Goal: Task Accomplishment & Management: Use online tool/utility

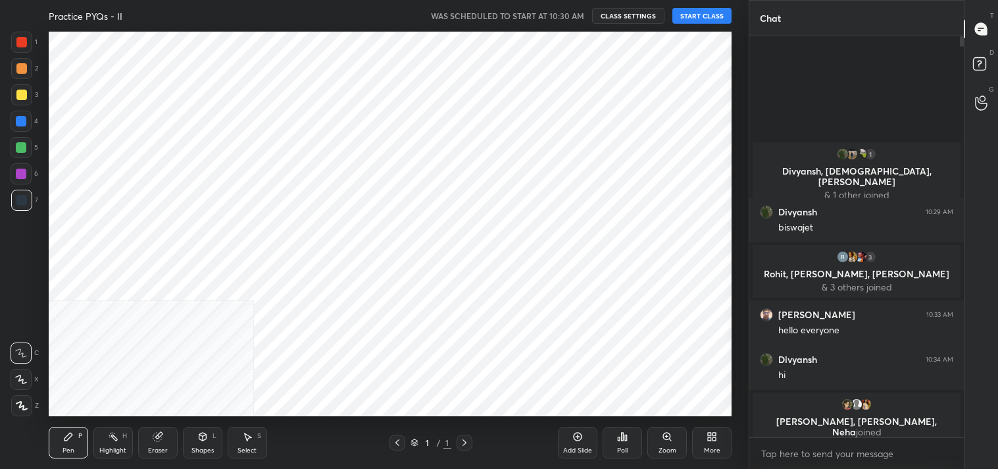
scroll to position [397, 211]
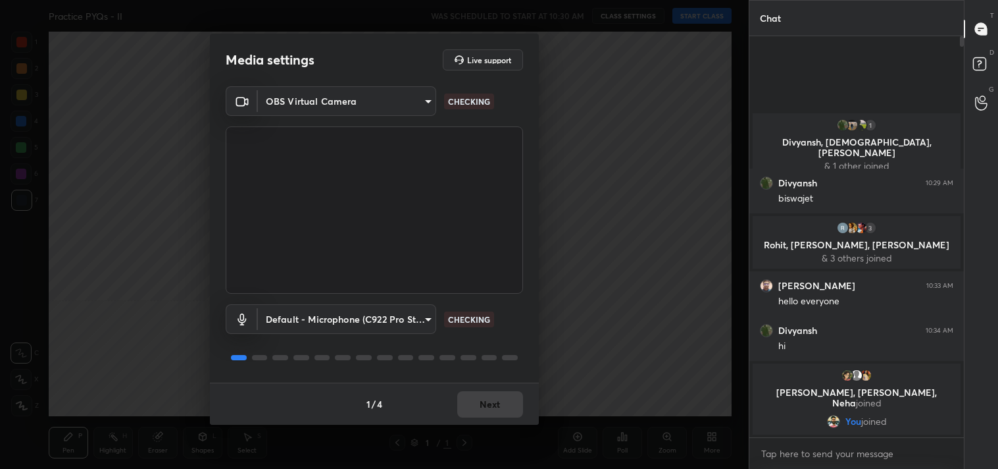
click at [347, 107] on body "1 2 3 4 5 6 7 C X Z C X Z E E Erase all H H Practice PYQs - II WAS SCHEDULED TO…" at bounding box center [499, 234] width 998 height 469
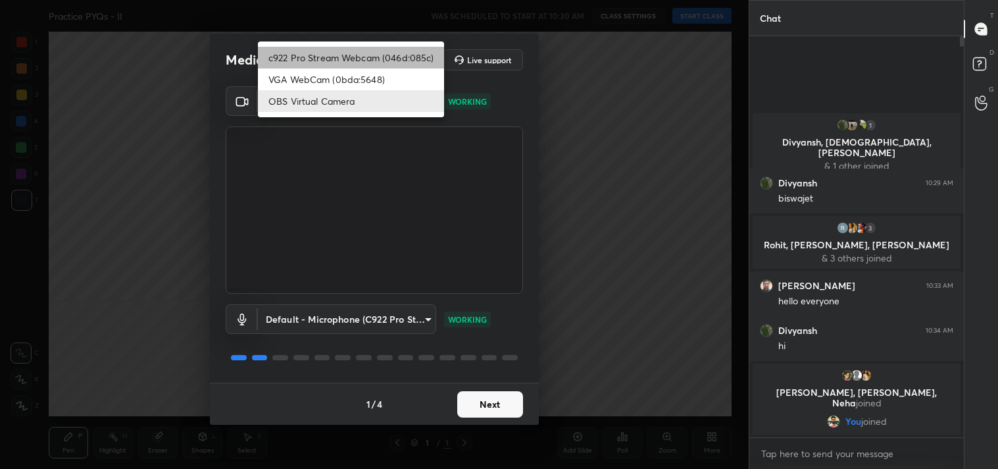
click at [321, 57] on li "c922 Pro Stream Webcam (046d:085c)" at bounding box center [351, 58] width 186 height 22
type input "77efdbe0d0591a5658d362a6e640cec0e2706c98c83ef82d39568dbf4875ff01"
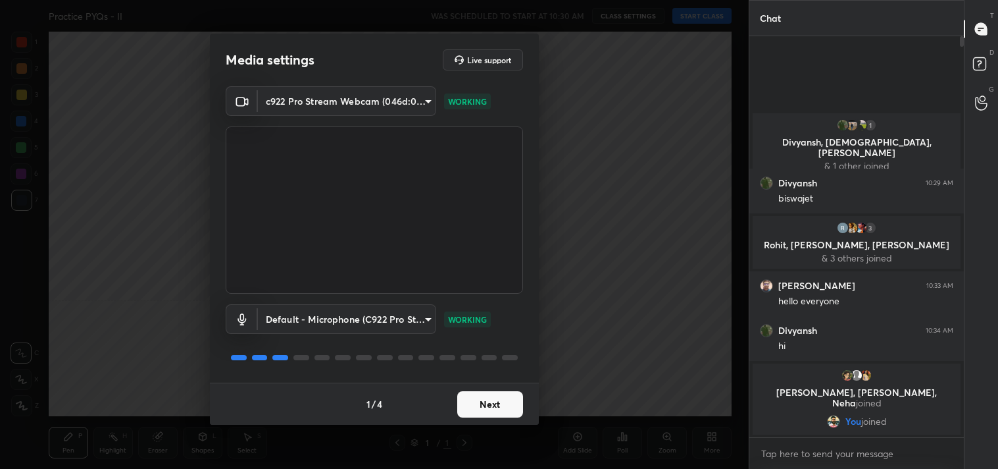
click at [484, 398] on button "Next" at bounding box center [490, 404] width 66 height 26
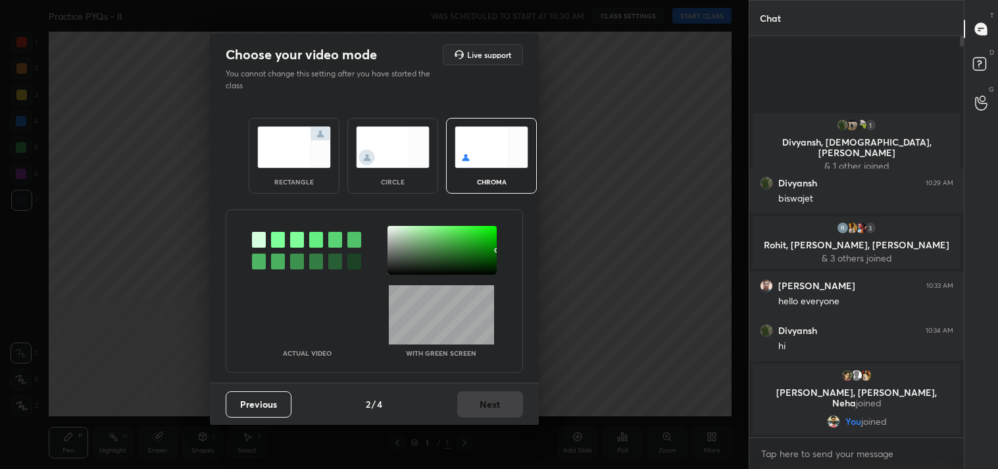
click at [284, 159] on img at bounding box center [294, 146] width 74 height 41
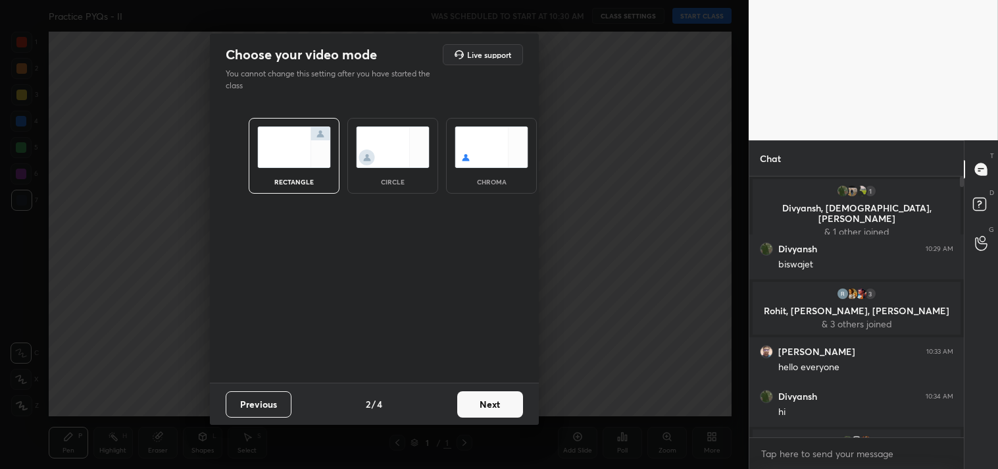
scroll to position [5, 3]
click at [501, 409] on button "Next" at bounding box center [490, 404] width 66 height 26
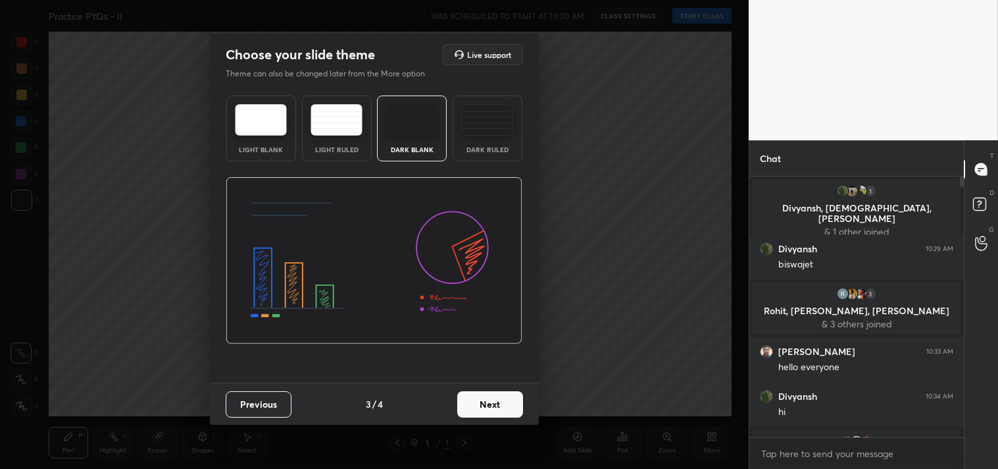
click at [463, 143] on div "Dark Ruled" at bounding box center [488, 128] width 70 height 66
click at [482, 403] on button "Next" at bounding box center [490, 404] width 66 height 26
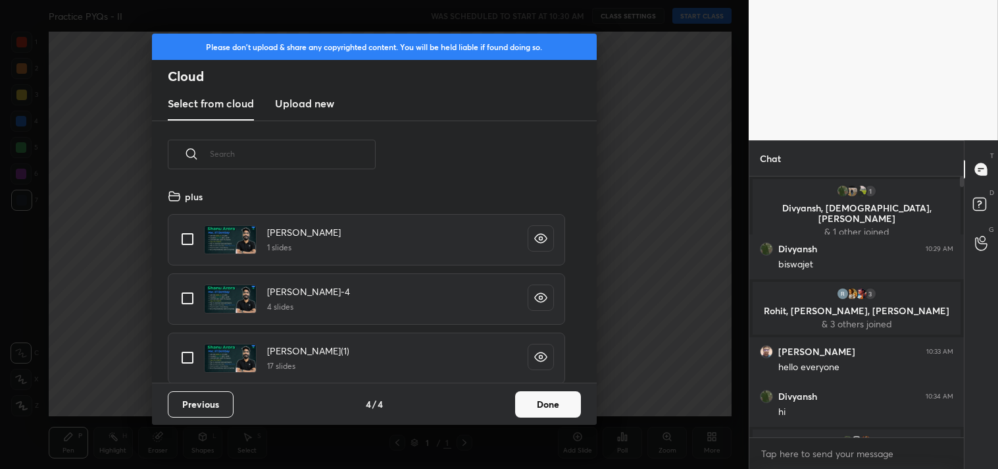
scroll to position [195, 422]
click at [193, 242] on input "grid" at bounding box center [188, 239] width 28 height 28
checkbox input "true"
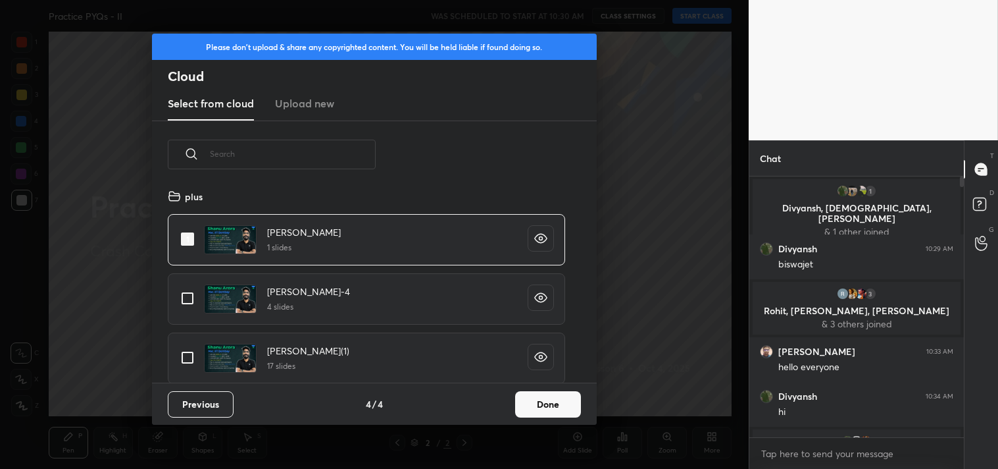
click at [551, 400] on button "Done" at bounding box center [548, 404] width 66 height 26
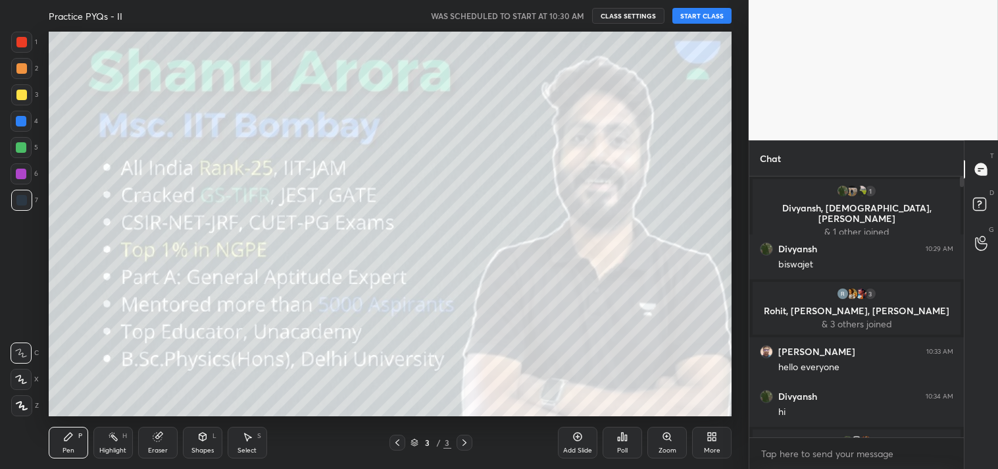
click at [693, 12] on button "START CLASS" at bounding box center [702, 16] width 59 height 16
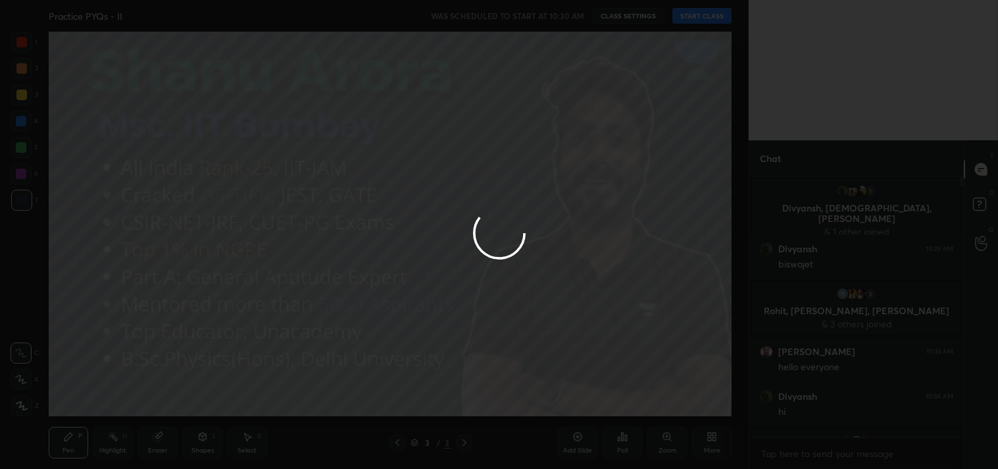
type textarea "x"
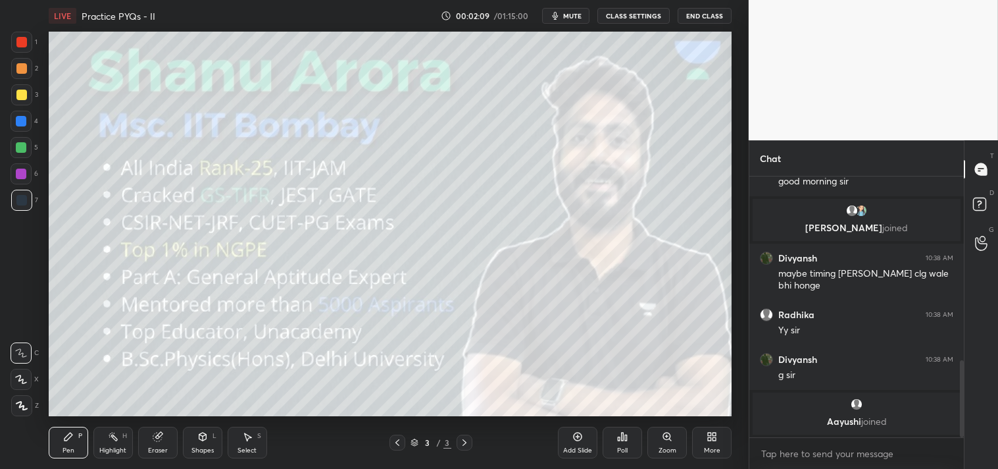
scroll to position [620, 0]
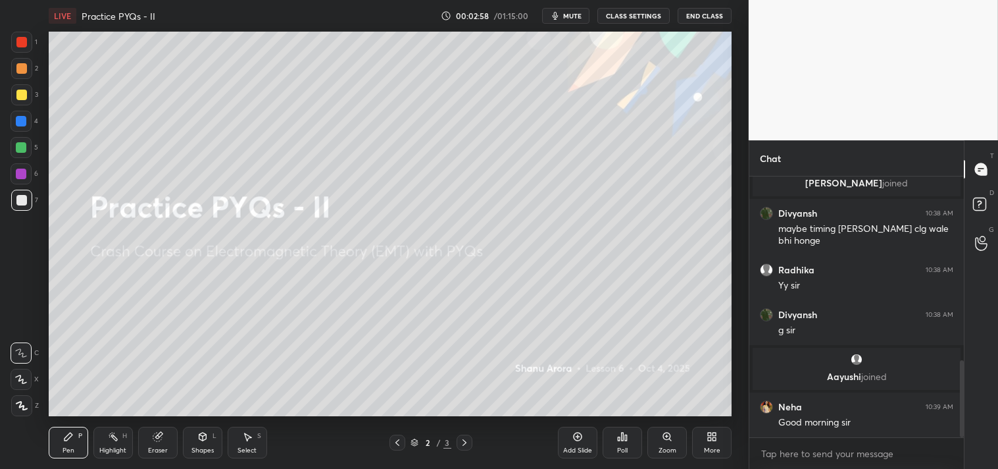
click at [580, 437] on icon at bounding box center [578, 436] width 11 height 11
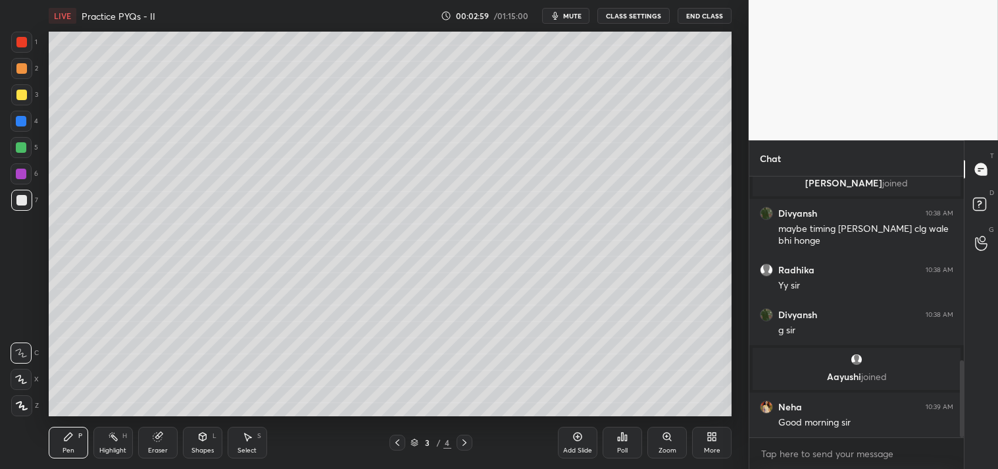
click at [17, 89] on div at bounding box center [21, 94] width 11 height 11
click at [16, 93] on div at bounding box center [21, 94] width 11 height 11
click at [201, 440] on icon at bounding box center [202, 436] width 7 height 8
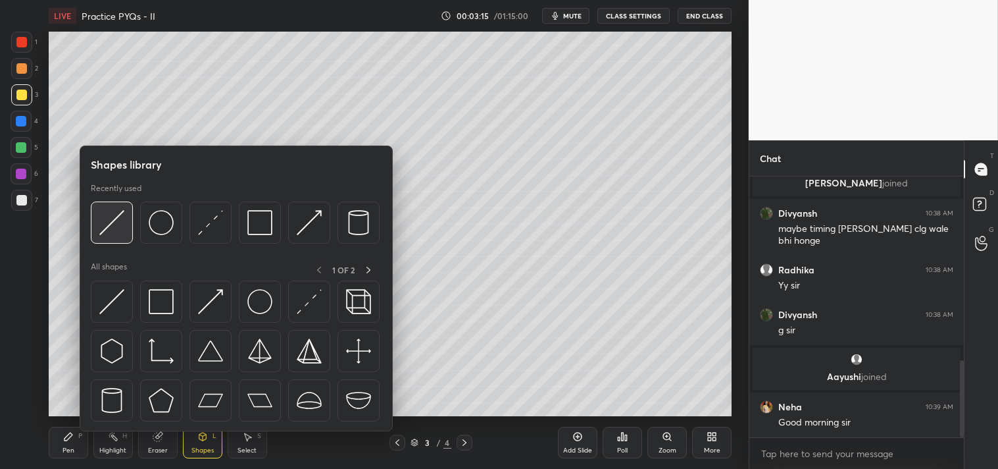
click at [113, 231] on img at bounding box center [111, 222] width 25 height 25
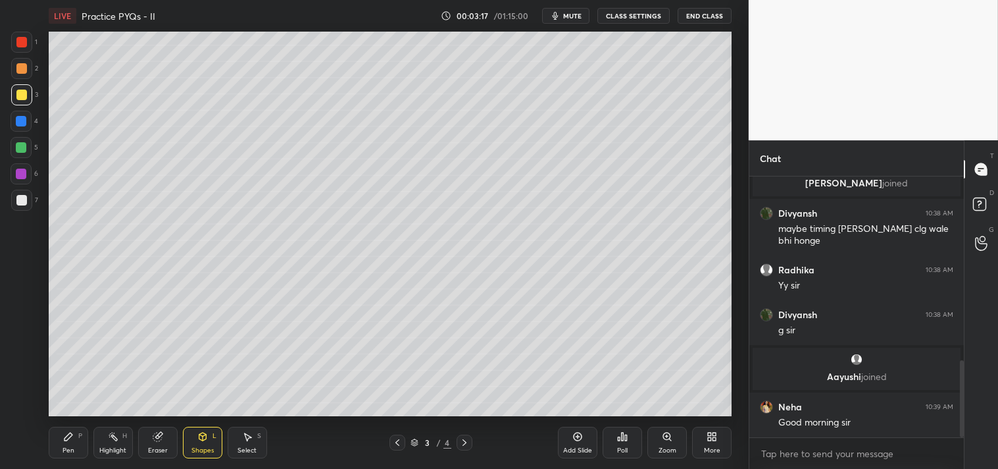
click at [61, 447] on div "Pen P" at bounding box center [68, 442] width 39 height 32
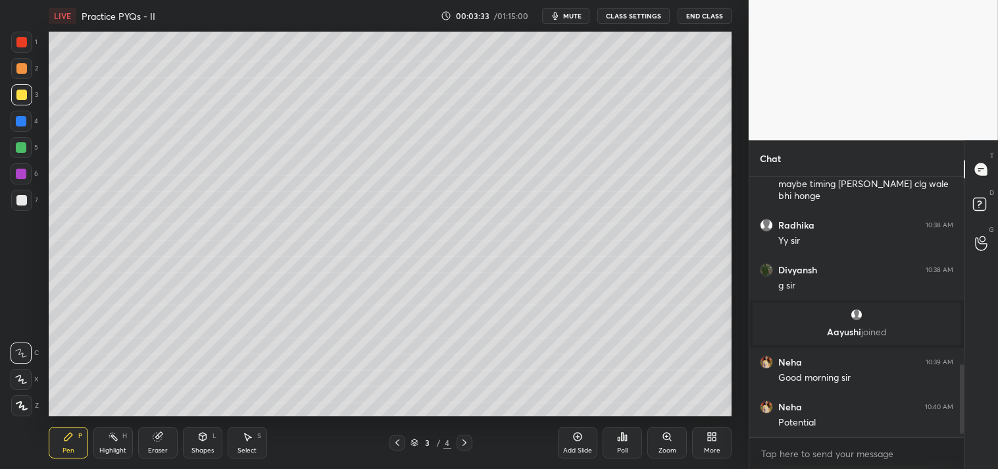
scroll to position [709, 0]
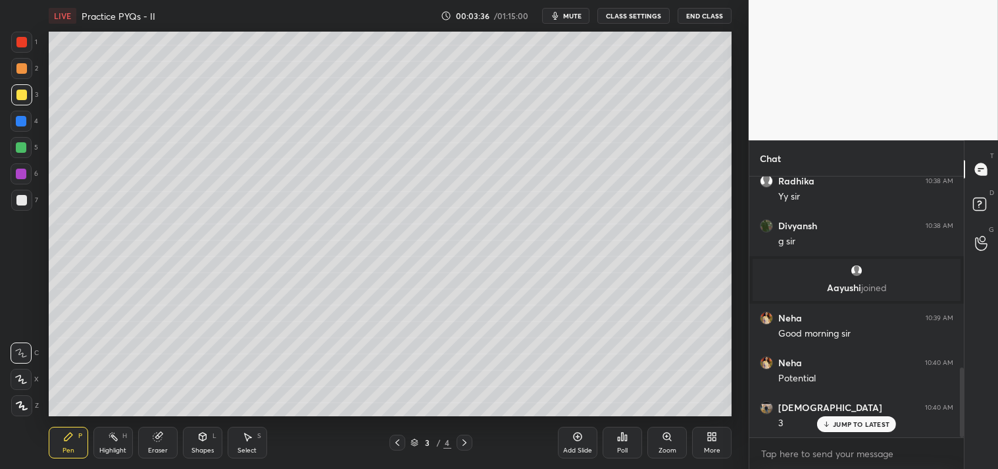
click at [190, 451] on div "Shapes L" at bounding box center [202, 442] width 39 height 32
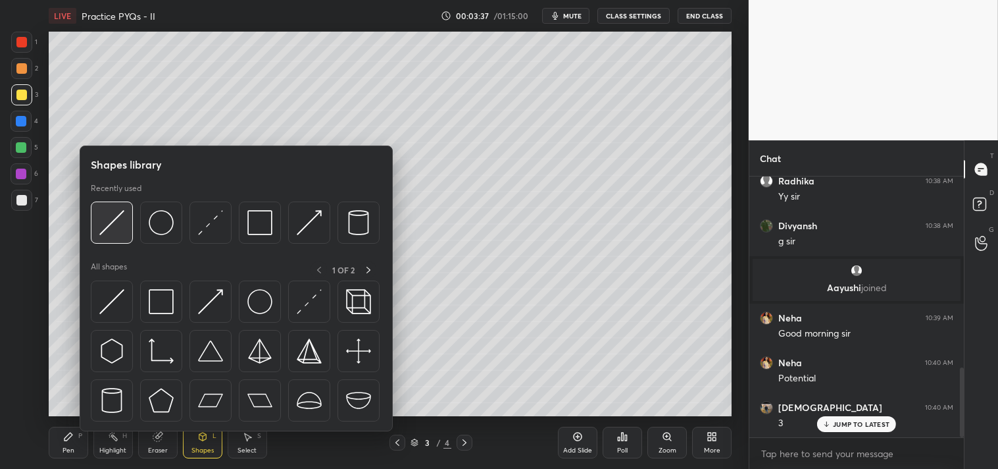
click at [120, 230] on img at bounding box center [111, 222] width 25 height 25
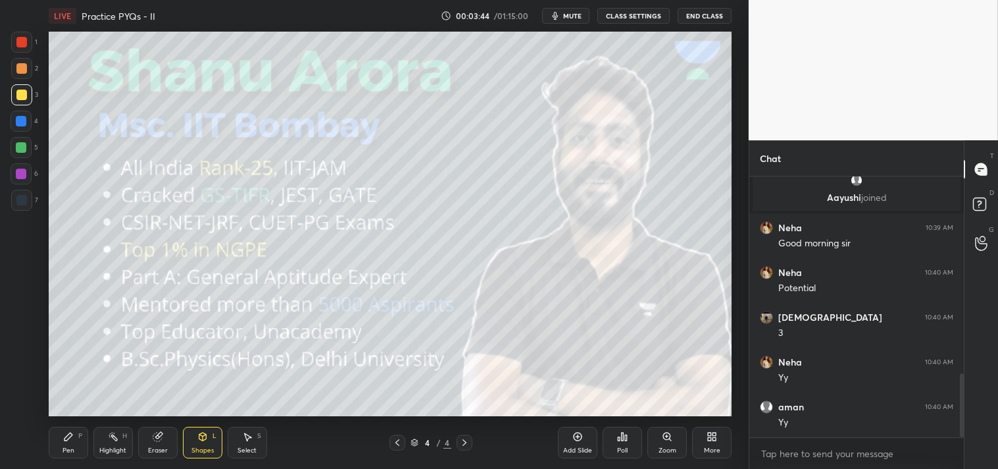
scroll to position [888, 0]
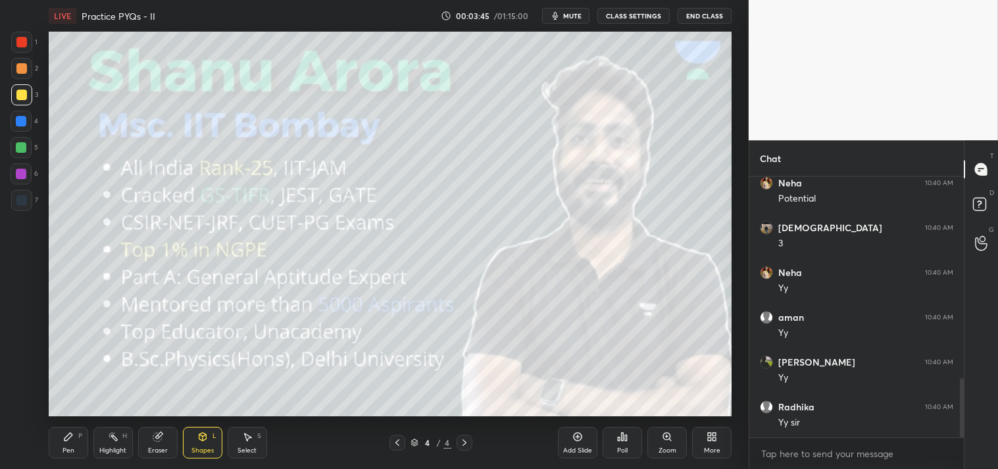
click at [565, 443] on div "Add Slide" at bounding box center [577, 442] width 39 height 32
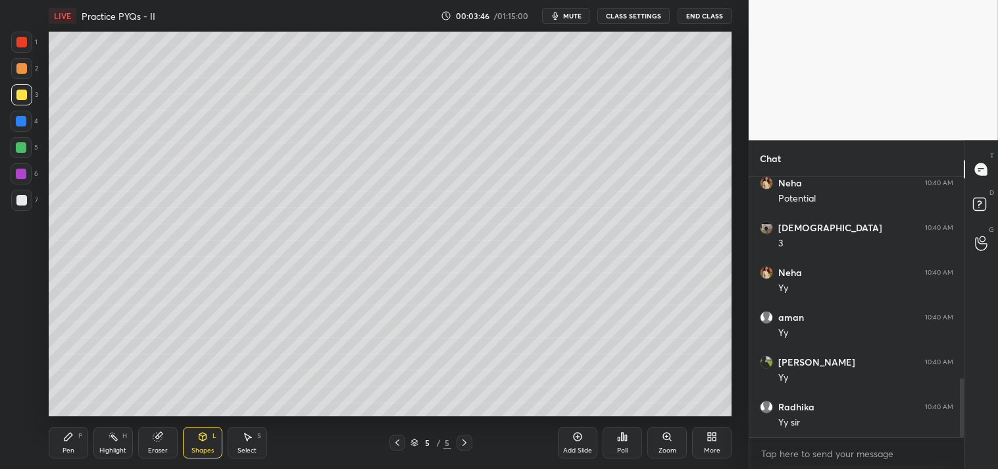
click at [201, 438] on icon at bounding box center [202, 436] width 7 height 8
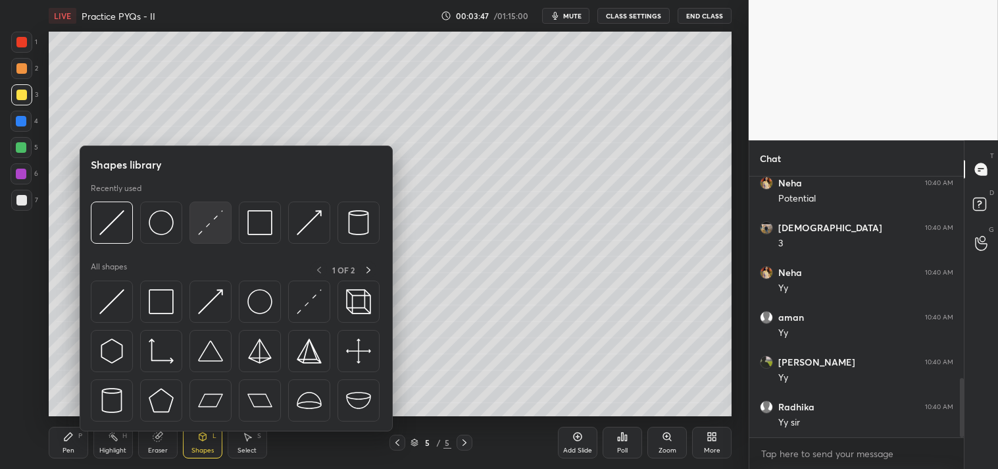
click at [219, 226] on img at bounding box center [210, 222] width 25 height 25
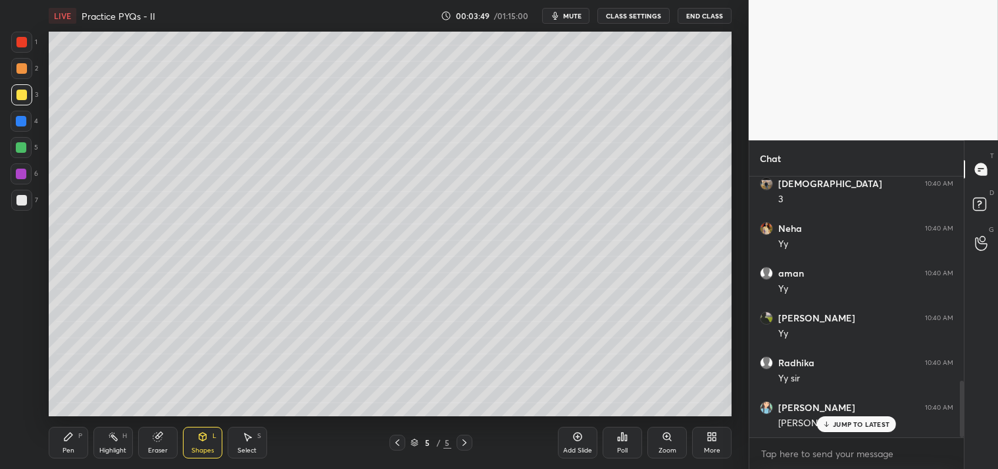
click at [659, 452] on div "Zoom" at bounding box center [668, 450] width 18 height 7
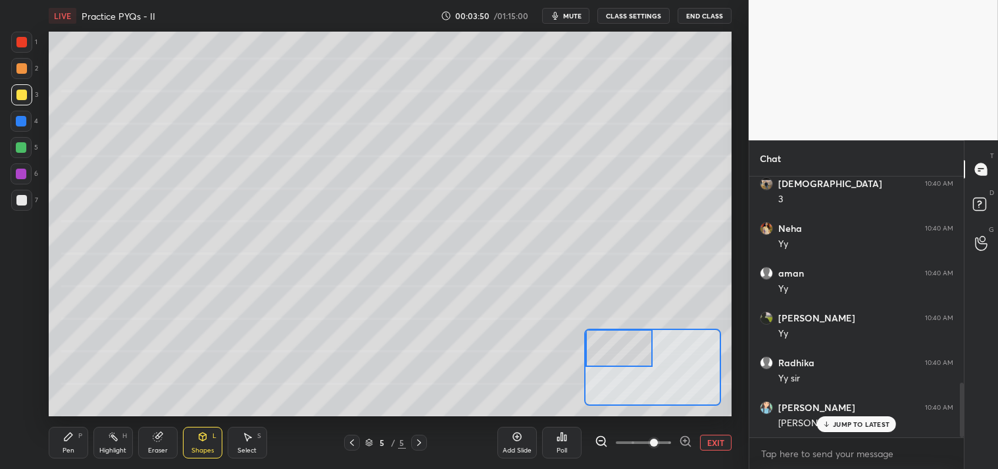
scroll to position [977, 0]
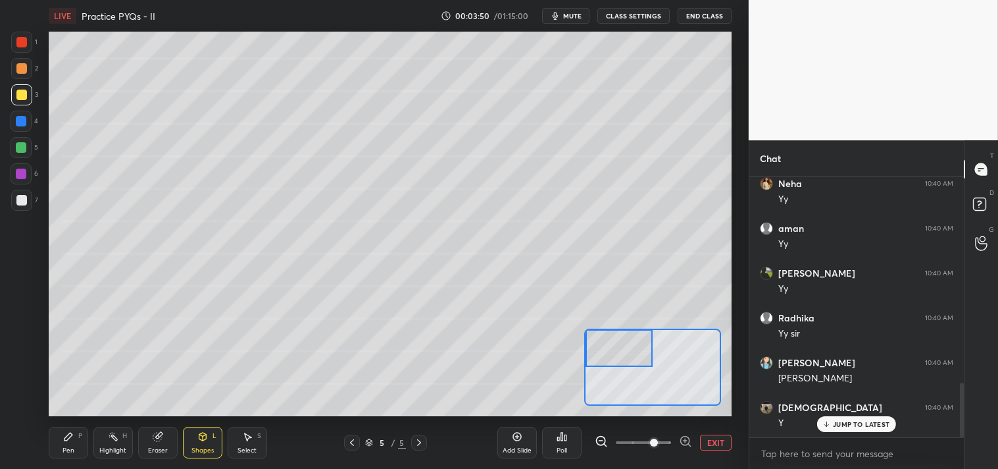
click at [60, 444] on div "Pen P" at bounding box center [68, 442] width 39 height 32
click at [70, 443] on div "Pen P" at bounding box center [68, 442] width 39 height 32
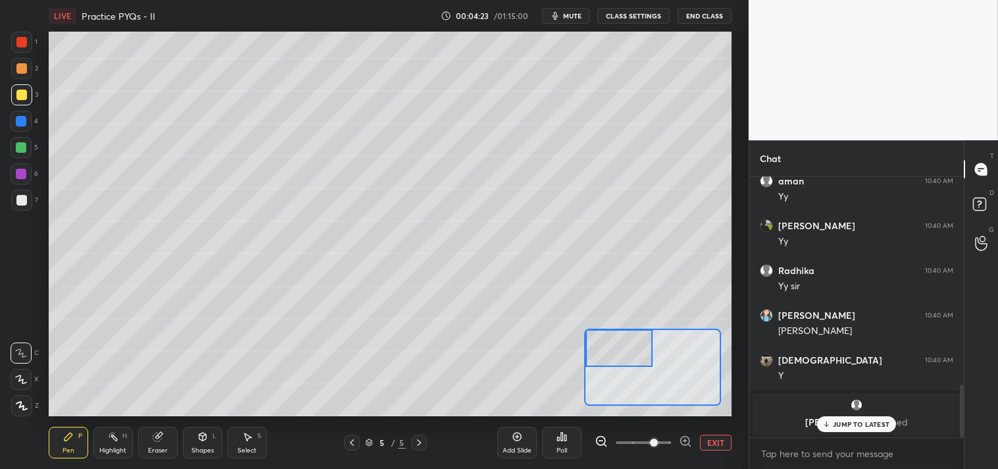
click at [846, 424] on p "JUMP TO LATEST" at bounding box center [861, 424] width 57 height 8
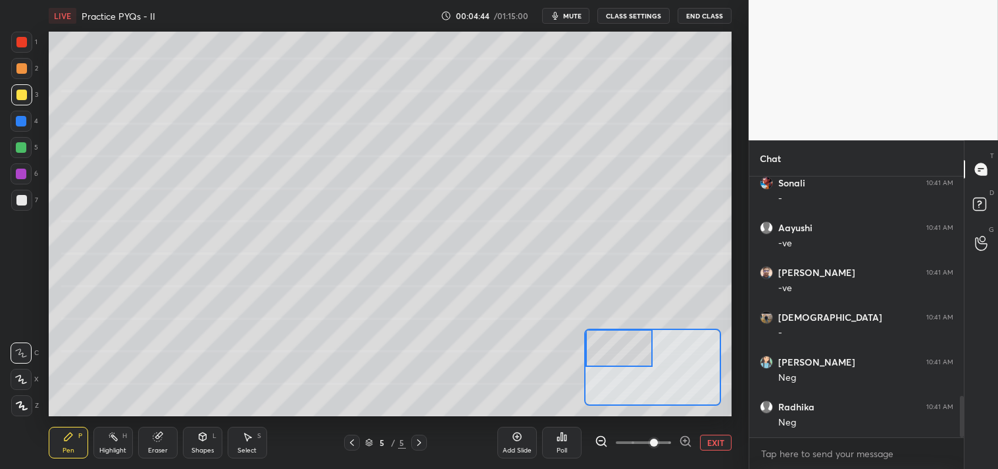
scroll to position [1385, 0]
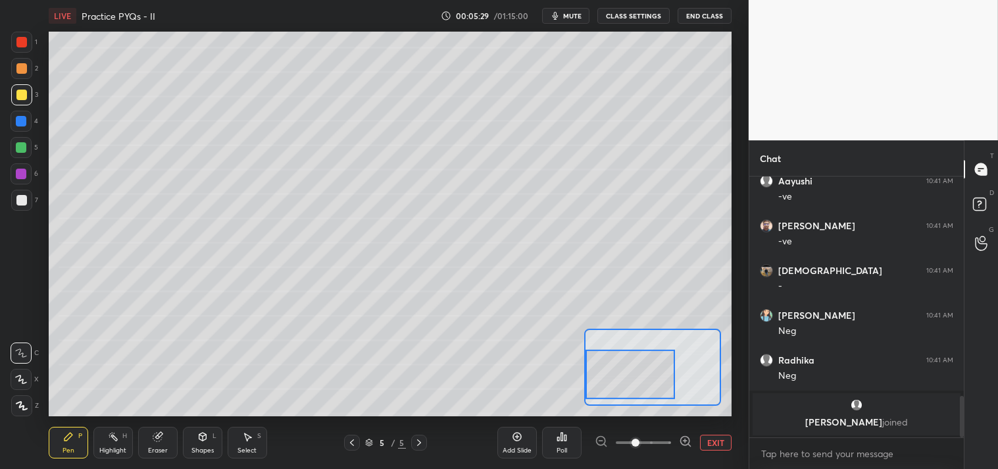
click at [724, 445] on button "EXIT" at bounding box center [716, 442] width 32 height 16
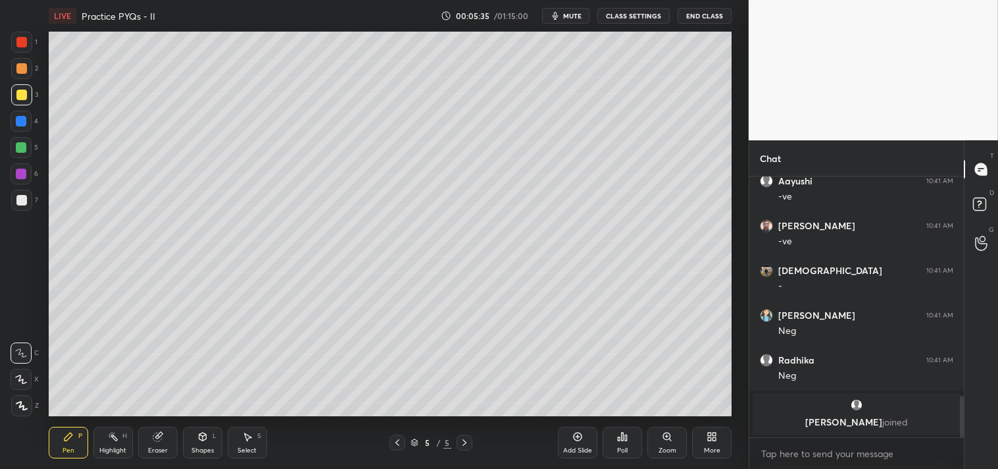
click at [203, 431] on icon at bounding box center [202, 436] width 11 height 11
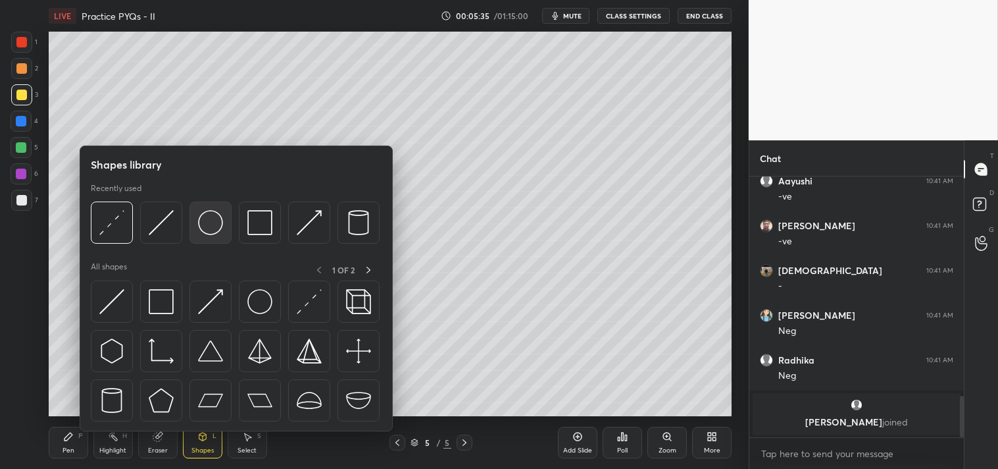
click at [209, 234] on img at bounding box center [210, 222] width 25 height 25
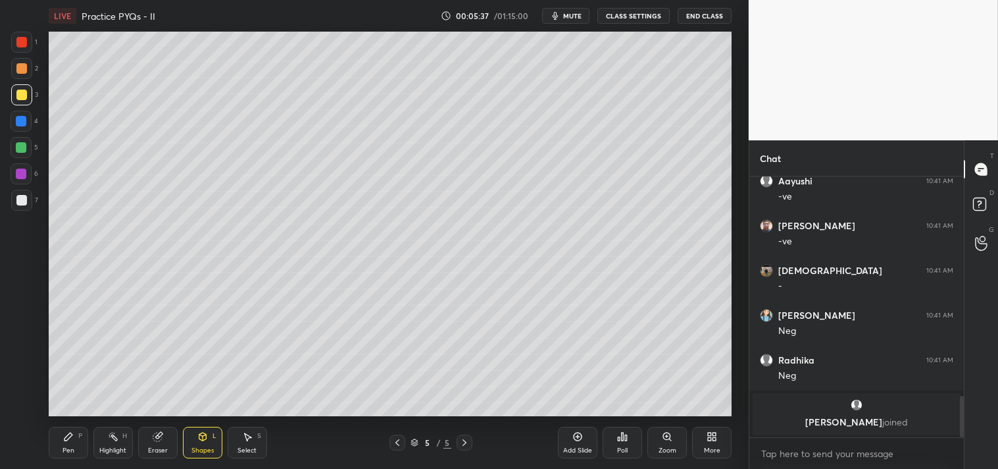
click at [67, 443] on div "Pen P" at bounding box center [68, 442] width 39 height 32
click at [70, 437] on icon at bounding box center [68, 436] width 8 height 8
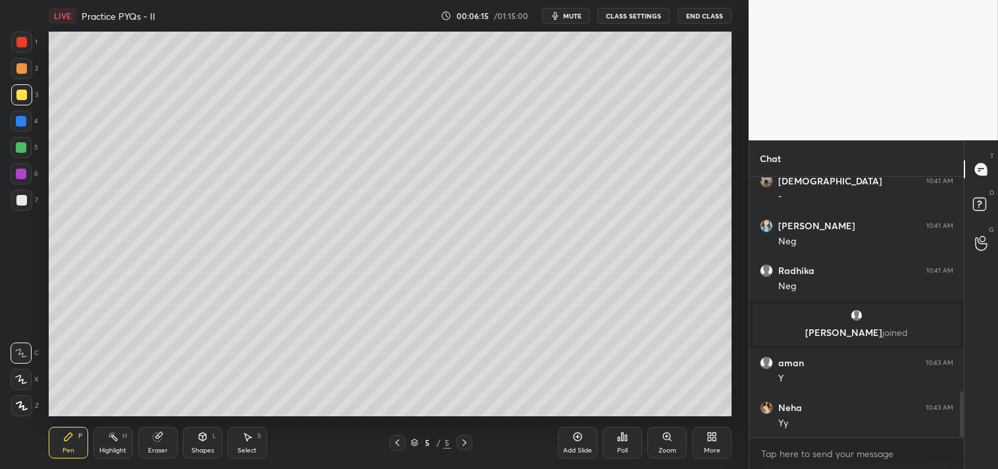
scroll to position [1298, 0]
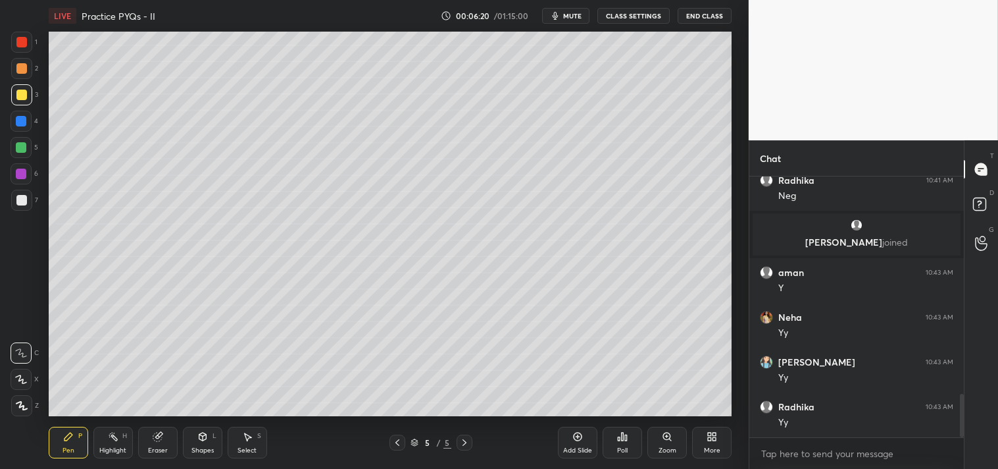
click at [663, 447] on div "Zoom" at bounding box center [668, 450] width 18 height 7
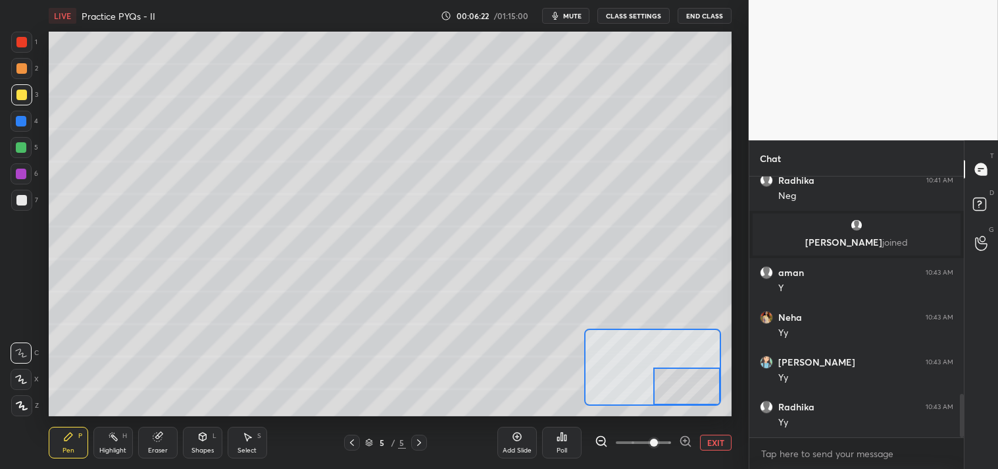
click at [212, 450] on div "Shapes" at bounding box center [202, 450] width 22 height 7
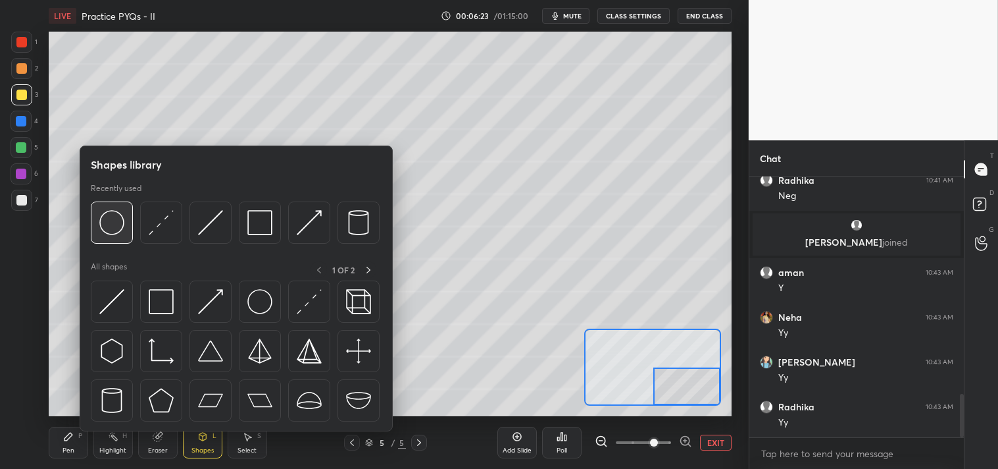
click at [117, 225] on img at bounding box center [111, 222] width 25 height 25
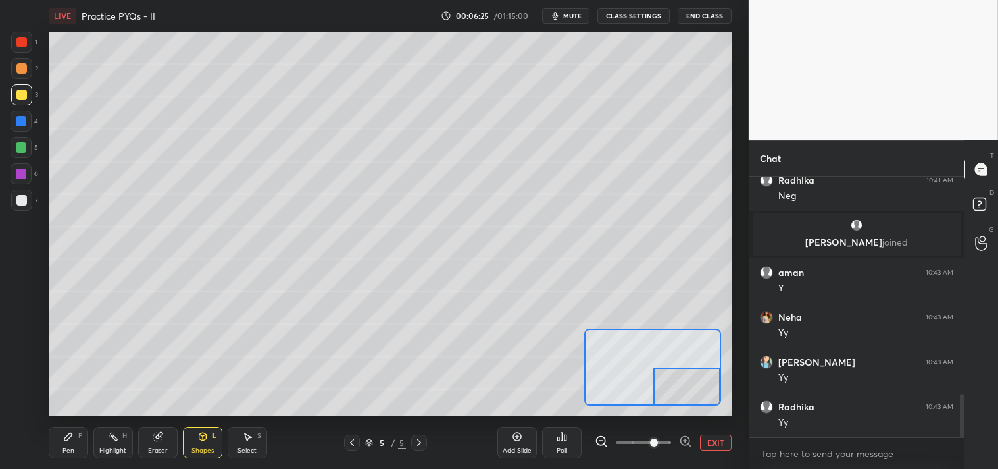
click at [63, 442] on div "Pen P" at bounding box center [68, 442] width 39 height 32
click at [33, 209] on div "7" at bounding box center [24, 200] width 27 height 21
click at [20, 211] on div "7" at bounding box center [24, 203] width 27 height 26
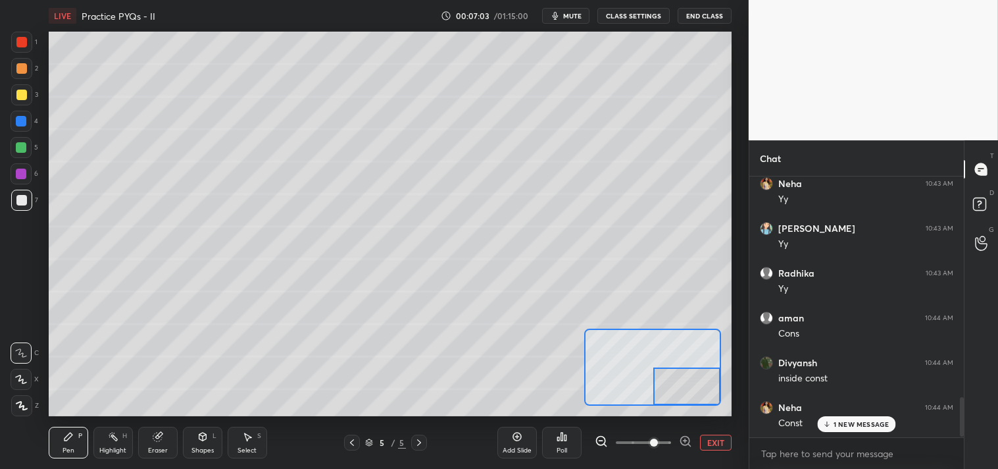
scroll to position [1477, 0]
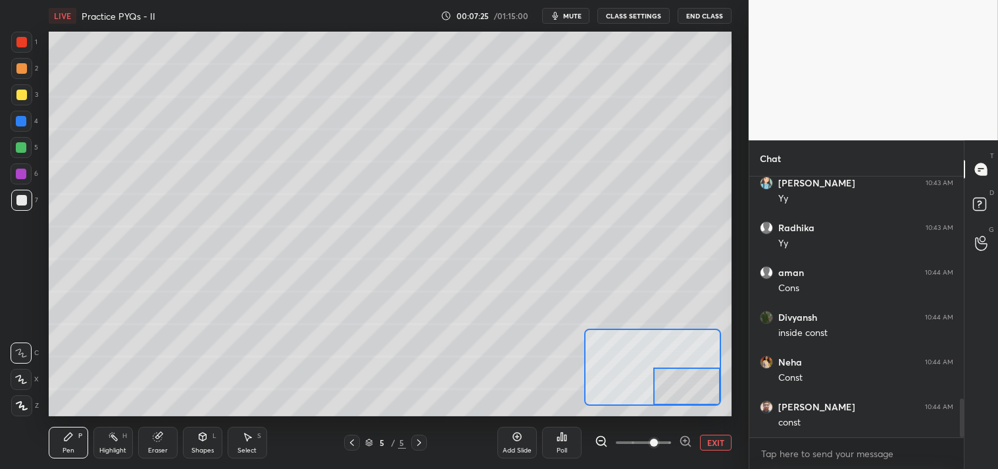
click at [108, 440] on icon at bounding box center [113, 436] width 11 height 11
click at [106, 449] on div "Highlight" at bounding box center [112, 450] width 27 height 7
click at [725, 443] on button "EXIT" at bounding box center [716, 442] width 32 height 16
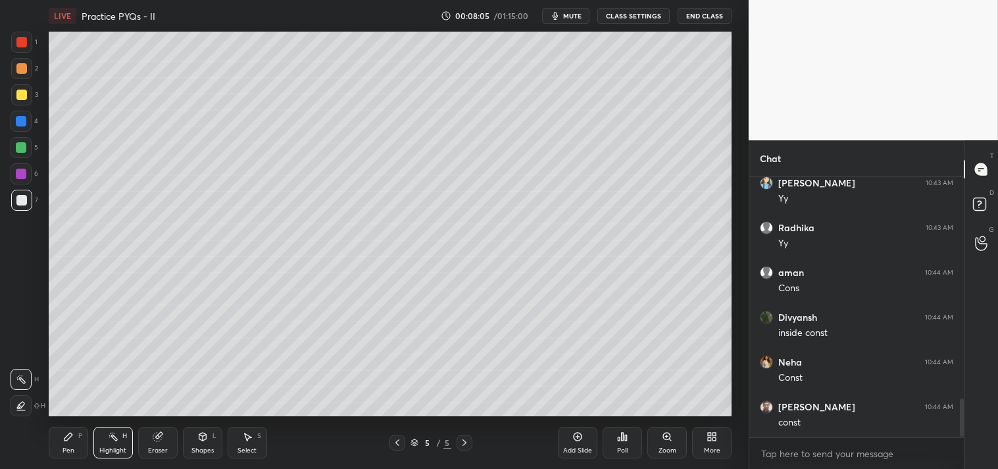
scroll to position [1521, 0]
click at [713, 432] on icon at bounding box center [714, 433] width 3 height 3
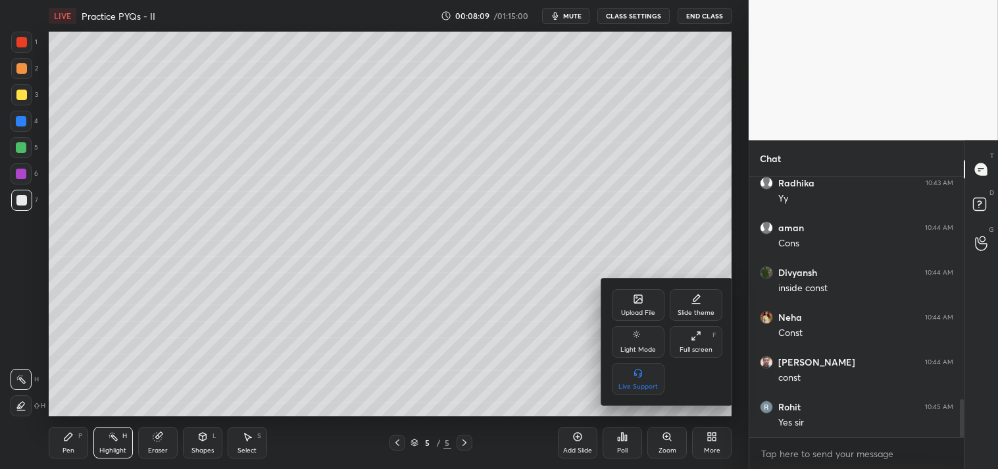
click at [634, 310] on div "Upload File" at bounding box center [638, 312] width 34 height 7
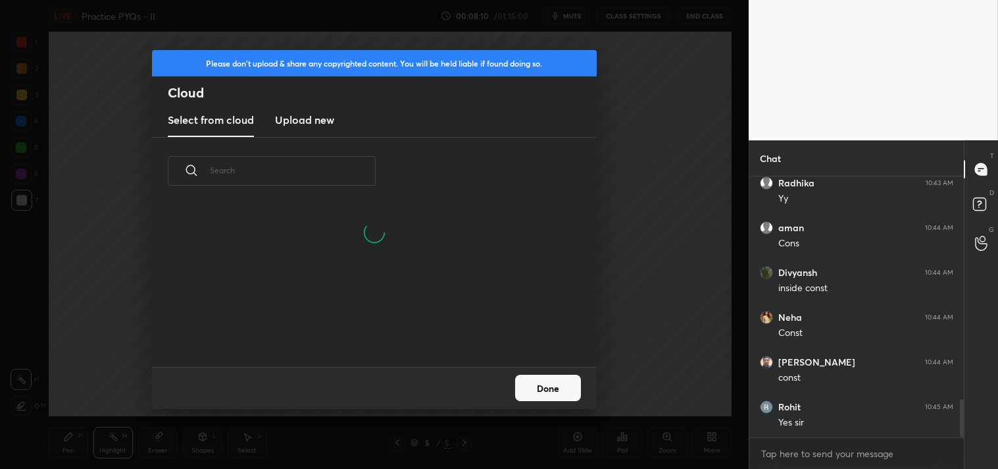
scroll to position [100, 422]
click at [297, 123] on h3 "Upload new" at bounding box center [304, 120] width 59 height 16
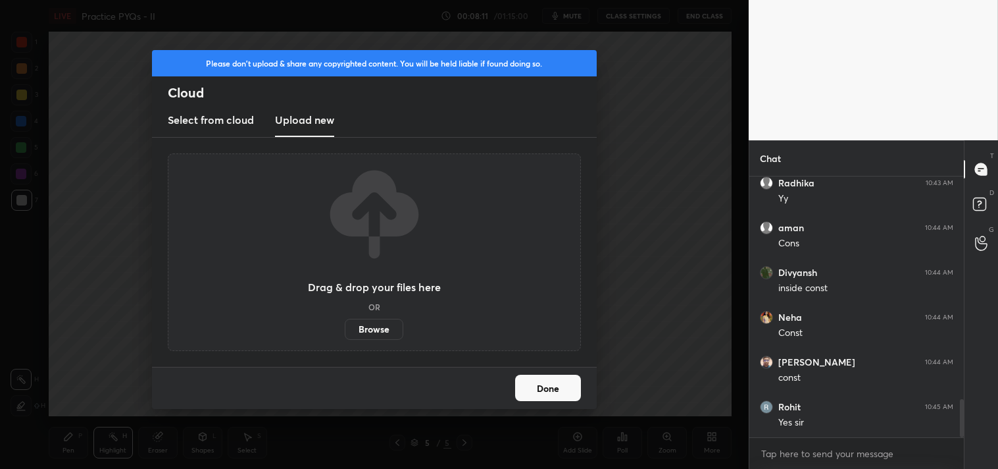
click at [369, 326] on label "Browse" at bounding box center [374, 328] width 59 height 21
click at [345, 326] on input "Browse" at bounding box center [345, 328] width 0 height 21
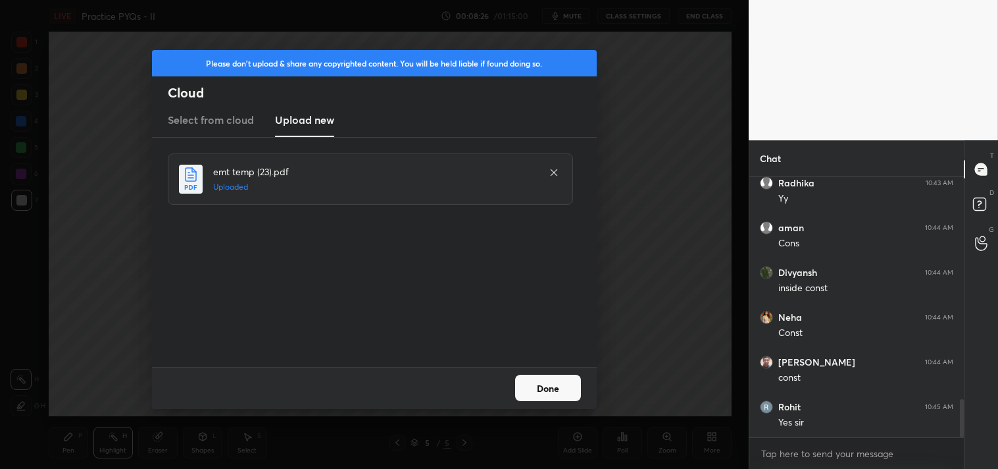
click at [568, 384] on button "Done" at bounding box center [548, 387] width 66 height 26
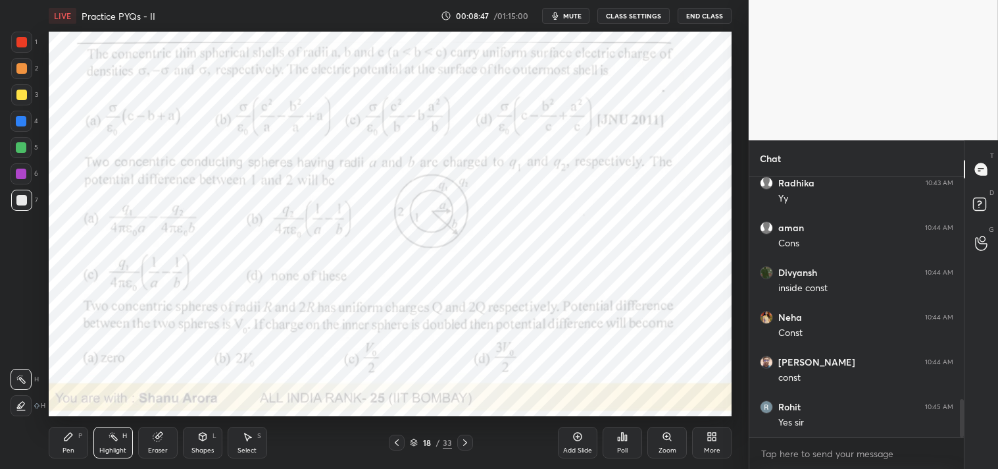
click at [28, 45] on div at bounding box center [21, 42] width 21 height 21
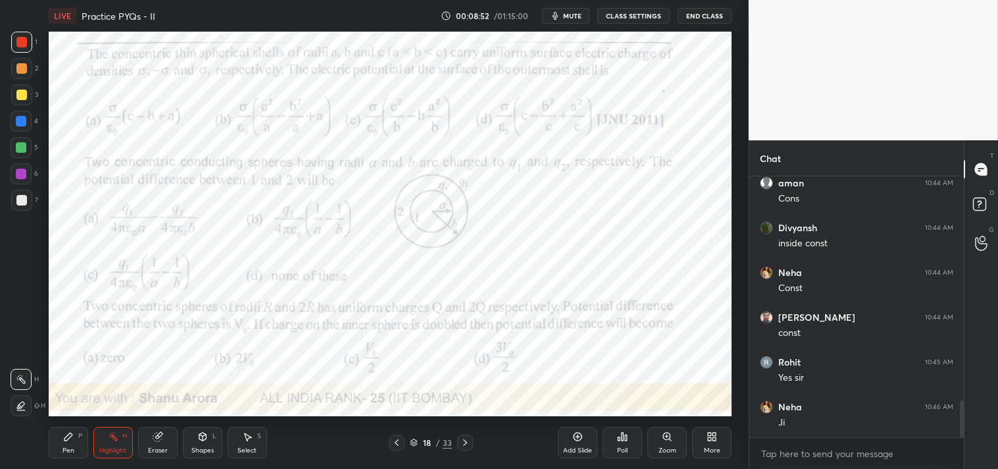
click at [62, 441] on div "Pen P" at bounding box center [68, 442] width 39 height 32
click at [68, 444] on div "Pen P" at bounding box center [68, 442] width 39 height 32
click at [41, 77] on div "1 2 3 4 5 6 7 C X Z C X Z E E Erase all H H" at bounding box center [21, 224] width 42 height 384
click at [571, 16] on span "mute" at bounding box center [572, 15] width 18 height 9
click at [570, 21] on button "unmute" at bounding box center [565, 16] width 47 height 16
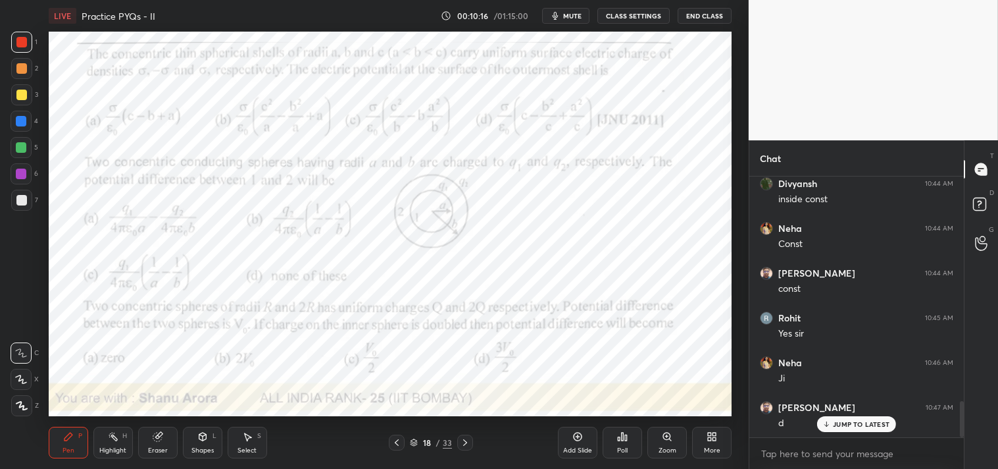
scroll to position [1658, 0]
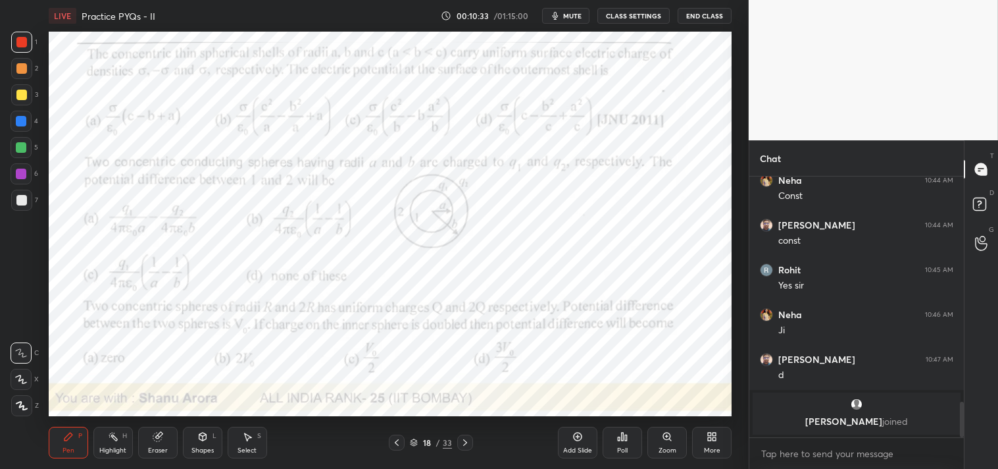
click at [578, 443] on div "Add Slide" at bounding box center [577, 442] width 39 height 32
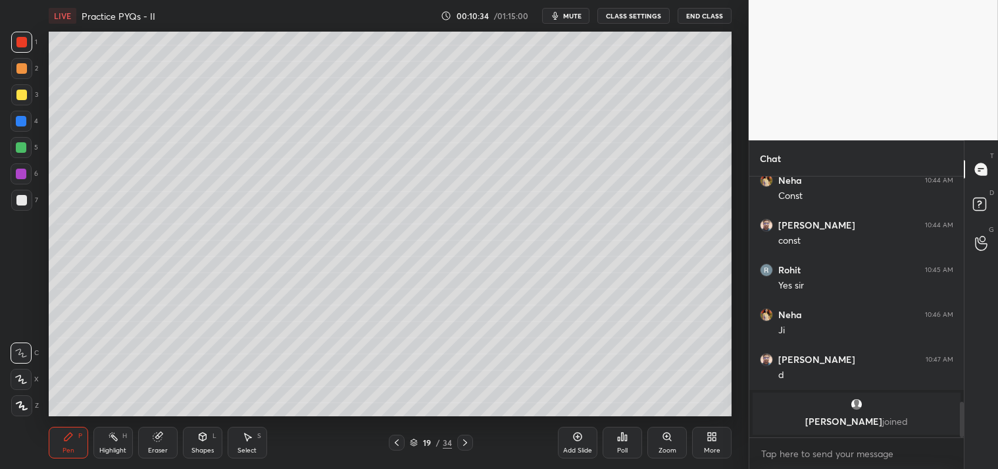
click at [24, 203] on div at bounding box center [21, 200] width 11 height 11
click at [17, 200] on div at bounding box center [21, 200] width 11 height 11
click at [207, 444] on div "Shapes L" at bounding box center [202, 442] width 39 height 32
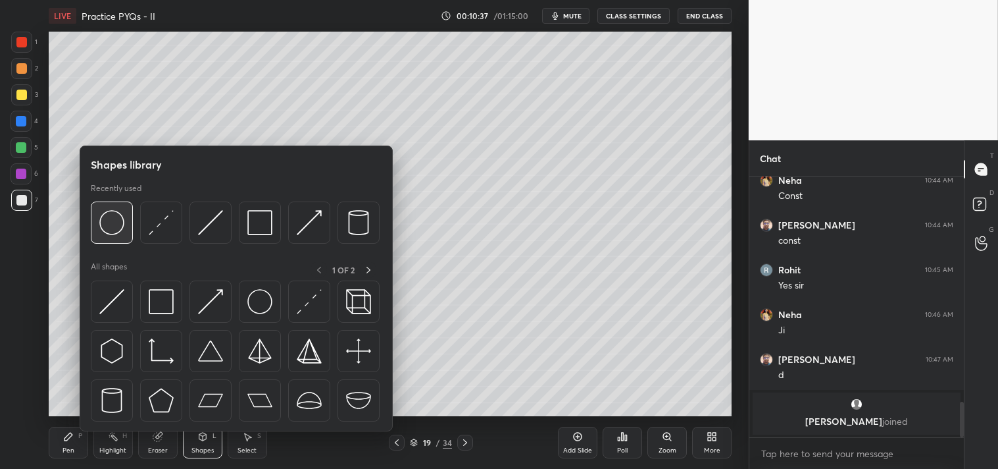
click at [108, 219] on img at bounding box center [111, 222] width 25 height 25
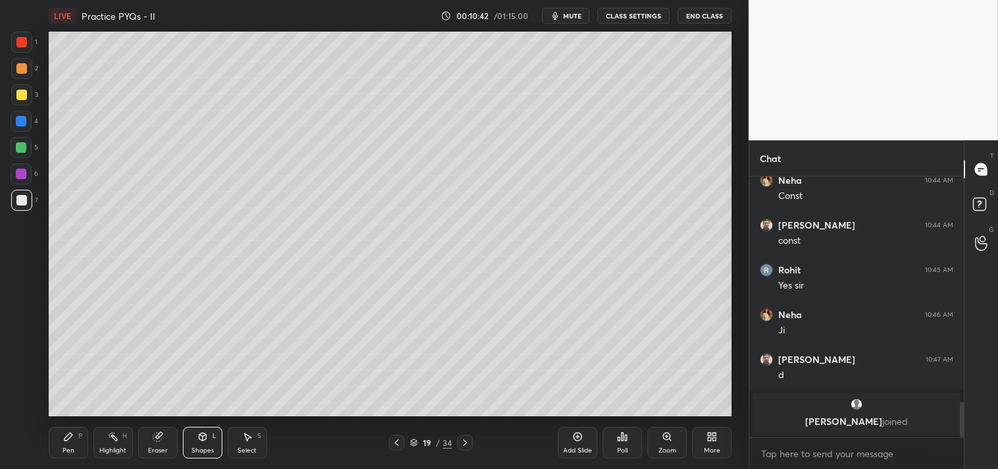
click at [66, 436] on icon at bounding box center [68, 436] width 11 height 11
click at [658, 442] on div "Zoom" at bounding box center [667, 442] width 39 height 32
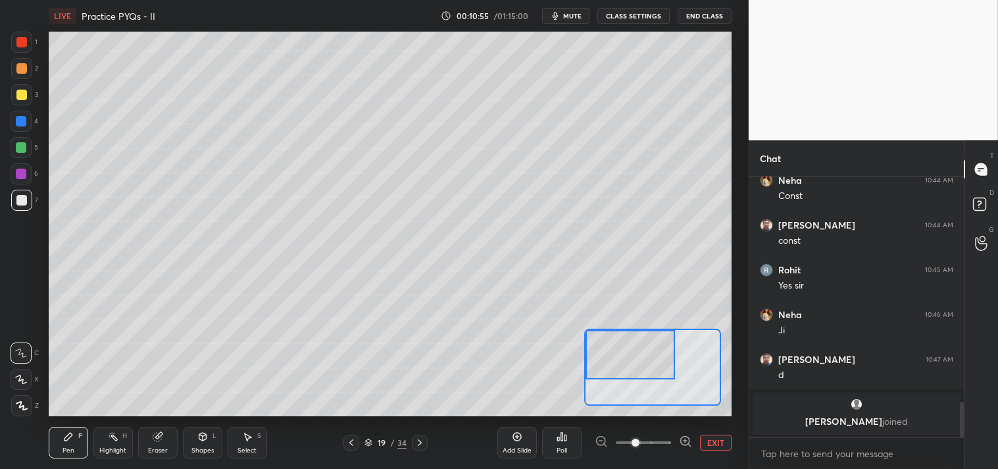
click at [27, 90] on div at bounding box center [21, 94] width 21 height 21
click at [21, 95] on div at bounding box center [21, 94] width 11 height 11
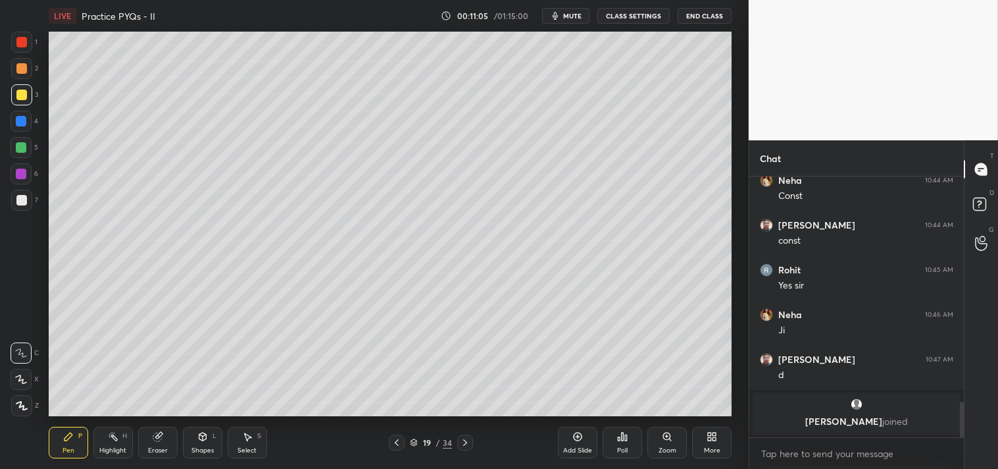
click at [658, 449] on div "Zoom" at bounding box center [667, 442] width 39 height 32
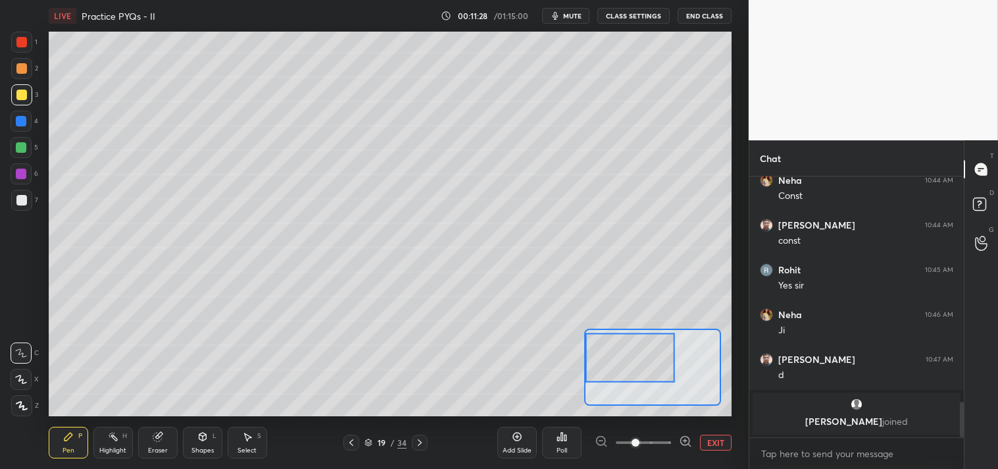
click at [134, 442] on div "Pen P Highlight H Eraser Shapes L Select S" at bounding box center [161, 442] width 224 height 32
click at [133, 438] on div "Pen P Highlight H Eraser Shapes L Select S" at bounding box center [161, 442] width 224 height 32
click at [122, 434] on div "H" at bounding box center [124, 435] width 5 height 7
click at [124, 429] on div "Highlight H" at bounding box center [112, 442] width 39 height 32
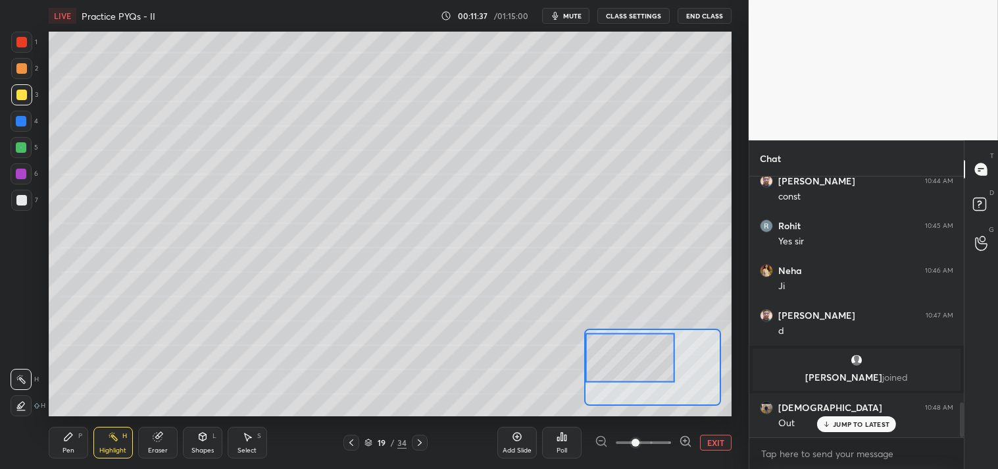
click at [81, 436] on div "P" at bounding box center [80, 435] width 4 height 7
click at [76, 441] on div "Pen P" at bounding box center [68, 442] width 39 height 32
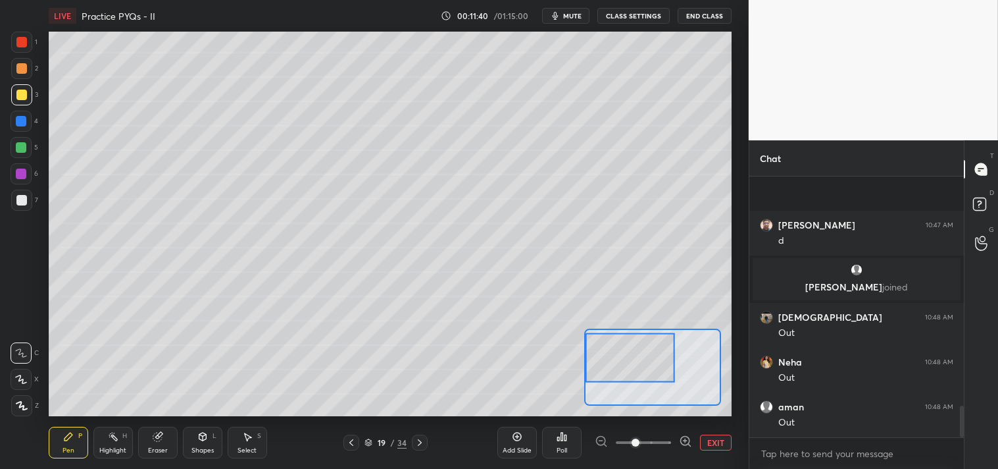
scroll to position [1882, 0]
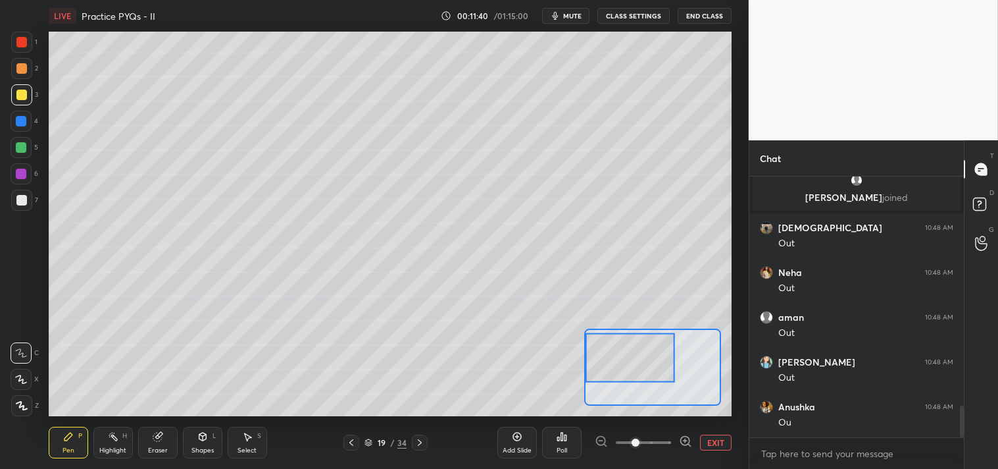
click at [116, 431] on icon at bounding box center [113, 436] width 11 height 11
click at [115, 432] on icon at bounding box center [113, 436] width 11 height 11
click at [88, 438] on div "Pen P" at bounding box center [68, 442] width 39 height 32
click at [82, 442] on div "Pen P" at bounding box center [68, 442] width 39 height 32
click at [108, 447] on div "Highlight" at bounding box center [112, 450] width 27 height 7
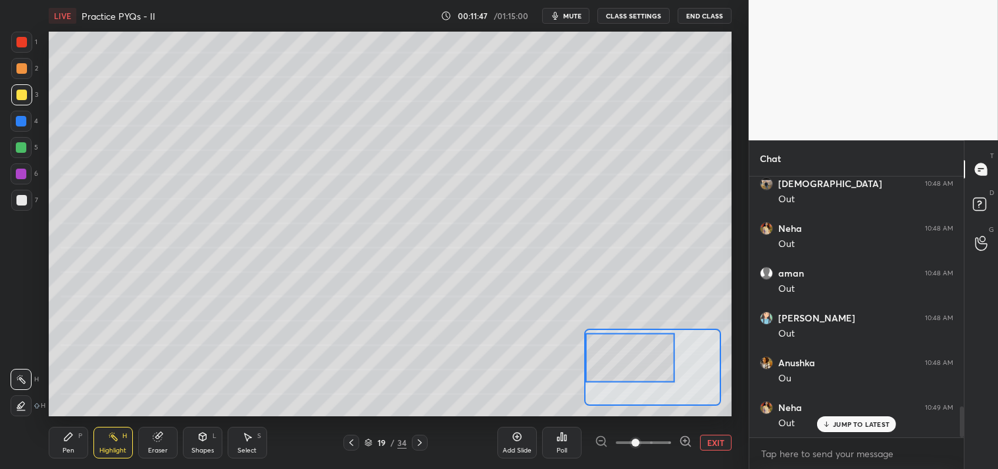
scroll to position [1971, 0]
click at [66, 447] on div "Pen" at bounding box center [69, 450] width 12 height 7
click at [70, 450] on div "Pen" at bounding box center [69, 450] width 12 height 7
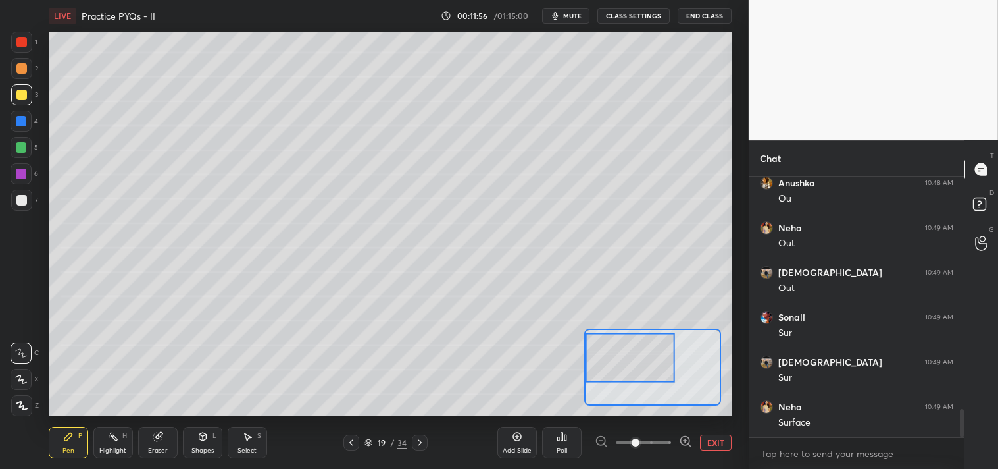
scroll to position [2153, 0]
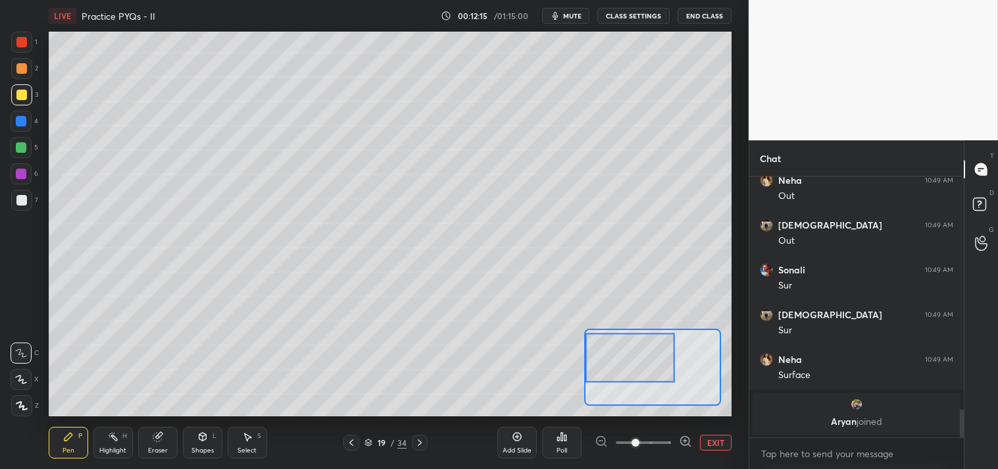
click at [736, 191] on div "Setting up your live class Poll for secs No correct answer Start poll" at bounding box center [390, 224] width 696 height 384
click at [719, 439] on button "EXIT" at bounding box center [716, 442] width 32 height 16
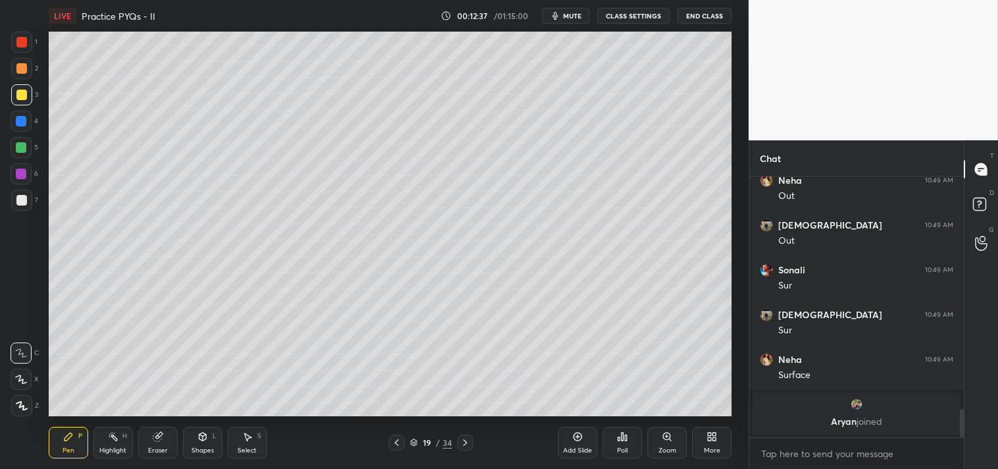
click at [145, 439] on div "Eraser" at bounding box center [157, 442] width 39 height 32
click at [63, 423] on div "Pen P Highlight H Eraser Shapes L Select S 19 / 34 Add Slide Poll Zoom More" at bounding box center [391, 442] width 684 height 53
click at [64, 432] on icon at bounding box center [68, 436] width 11 height 11
click at [740, 344] on div "1 2 3 4 5 6 7 C X Z C X Z E E Erase all H H LIVE Practice PYQs - II 00:13:40 / …" at bounding box center [374, 234] width 749 height 469
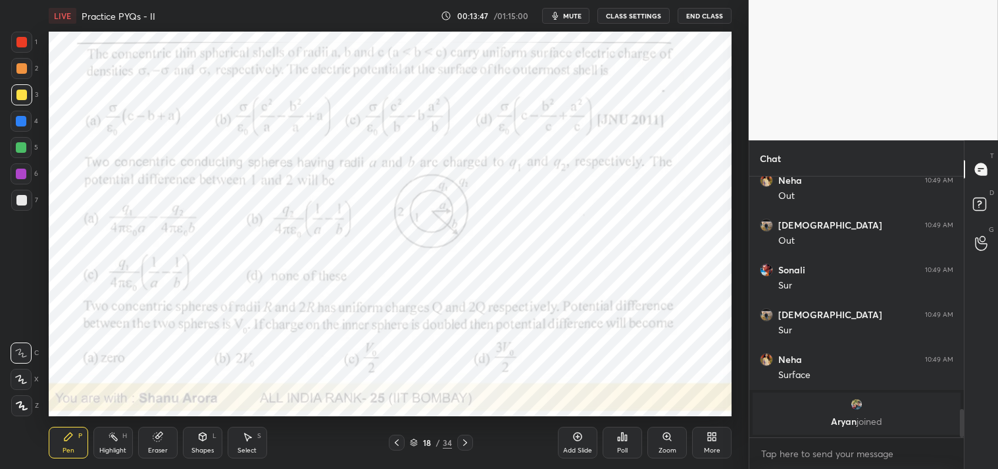
click at [31, 30] on div "1 2 3 4 5 6 7 C X Z C X Z E E Erase all H H LIVE Practice PYQs - II 00:13:47 / …" at bounding box center [369, 234] width 738 height 469
click at [22, 44] on div at bounding box center [21, 42] width 11 height 11
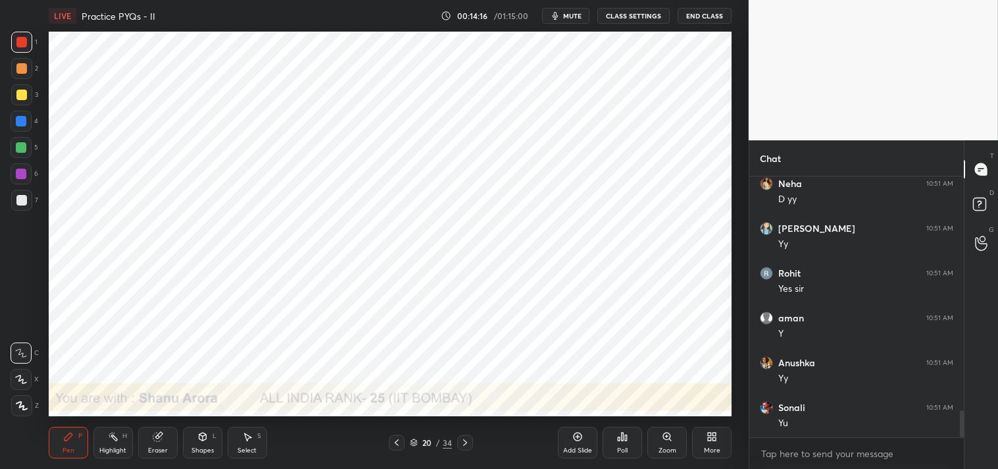
scroll to position [2233, 0]
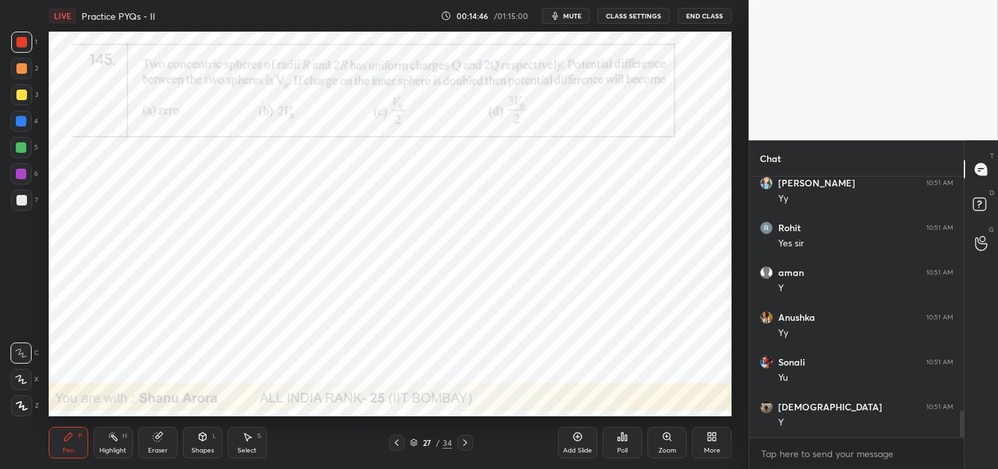
click at [573, 17] on span "mute" at bounding box center [572, 15] width 18 height 9
click at [557, 16] on button "unmute" at bounding box center [565, 16] width 47 height 16
click at [201, 442] on div "Shapes L" at bounding box center [202, 442] width 39 height 32
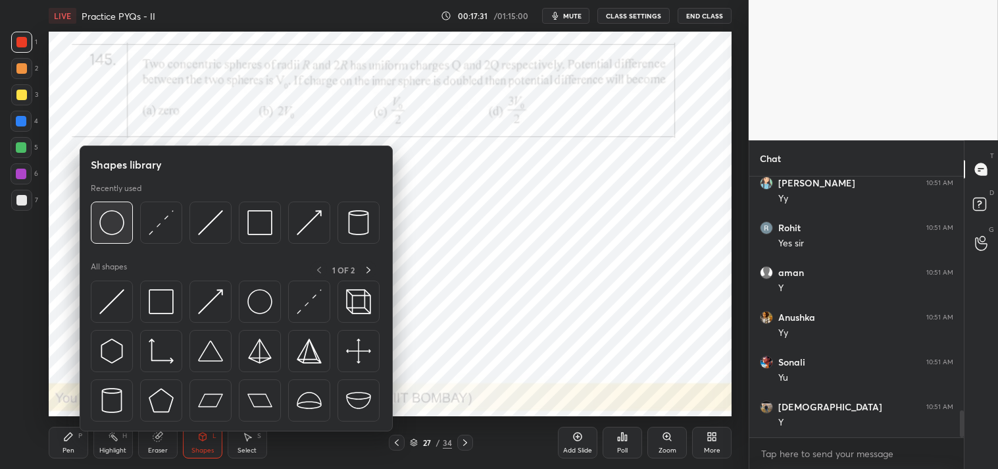
click at [120, 228] on img at bounding box center [111, 222] width 25 height 25
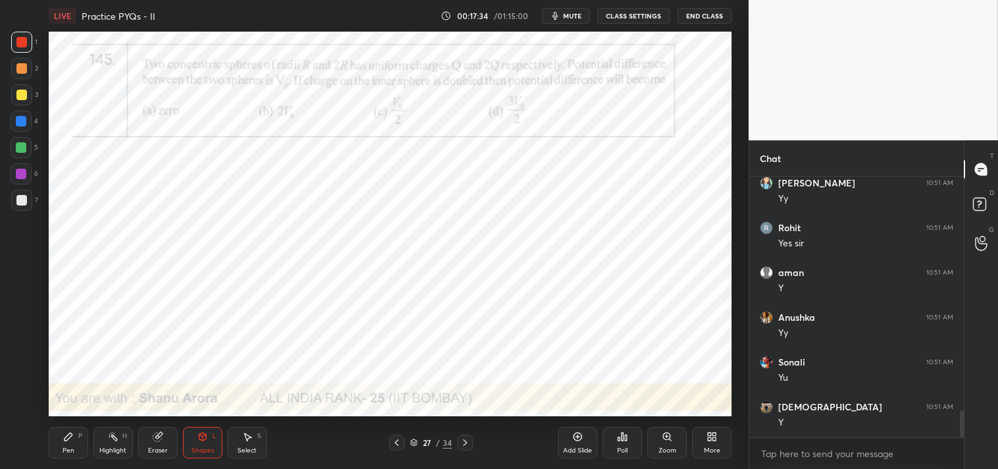
click at [63, 448] on div "Pen" at bounding box center [69, 450] width 12 height 7
click at [61, 453] on div "Pen P" at bounding box center [68, 442] width 39 height 32
click at [16, 122] on div at bounding box center [21, 121] width 11 height 11
click at [20, 120] on div at bounding box center [21, 121] width 11 height 11
click at [22, 390] on div at bounding box center [21, 379] width 21 height 21
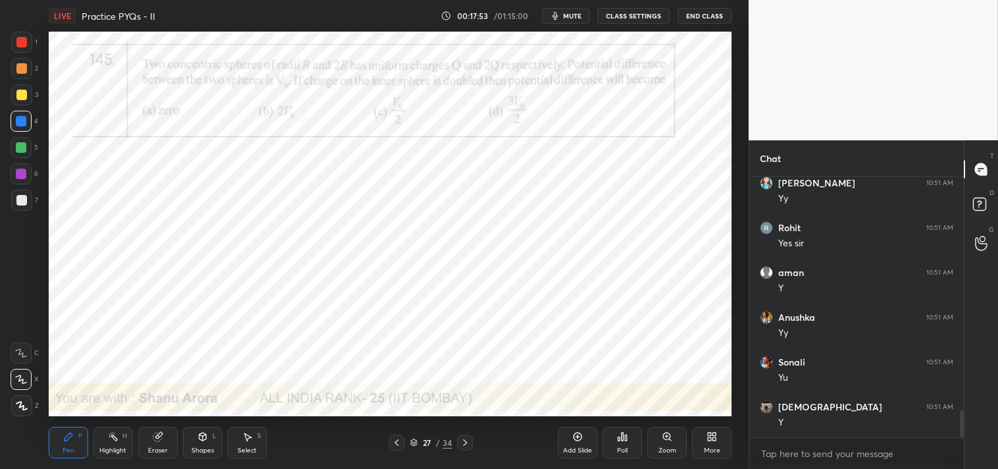
click at [23, 399] on div at bounding box center [21, 405] width 21 height 21
click at [20, 403] on icon at bounding box center [21, 405] width 11 height 8
click at [18, 355] on icon at bounding box center [21, 352] width 12 height 9
click at [28, 351] on div at bounding box center [21, 352] width 21 height 21
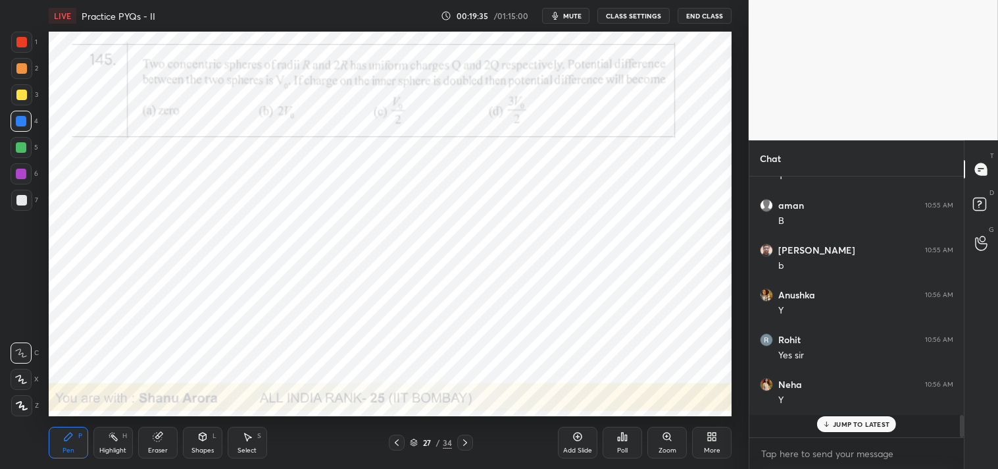
scroll to position [2457, 0]
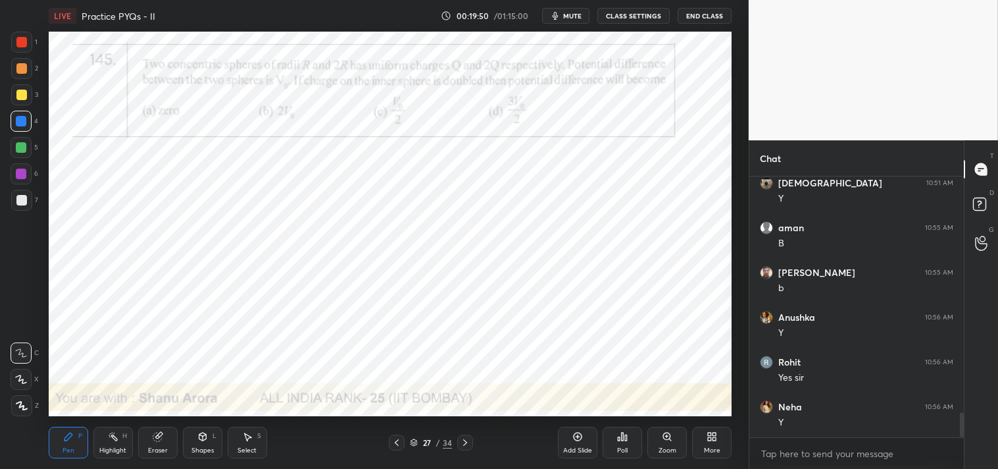
click at [25, 46] on div at bounding box center [21, 42] width 11 height 11
click at [20, 53] on div "1" at bounding box center [24, 45] width 26 height 26
click at [578, 438] on icon at bounding box center [578, 436] width 4 height 4
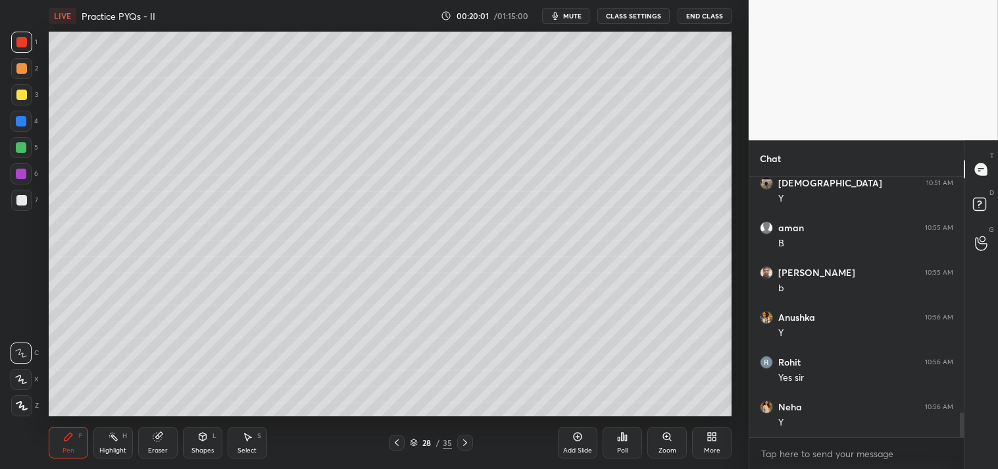
click at [25, 203] on div at bounding box center [21, 200] width 11 height 11
click at [22, 201] on div at bounding box center [21, 200] width 11 height 11
click at [156, 436] on icon at bounding box center [157, 436] width 9 height 9
click at [153, 438] on icon at bounding box center [158, 436] width 11 height 11
click at [63, 447] on div "Pen" at bounding box center [69, 450] width 12 height 7
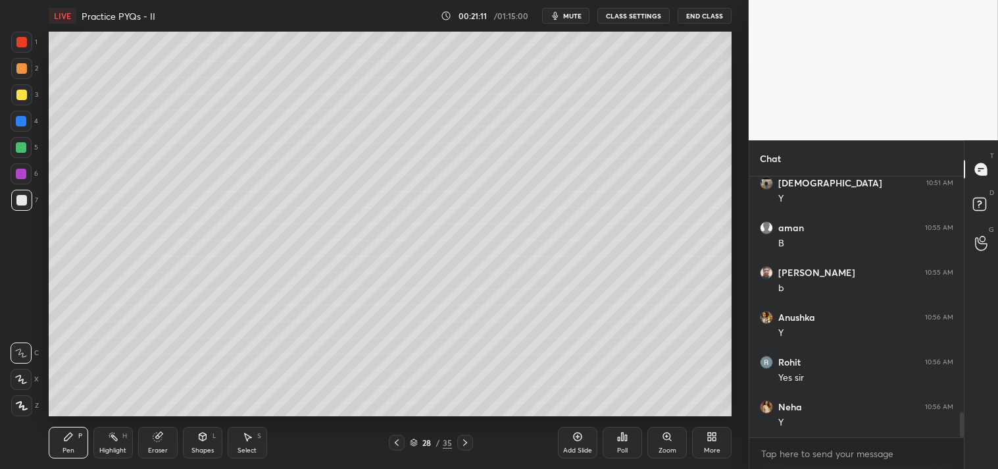
scroll to position [2504, 0]
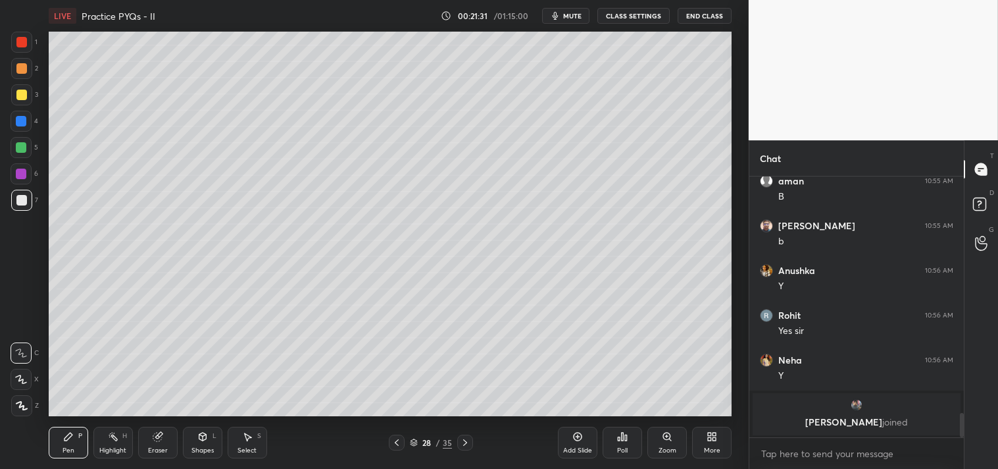
click at [855, 410] on img "grid" at bounding box center [856, 404] width 13 height 13
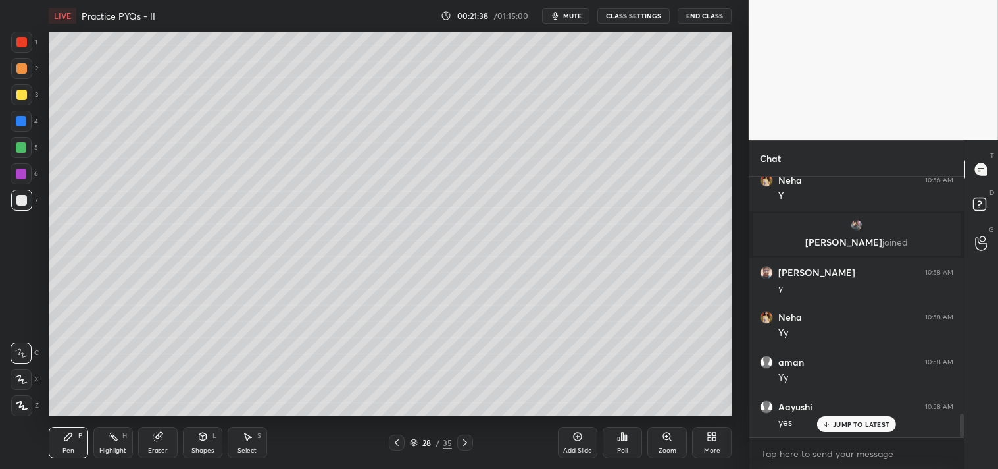
scroll to position [2571, 0]
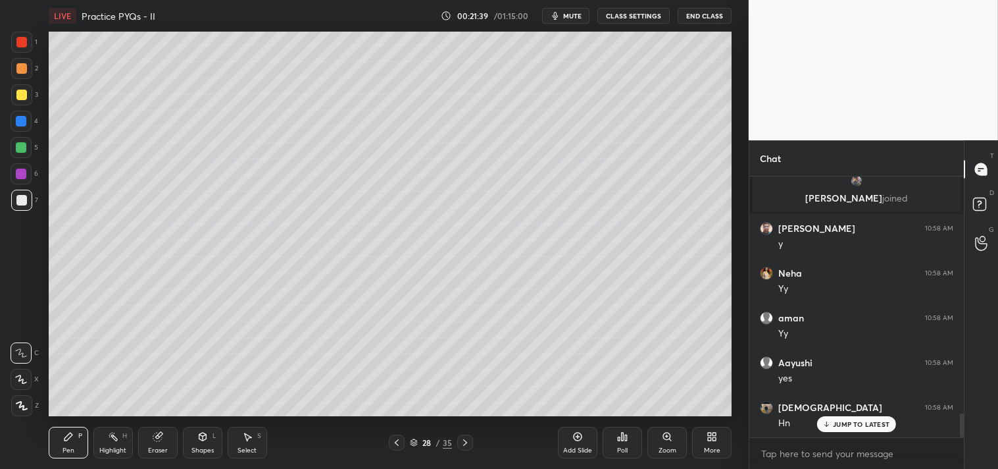
click at [20, 49] on div at bounding box center [21, 42] width 21 height 21
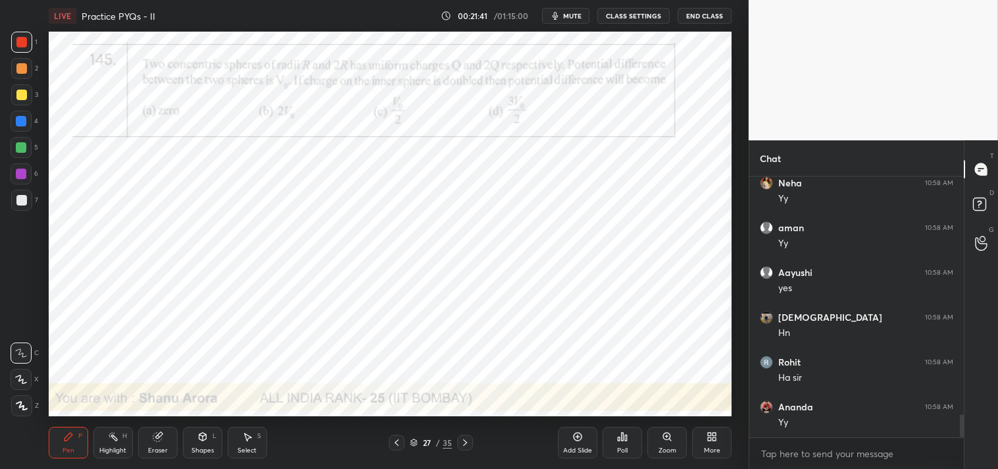
scroll to position [2706, 0]
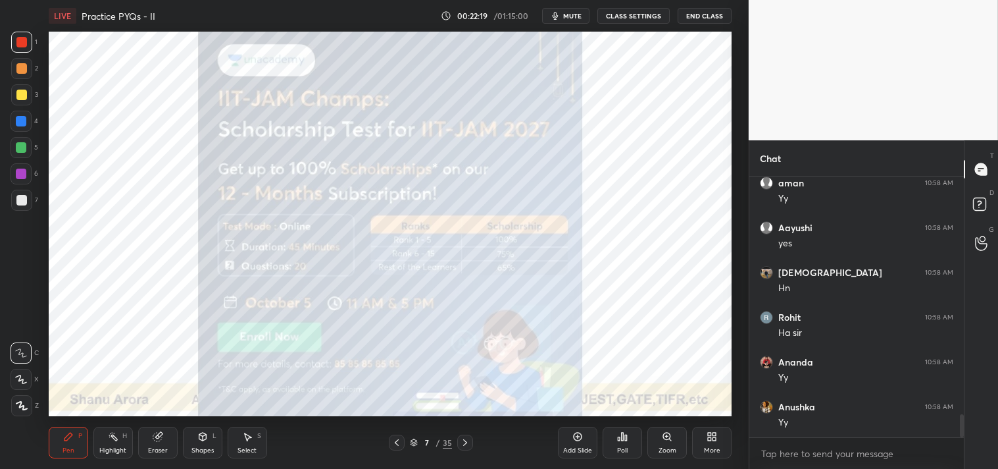
click at [23, 100] on div at bounding box center [21, 94] width 21 height 21
click at [13, 101] on div at bounding box center [21, 94] width 21 height 21
click at [169, 440] on div "Eraser" at bounding box center [157, 442] width 39 height 32
click at [63, 447] on div "Pen" at bounding box center [69, 450] width 12 height 7
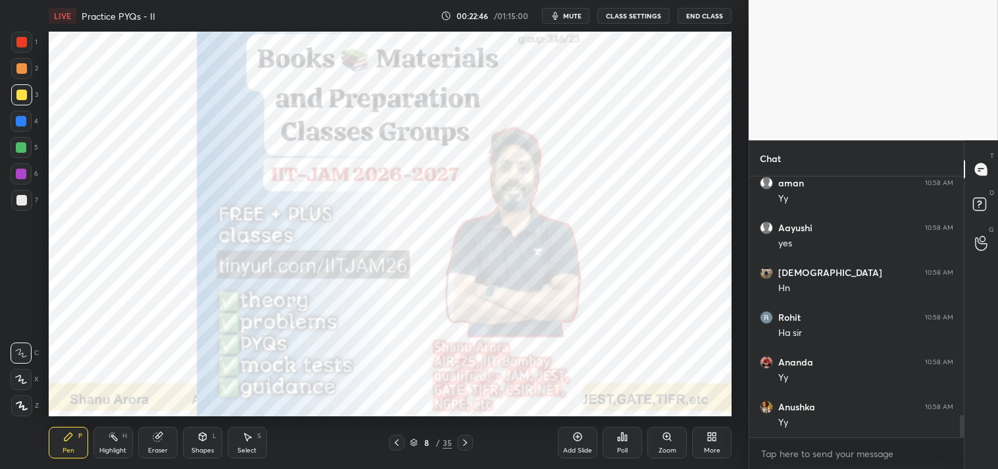
scroll to position [2762, 0]
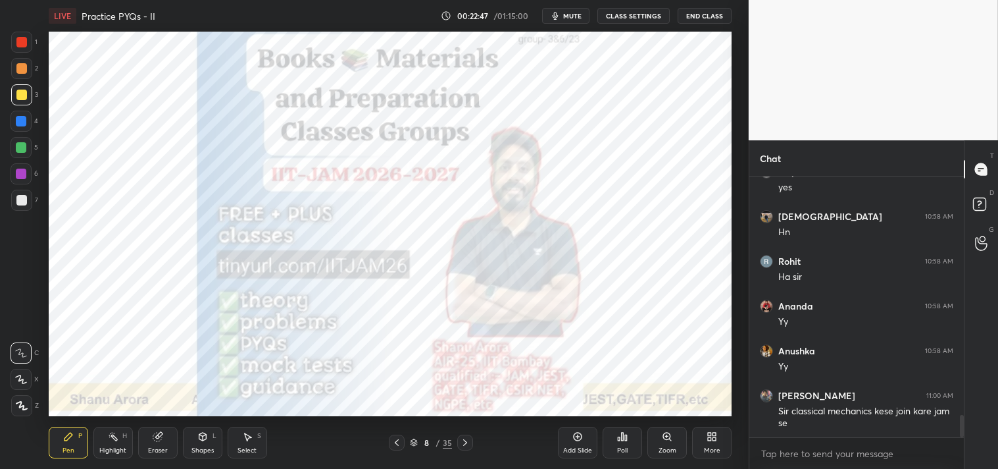
click at [0, 44] on div "1 2 3 4 5 6 7 C X Z C X Z E E Erase all H H" at bounding box center [21, 224] width 42 height 384
click at [16, 38] on div at bounding box center [21, 42] width 11 height 11
click at [20, 39] on div at bounding box center [21, 42] width 11 height 11
click at [20, 43] on div at bounding box center [21, 42] width 11 height 11
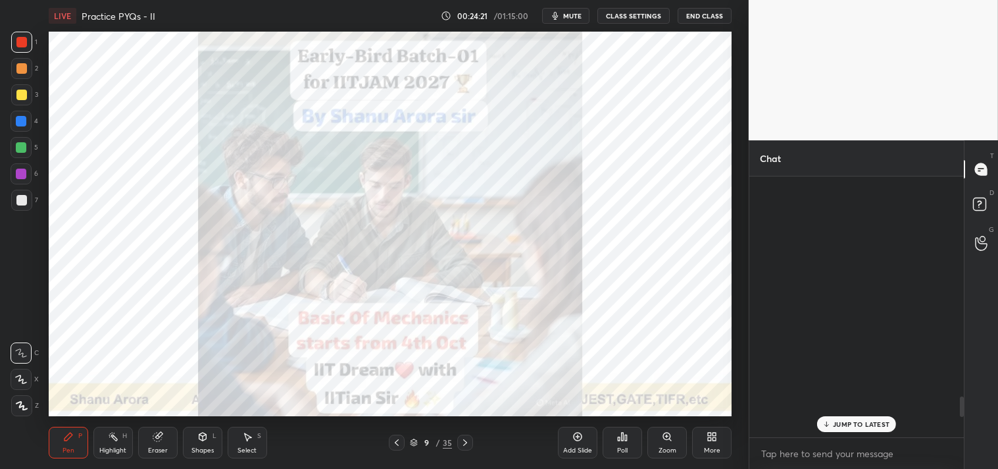
scroll to position [3092, 0]
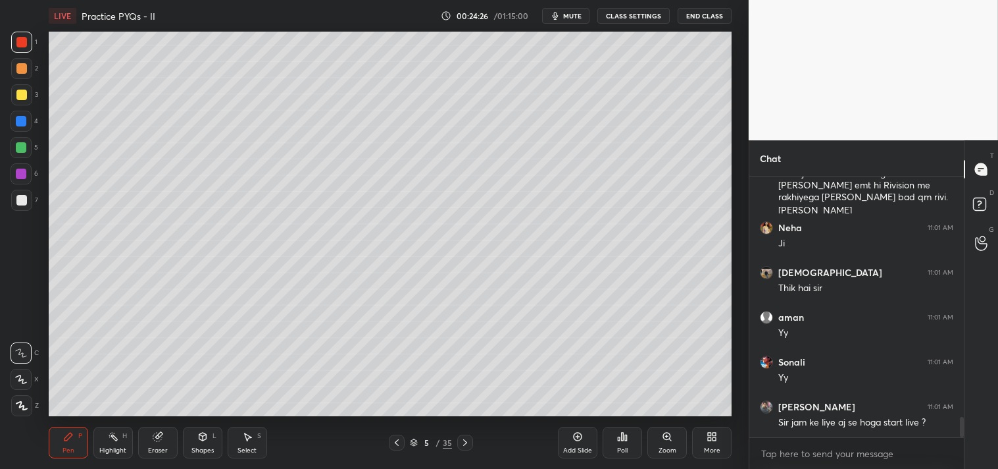
click at [576, 442] on div "Add Slide" at bounding box center [577, 442] width 39 height 32
click at [197, 444] on div "Shapes L" at bounding box center [202, 442] width 39 height 32
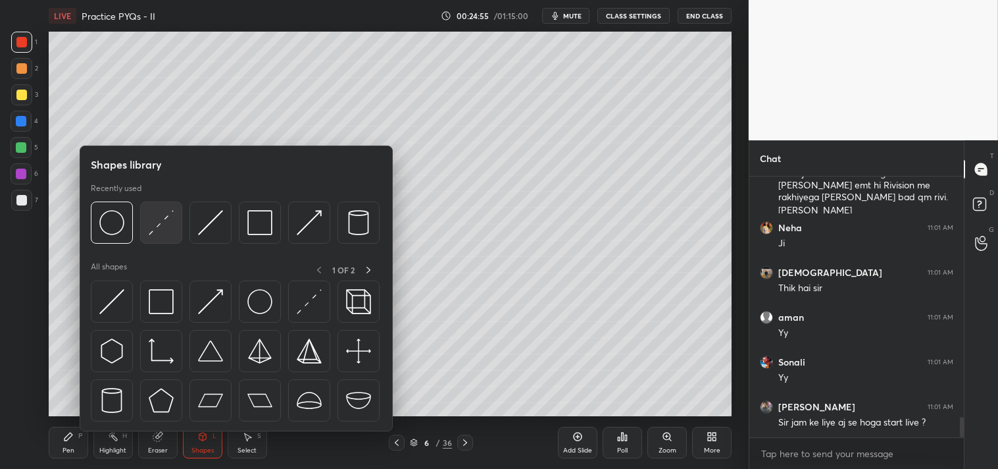
click at [161, 229] on img at bounding box center [161, 222] width 25 height 25
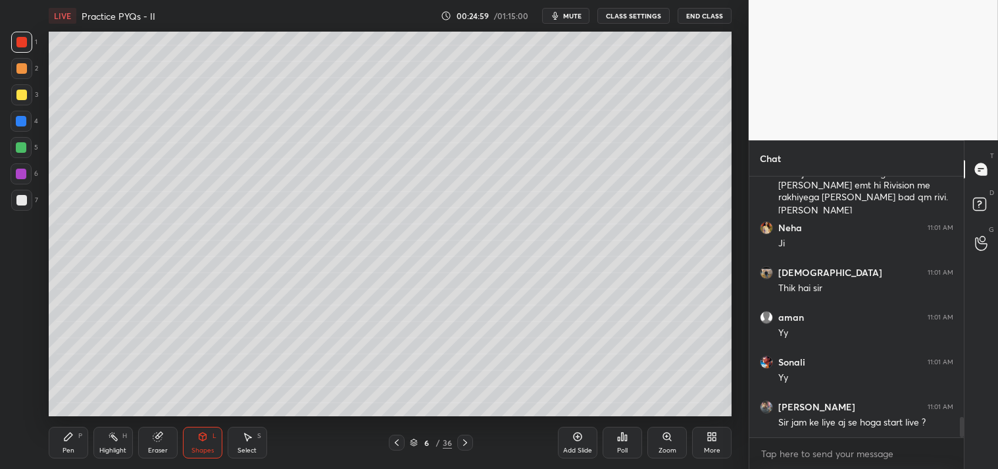
click at [659, 449] on div "Zoom" at bounding box center [668, 450] width 18 height 7
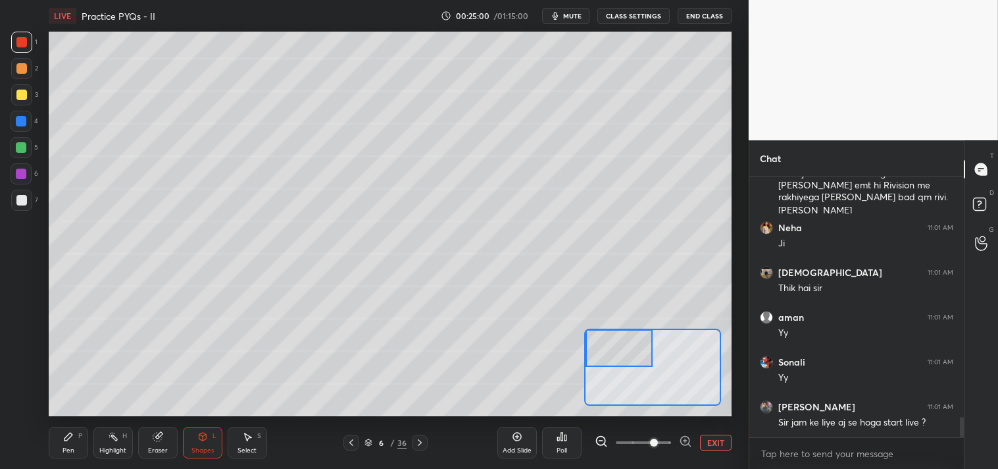
click at [57, 452] on div "Pen P" at bounding box center [68, 442] width 39 height 32
click at [20, 202] on div at bounding box center [21, 200] width 11 height 11
click at [16, 208] on div at bounding box center [21, 200] width 21 height 21
click at [153, 416] on div "Pen P Highlight H Eraser Shapes L Select S 6 / 36 Add Slide Poll EXIT" at bounding box center [391, 442] width 684 height 53
click at [163, 426] on div "Eraser" at bounding box center [157, 442] width 39 height 32
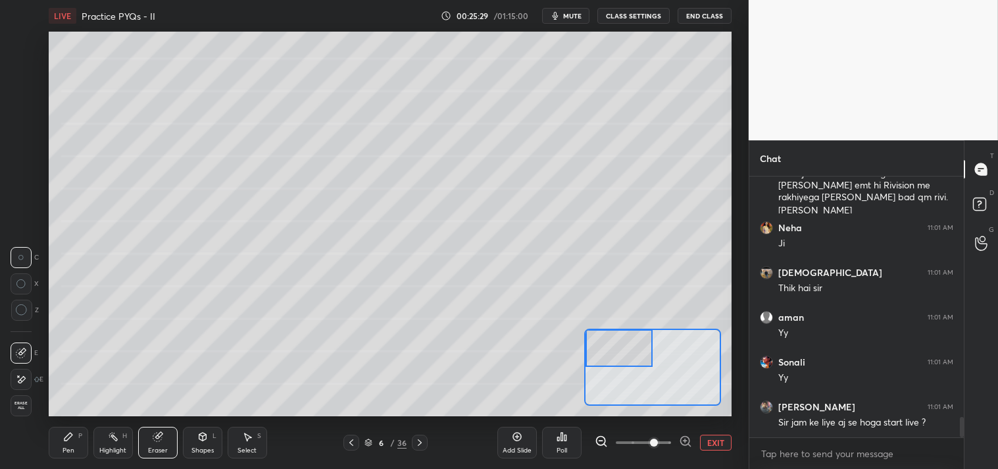
click at [64, 443] on div "Pen P" at bounding box center [68, 442] width 39 height 32
click at [62, 431] on div "Pen P" at bounding box center [68, 442] width 39 height 32
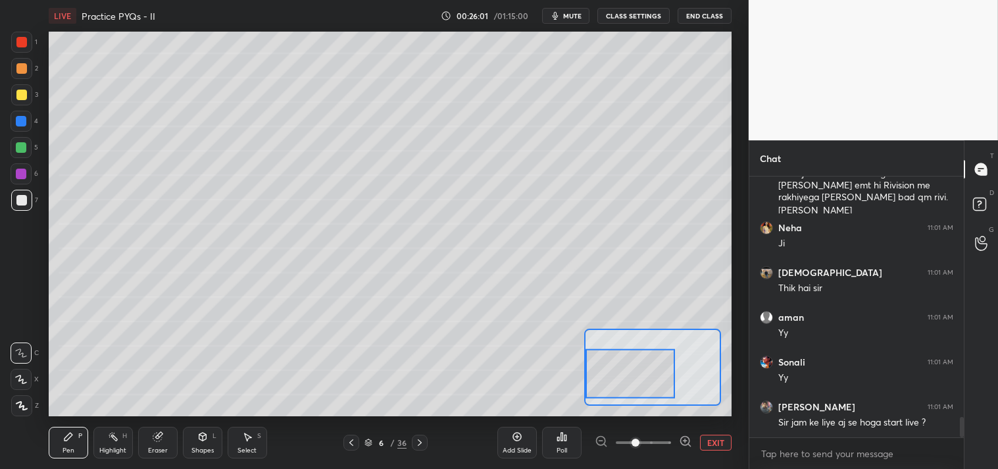
click at [208, 444] on div "Shapes L" at bounding box center [202, 442] width 39 height 32
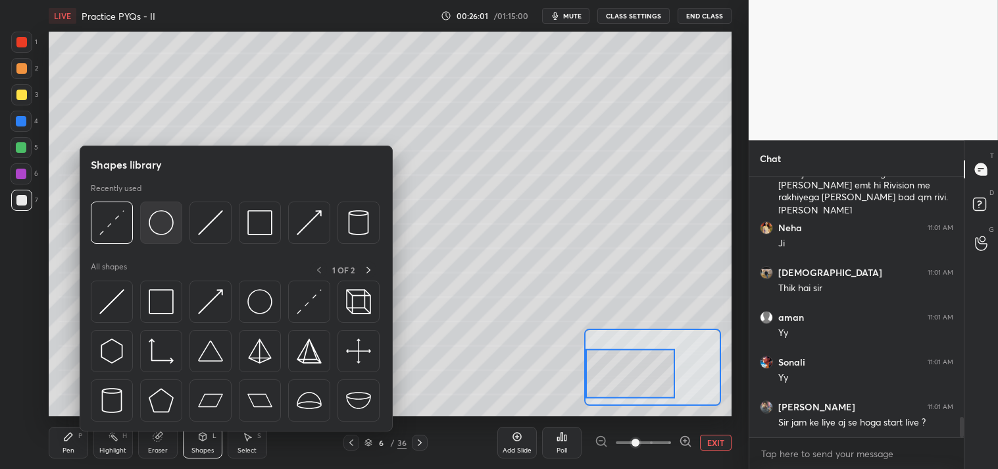
click at [157, 228] on img at bounding box center [161, 222] width 25 height 25
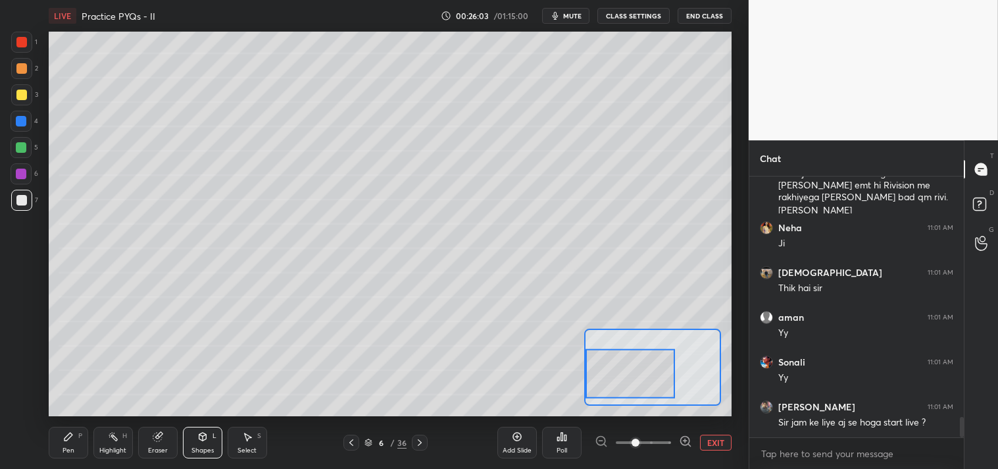
click at [67, 455] on div "Pen P" at bounding box center [68, 442] width 39 height 32
click at [68, 455] on div "Pen P" at bounding box center [68, 442] width 39 height 32
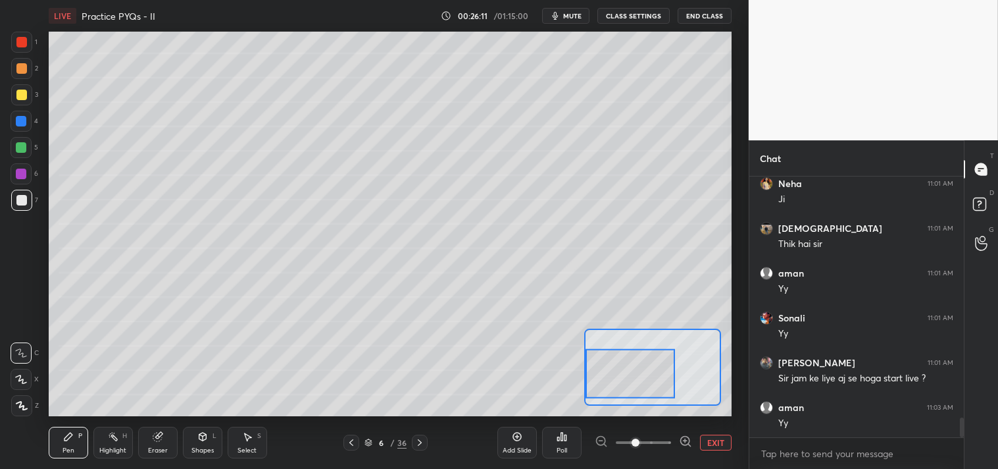
scroll to position [3181, 0]
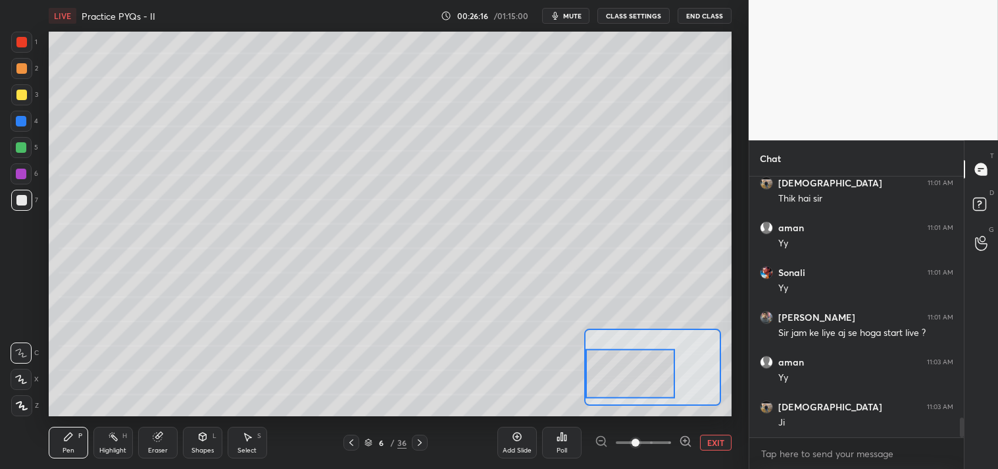
click at [30, 99] on div at bounding box center [21, 94] width 21 height 21
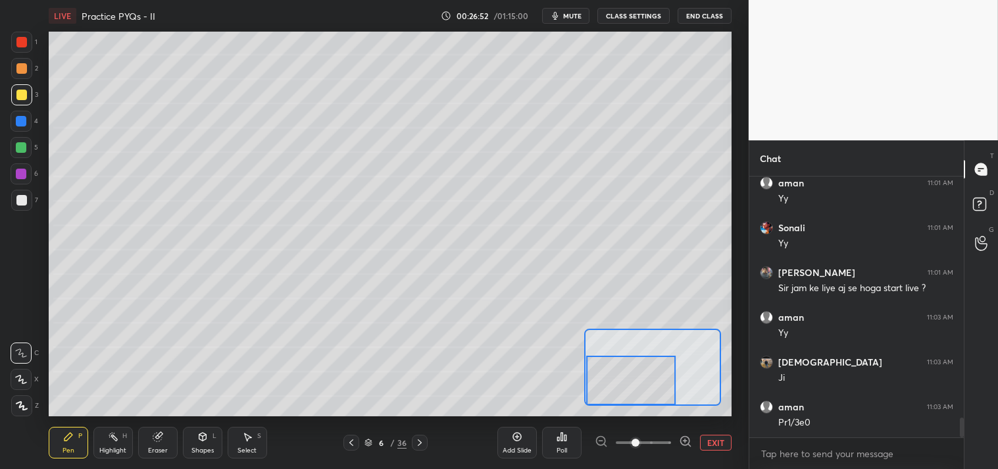
click at [157, 444] on div "Eraser" at bounding box center [157, 442] width 39 height 32
click at [49, 451] on div "Pen P" at bounding box center [68, 442] width 39 height 32
click at [55, 451] on div "Pen P" at bounding box center [68, 442] width 39 height 32
click at [716, 444] on button "EXIT" at bounding box center [716, 442] width 32 height 16
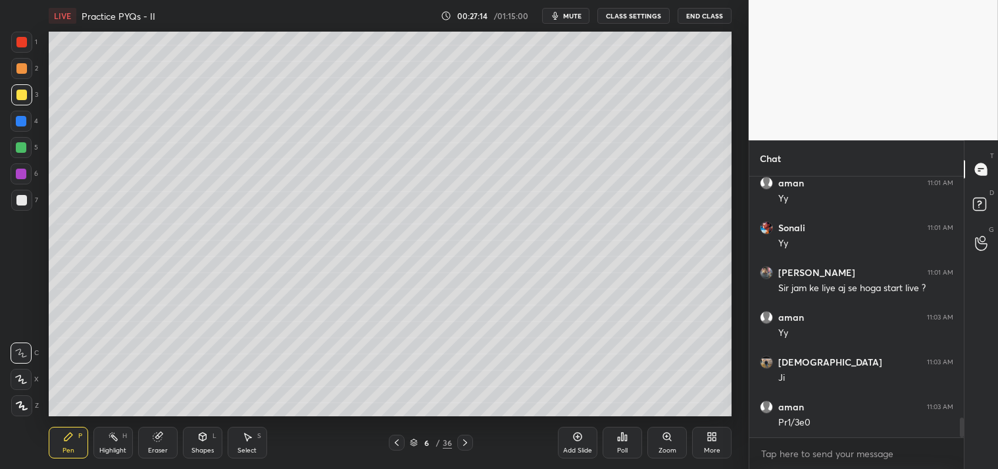
click at [103, 447] on div "Highlight" at bounding box center [112, 450] width 27 height 7
click at [99, 445] on div "Highlight H" at bounding box center [112, 442] width 39 height 32
click at [64, 438] on icon at bounding box center [68, 436] width 8 height 8
click at [76, 437] on div "Pen P" at bounding box center [68, 442] width 39 height 32
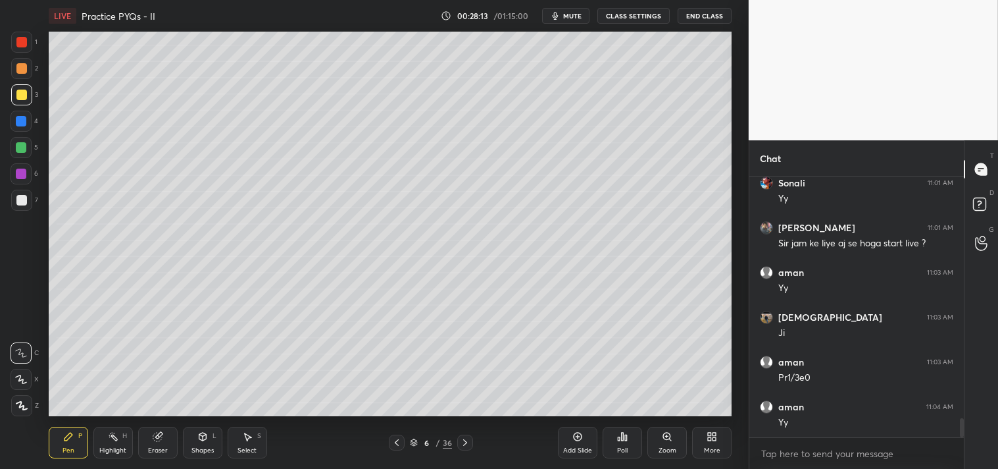
click at [150, 448] on div "Eraser" at bounding box center [158, 450] width 20 height 7
click at [72, 444] on div "Pen P" at bounding box center [68, 442] width 39 height 32
click at [667, 438] on icon at bounding box center [666, 435] width 7 height 7
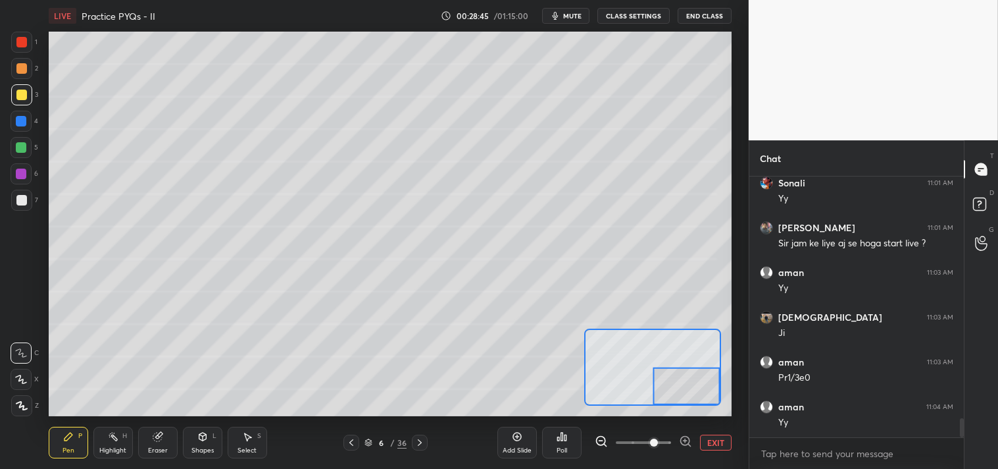
click at [166, 440] on div "Eraser" at bounding box center [157, 442] width 39 height 32
click at [64, 443] on div "Pen P" at bounding box center [68, 442] width 39 height 32
click at [160, 442] on div "Eraser" at bounding box center [157, 442] width 39 height 32
click at [70, 442] on div "Pen P" at bounding box center [68, 442] width 39 height 32
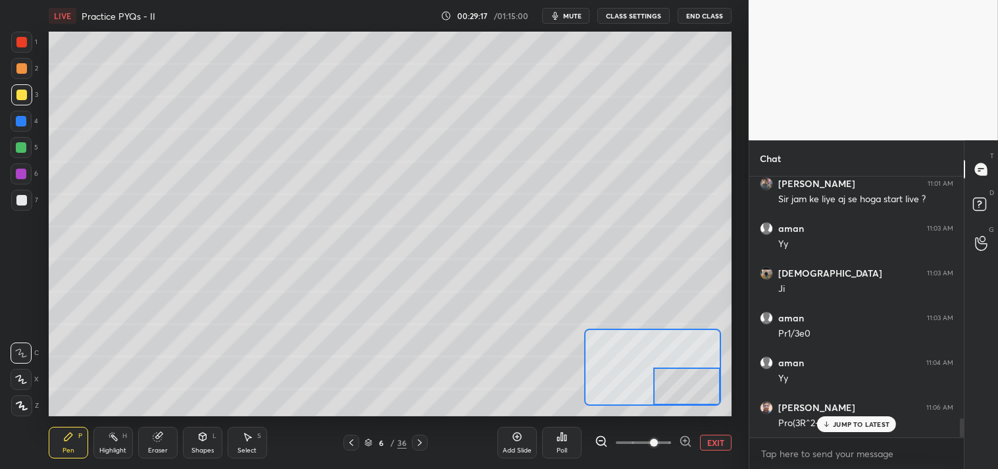
click at [713, 440] on button "EXIT" at bounding box center [716, 442] width 32 height 16
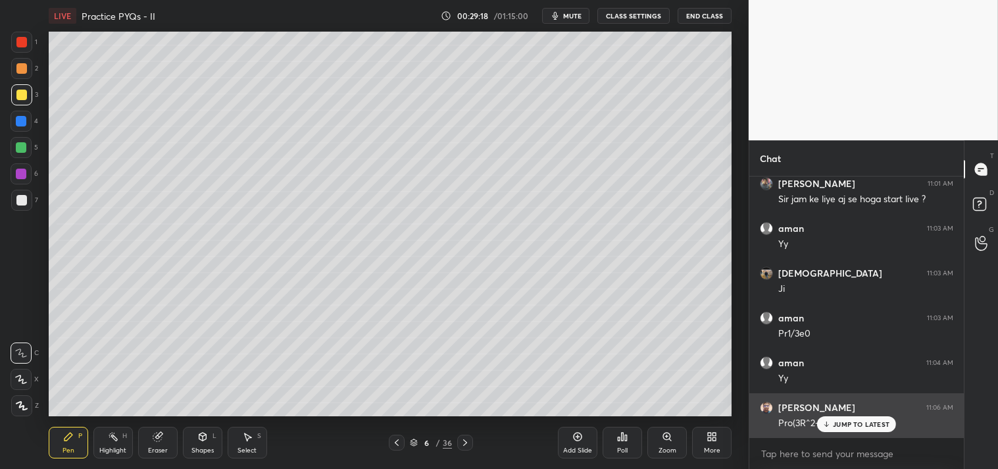
click at [850, 418] on div "JUMP TO LATEST" at bounding box center [856, 424] width 79 height 16
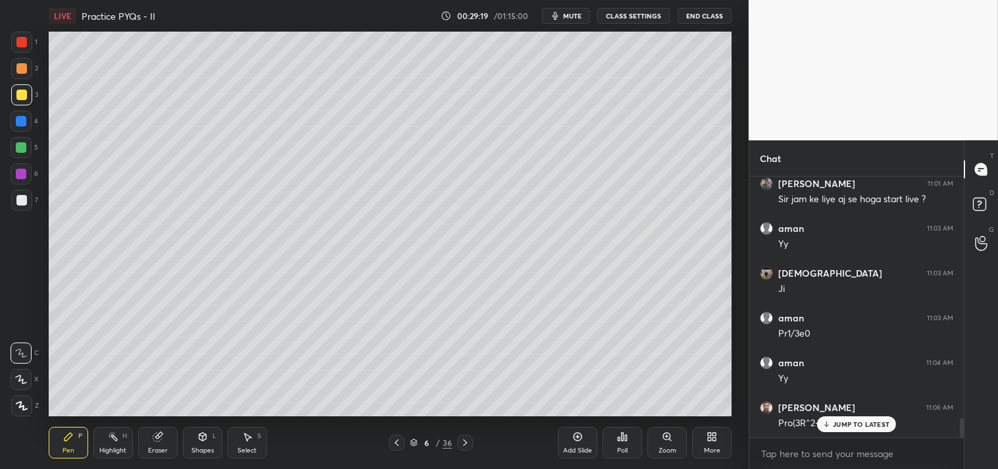
scroll to position [3359, 0]
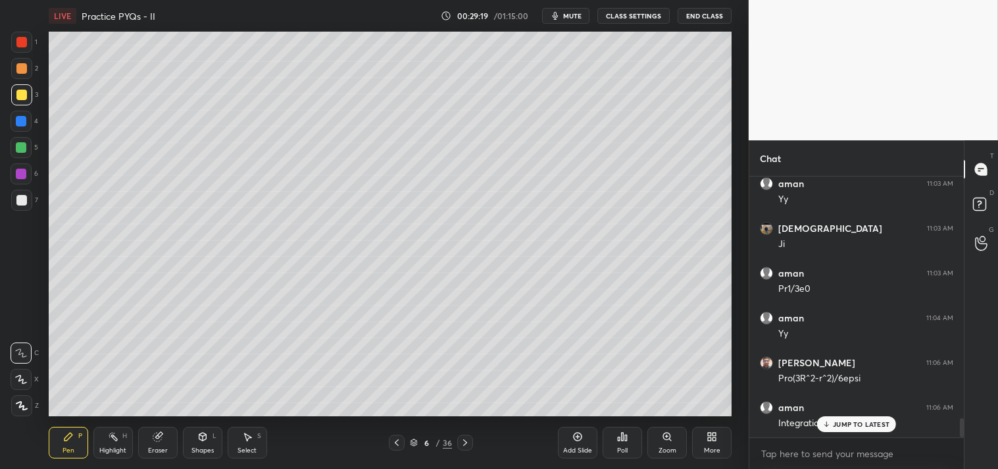
click at [673, 428] on div "Zoom" at bounding box center [667, 442] width 39 height 32
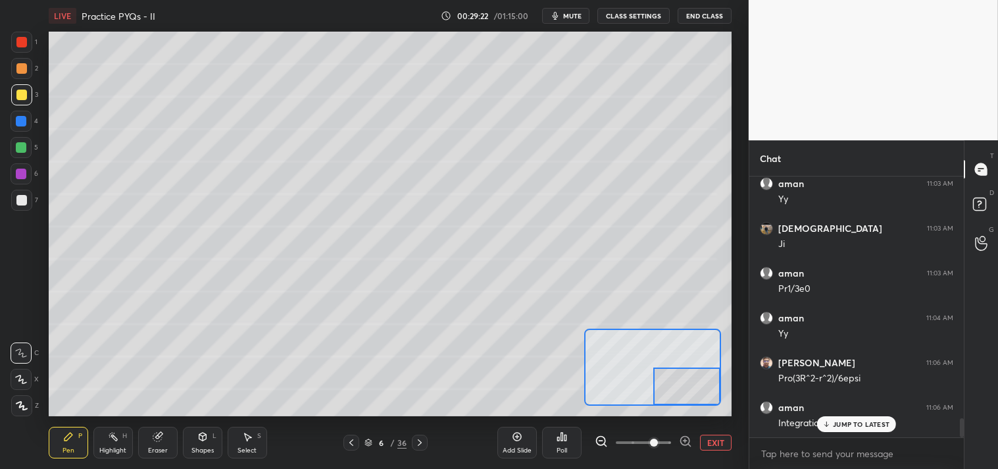
click at [857, 424] on p "JUMP TO LATEST" at bounding box center [861, 424] width 57 height 8
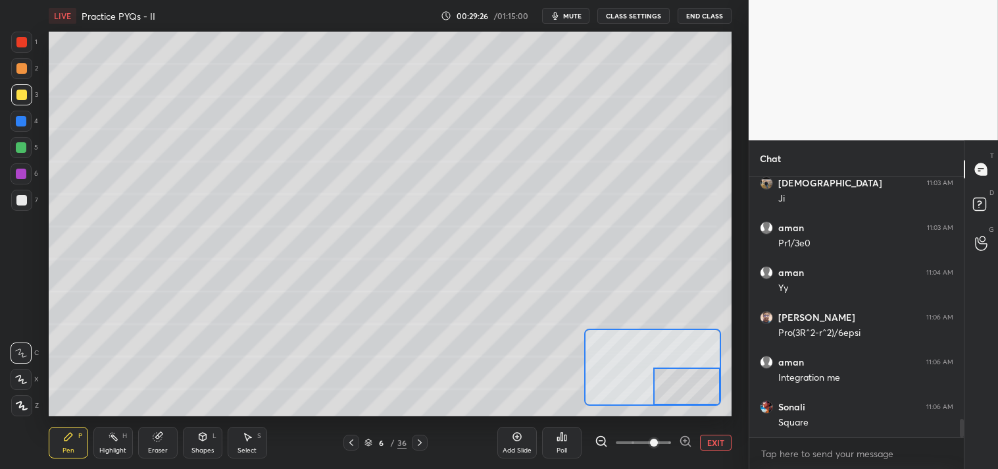
click at [159, 440] on icon at bounding box center [157, 436] width 9 height 9
click at [64, 438] on icon at bounding box center [68, 436] width 8 height 8
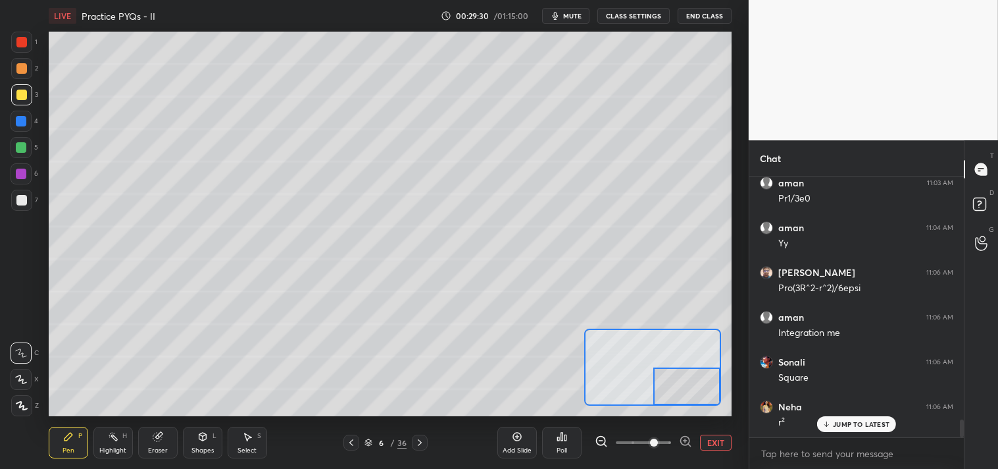
scroll to position [3538, 0]
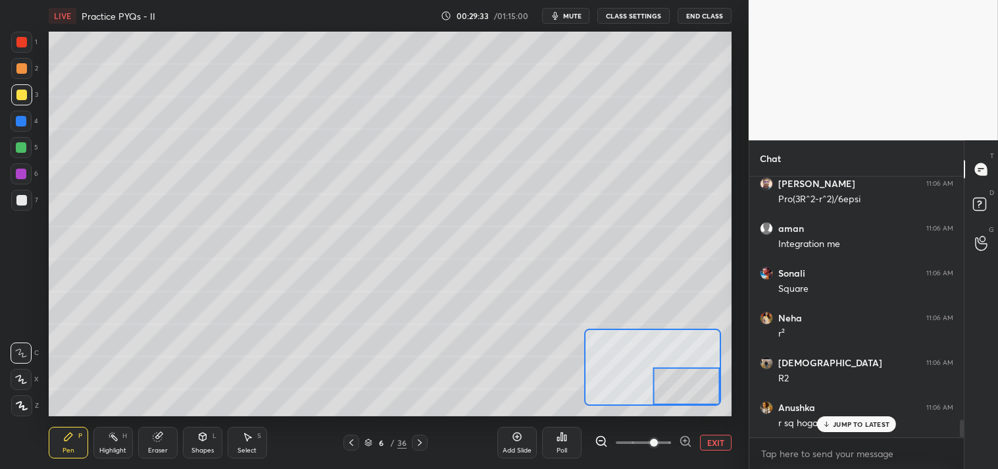
click at [150, 447] on div "Eraser" at bounding box center [158, 450] width 20 height 7
click at [77, 442] on div "Pen P" at bounding box center [68, 442] width 39 height 32
click at [713, 440] on button "EXIT" at bounding box center [716, 442] width 32 height 16
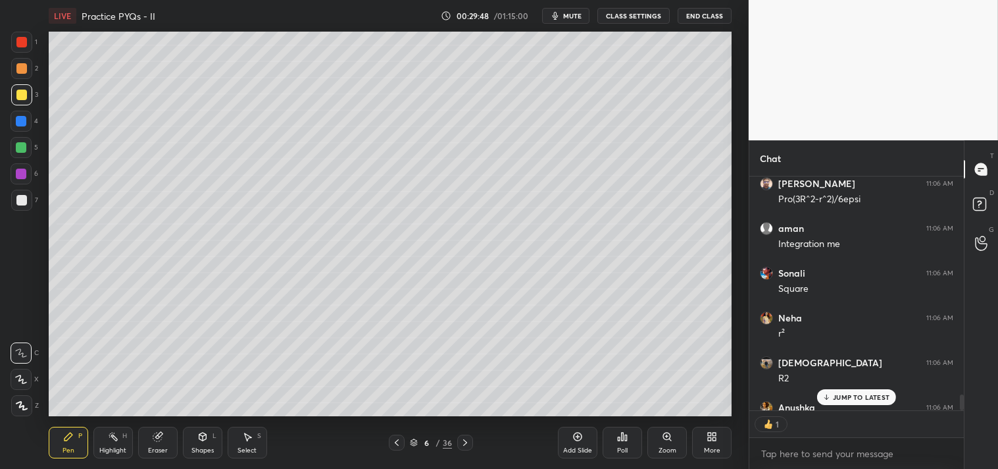
scroll to position [4, 3]
click at [580, 440] on icon at bounding box center [578, 436] width 9 height 9
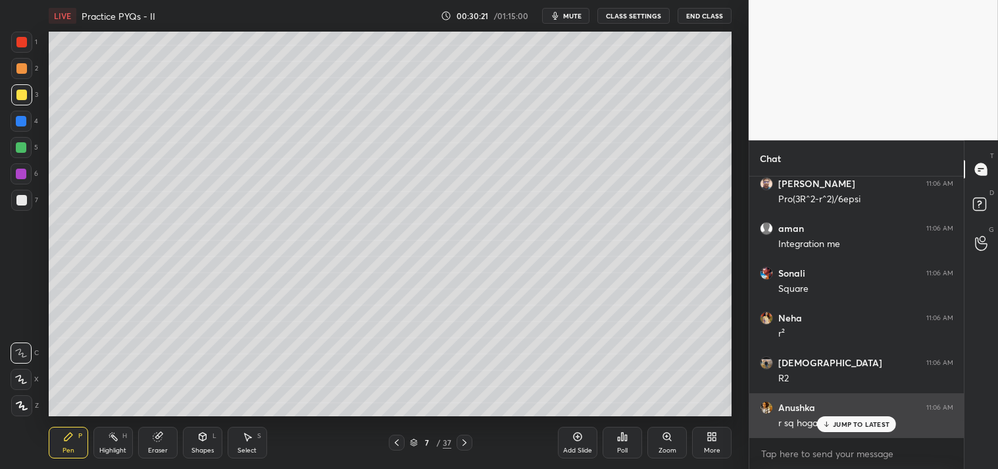
click at [853, 424] on p "JUMP TO LATEST" at bounding box center [861, 424] width 57 height 8
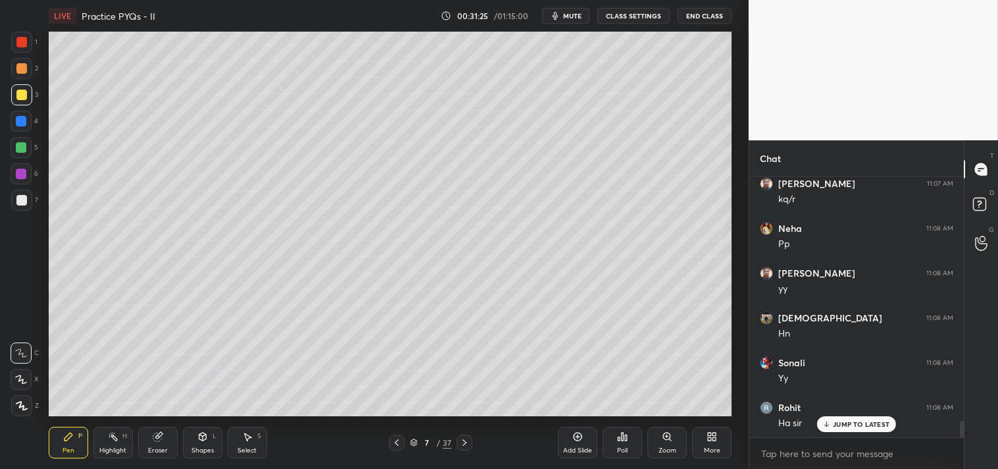
scroll to position [3852, 0]
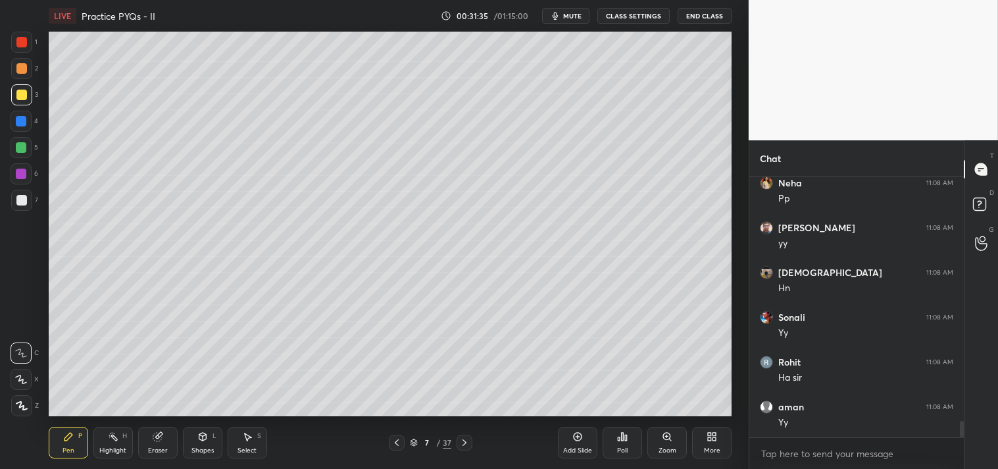
click at [576, 444] on div "Add Slide" at bounding box center [577, 442] width 39 height 32
click at [103, 444] on div "Highlight H" at bounding box center [112, 442] width 39 height 32
click at [109, 447] on div "Highlight" at bounding box center [112, 450] width 27 height 7
click at [66, 435] on icon at bounding box center [68, 436] width 11 height 11
click at [67, 438] on icon at bounding box center [68, 436] width 8 height 8
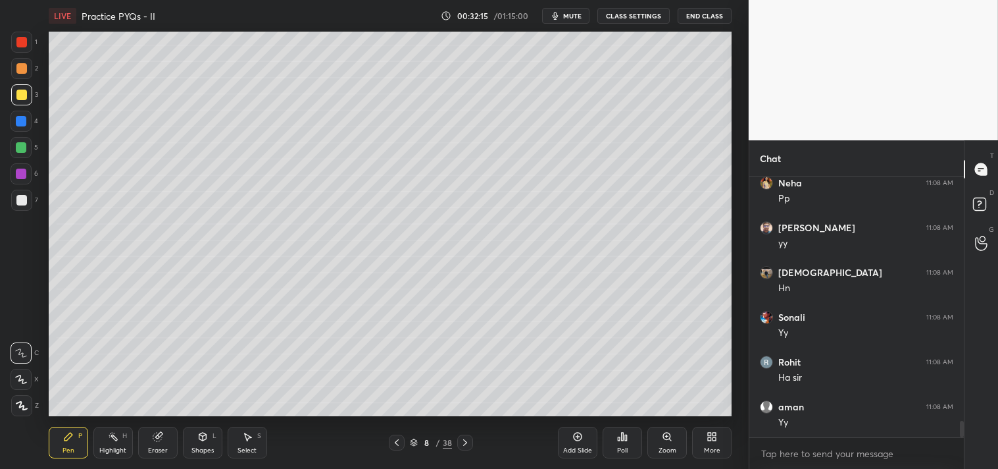
scroll to position [3897, 0]
click at [116, 440] on rect at bounding box center [114, 437] width 7 height 7
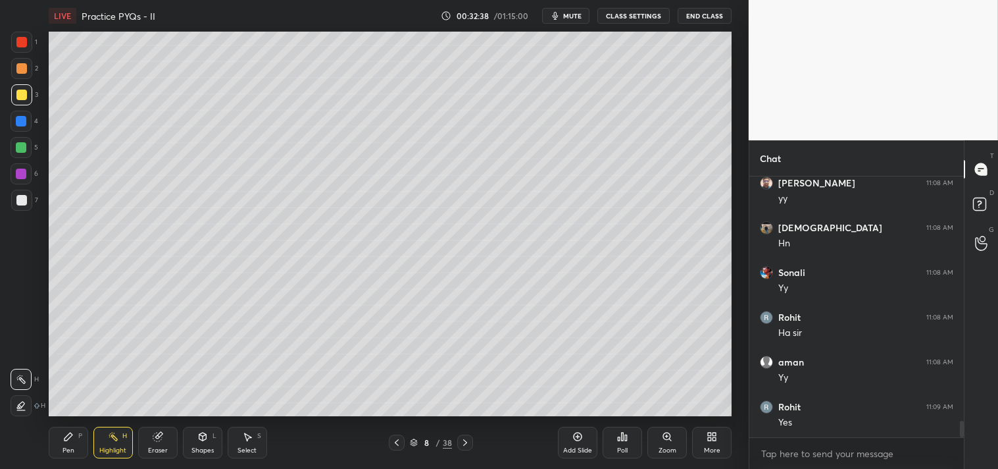
click at [61, 445] on div "Pen P" at bounding box center [68, 442] width 39 height 32
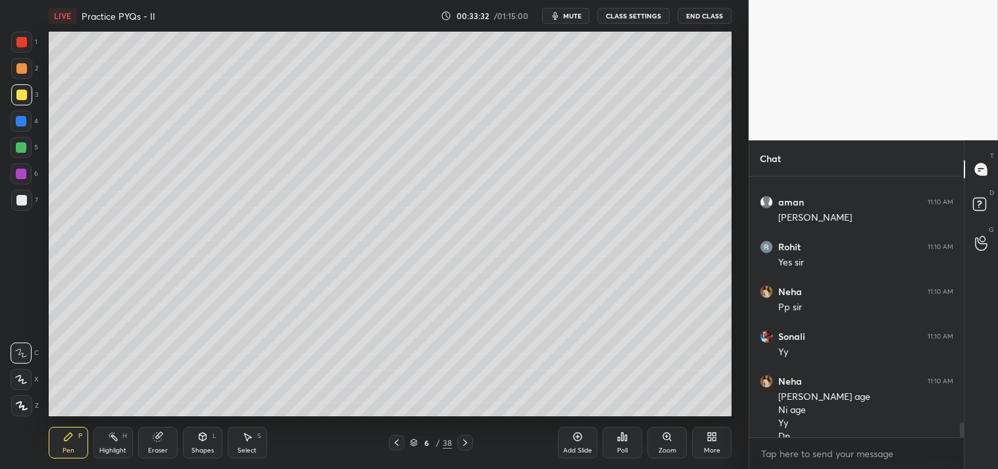
scroll to position [4249, 0]
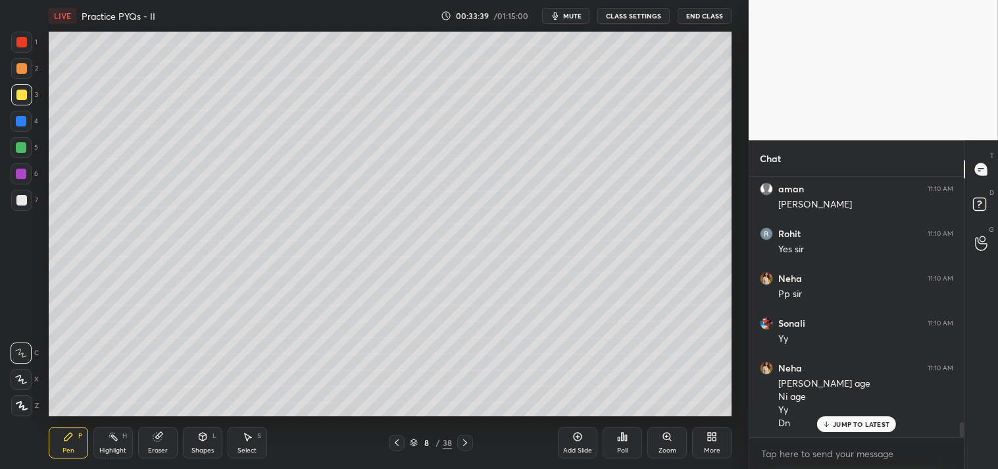
click at [581, 434] on icon at bounding box center [578, 436] width 9 height 9
click at [193, 447] on div "Shapes" at bounding box center [202, 450] width 22 height 7
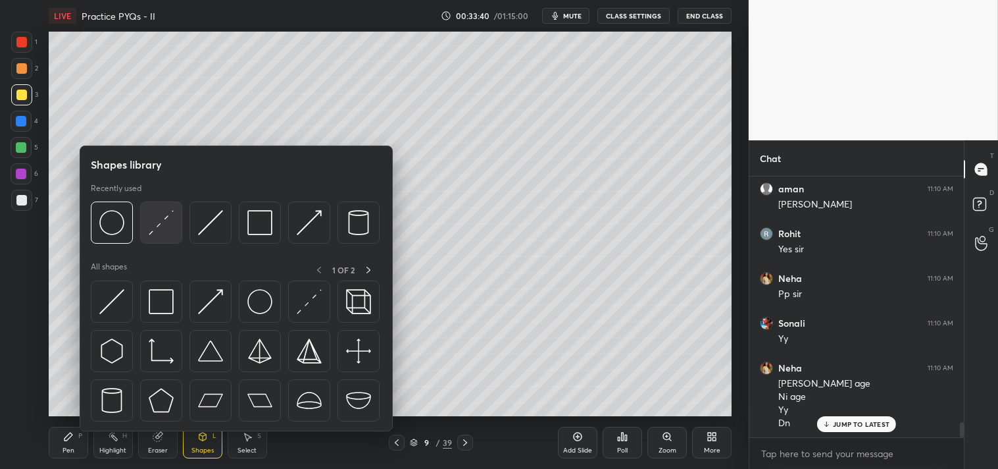
click at [157, 228] on img at bounding box center [161, 222] width 25 height 25
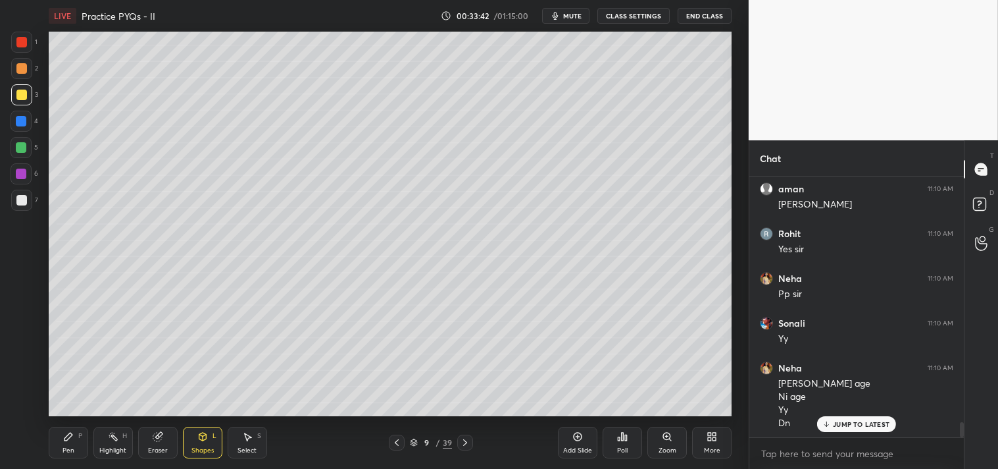
click at [61, 437] on div "Pen P" at bounding box center [68, 442] width 39 height 32
click at [59, 433] on div "Pen P" at bounding box center [68, 442] width 39 height 32
click at [204, 451] on div "Shapes" at bounding box center [202, 450] width 22 height 7
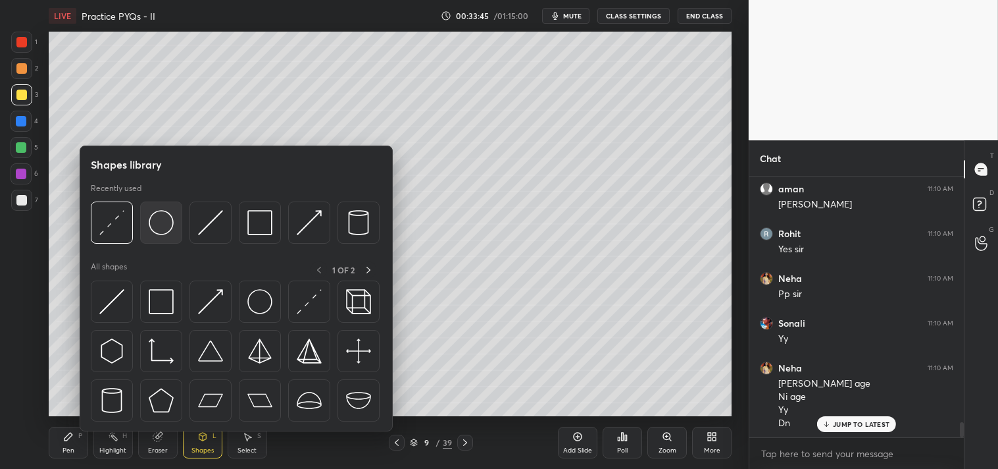
click at [159, 219] on img at bounding box center [161, 222] width 25 height 25
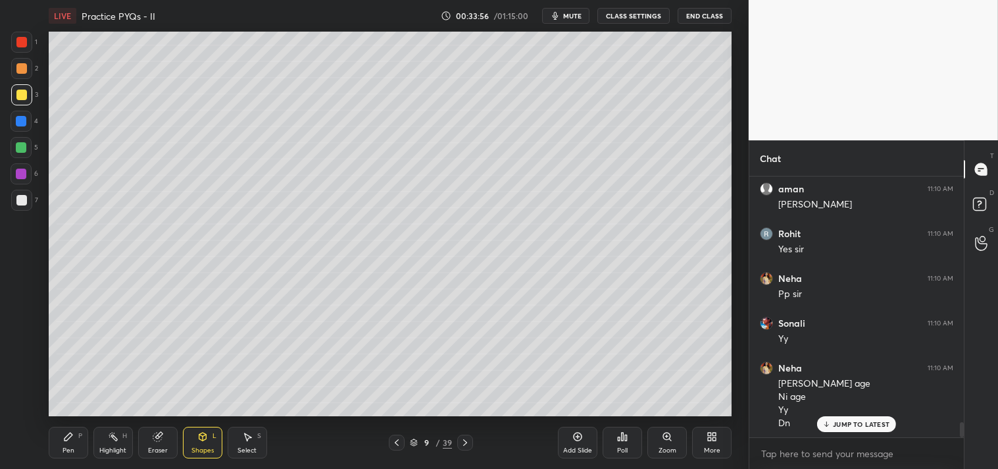
click at [67, 439] on icon at bounding box center [68, 436] width 8 height 8
click at [63, 444] on div "Pen P" at bounding box center [68, 442] width 39 height 32
click at [570, 18] on span "mute" at bounding box center [572, 15] width 18 height 9
click at [569, 16] on span "unmute" at bounding box center [571, 15] width 28 height 9
click at [159, 434] on icon at bounding box center [157, 436] width 9 height 9
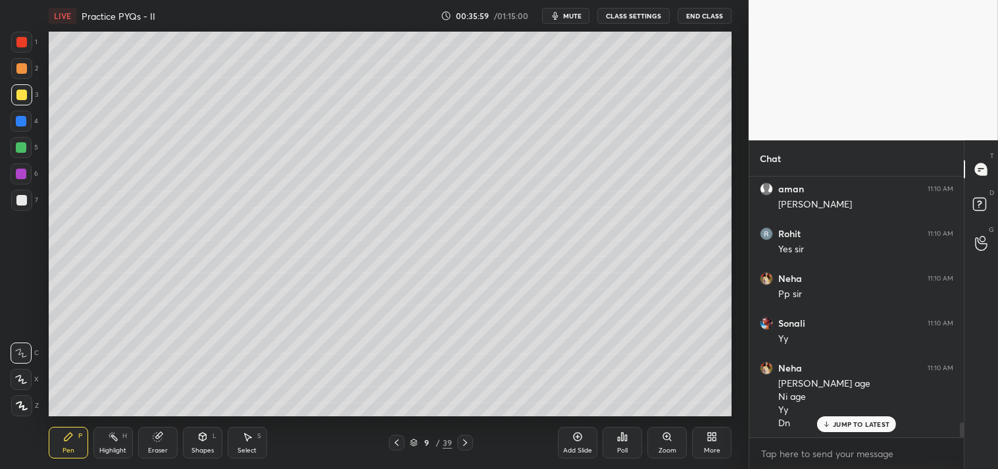
click at [150, 443] on div "Eraser" at bounding box center [157, 442] width 39 height 32
click at [66, 442] on icon at bounding box center [68, 436] width 11 height 11
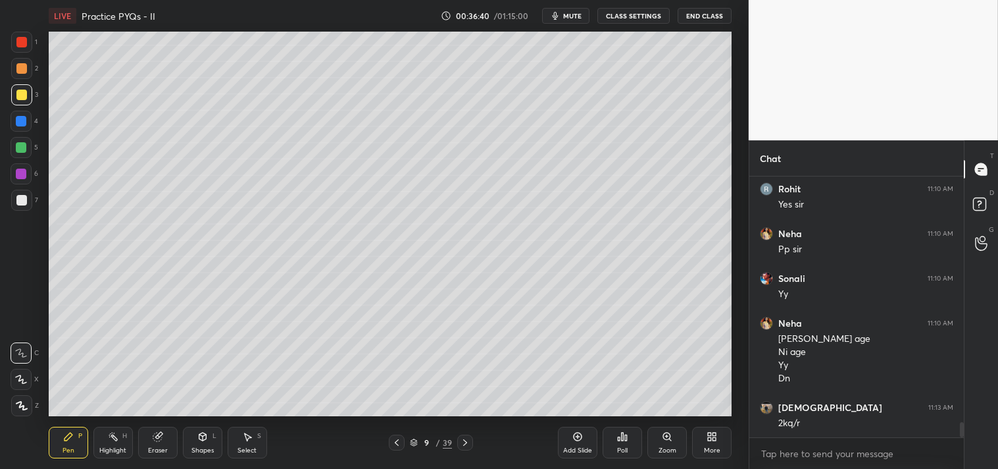
click at [22, 203] on div at bounding box center [21, 200] width 11 height 11
click at [28, 203] on div at bounding box center [21, 200] width 21 height 21
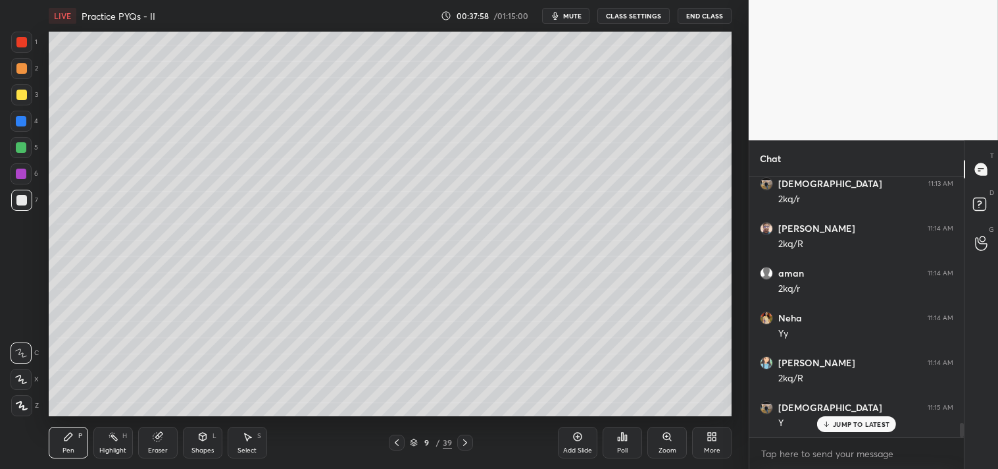
scroll to position [4563, 0]
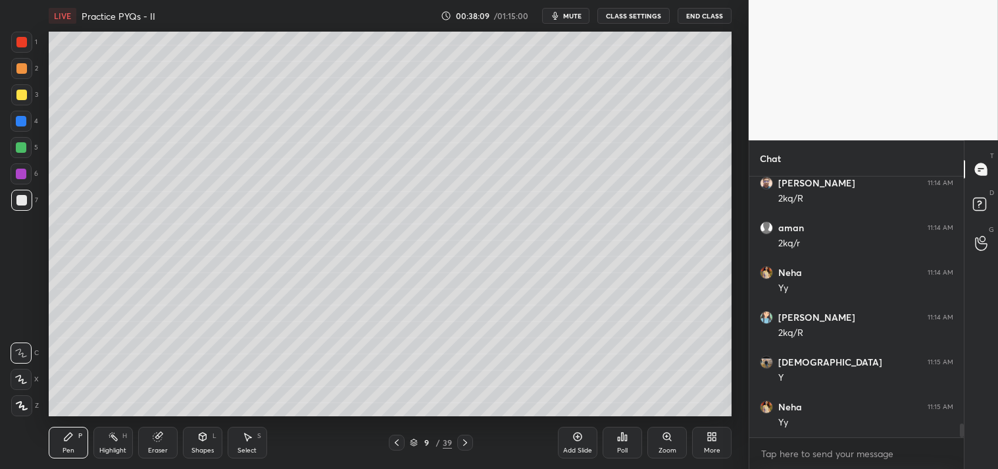
click at [580, 438] on icon at bounding box center [578, 436] width 11 height 11
click at [205, 440] on icon at bounding box center [202, 436] width 11 height 11
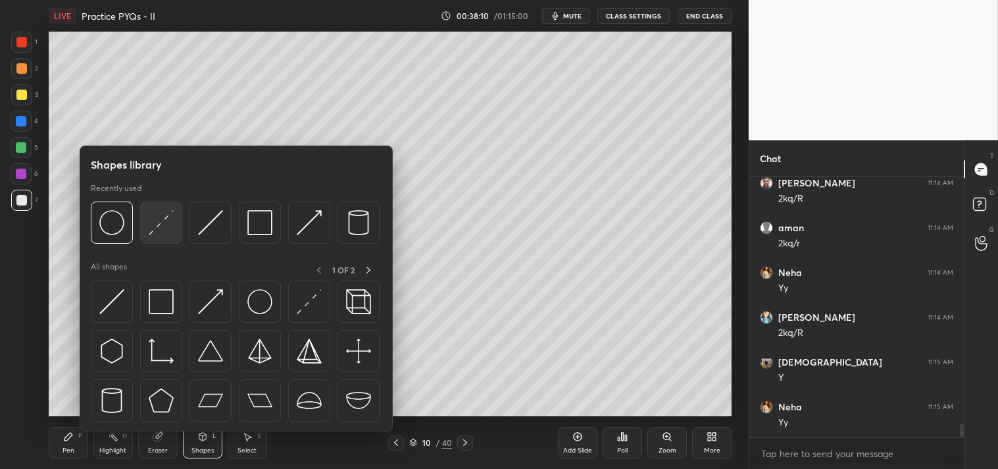
click at [161, 226] on img at bounding box center [161, 222] width 25 height 25
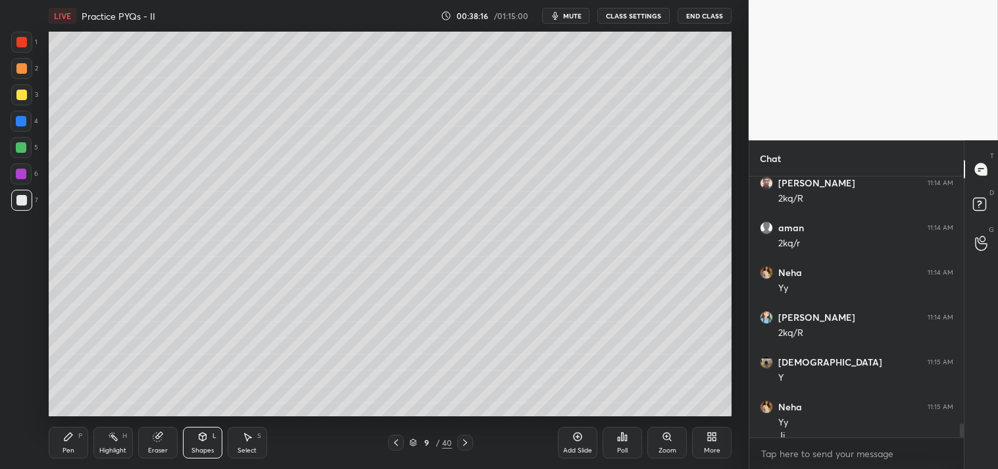
scroll to position [4576, 0]
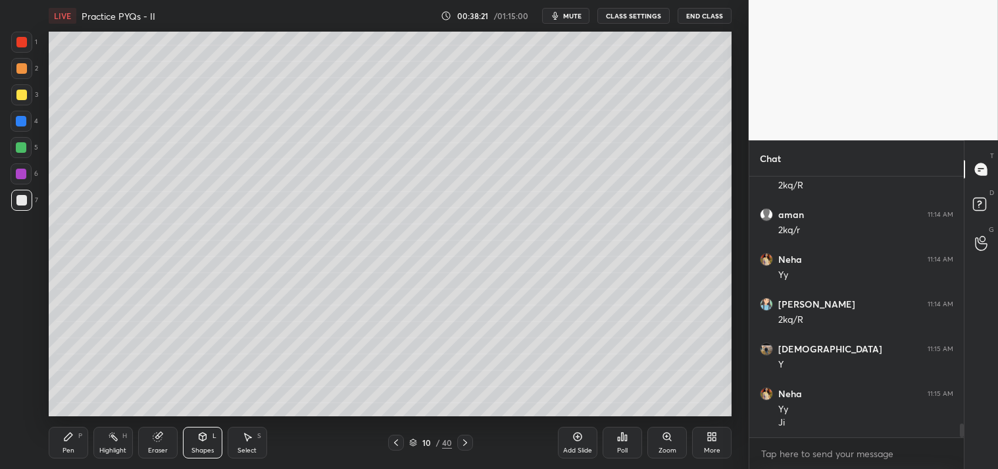
click at [666, 448] on div "Zoom" at bounding box center [668, 450] width 18 height 7
click at [64, 422] on div "Pen P Highlight H Eraser Shapes L Select S 6 / 40 Add Slide Poll Zoom More" at bounding box center [391, 442] width 684 height 53
click at [74, 430] on div "Pen P" at bounding box center [68, 442] width 39 height 32
click at [652, 443] on div "Zoom" at bounding box center [667, 442] width 39 height 32
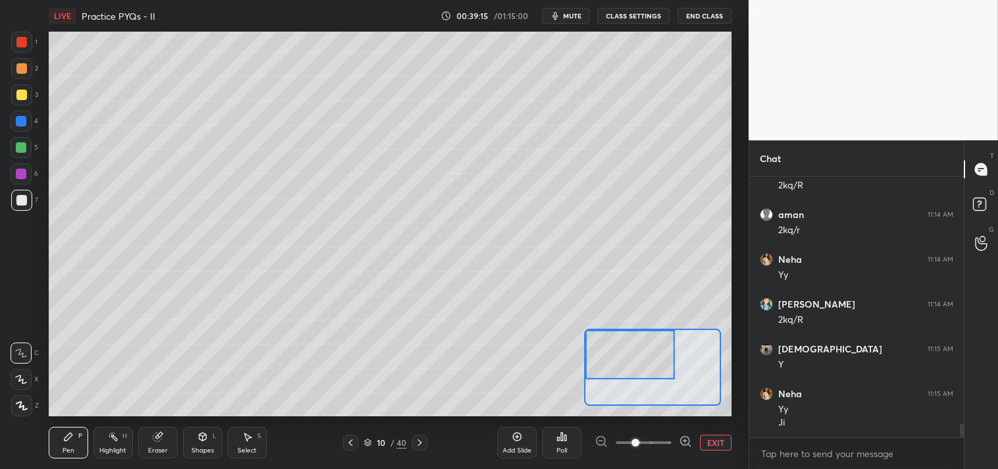
click at [102, 440] on div "Highlight H" at bounding box center [112, 442] width 39 height 32
click at [74, 443] on div "Pen P" at bounding box center [68, 442] width 39 height 32
click at [78, 445] on div "Pen P" at bounding box center [68, 442] width 39 height 32
click at [103, 447] on div "Highlight" at bounding box center [112, 450] width 27 height 7
click at [97, 451] on div "Highlight H" at bounding box center [112, 442] width 39 height 32
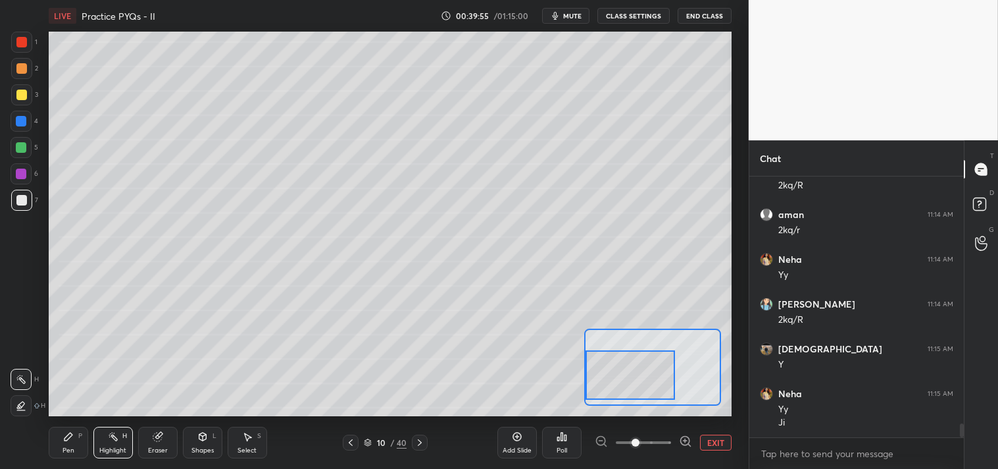
click at [61, 442] on div "Pen P" at bounding box center [68, 442] width 39 height 32
click at [50, 453] on div "Pen P" at bounding box center [68, 442] width 39 height 32
click at [63, 430] on div "Pen P" at bounding box center [68, 442] width 39 height 32
click at [14, 95] on div at bounding box center [21, 94] width 21 height 21
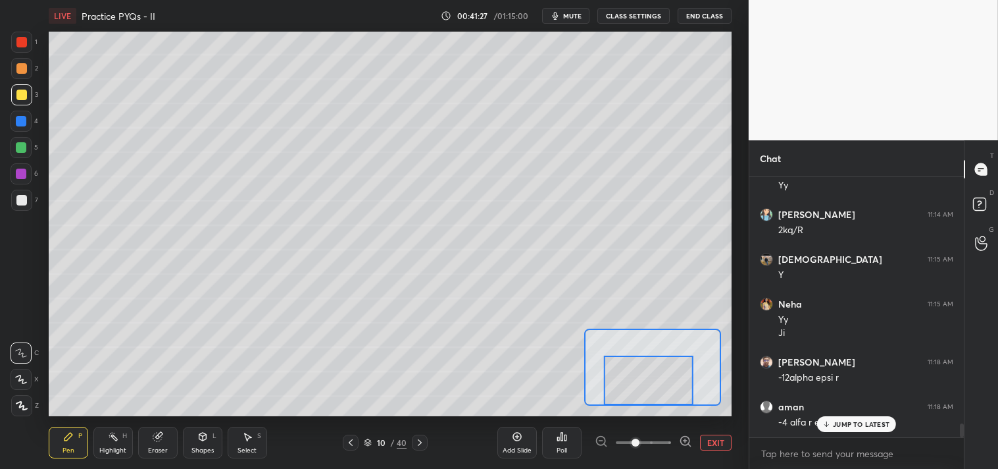
scroll to position [4710, 0]
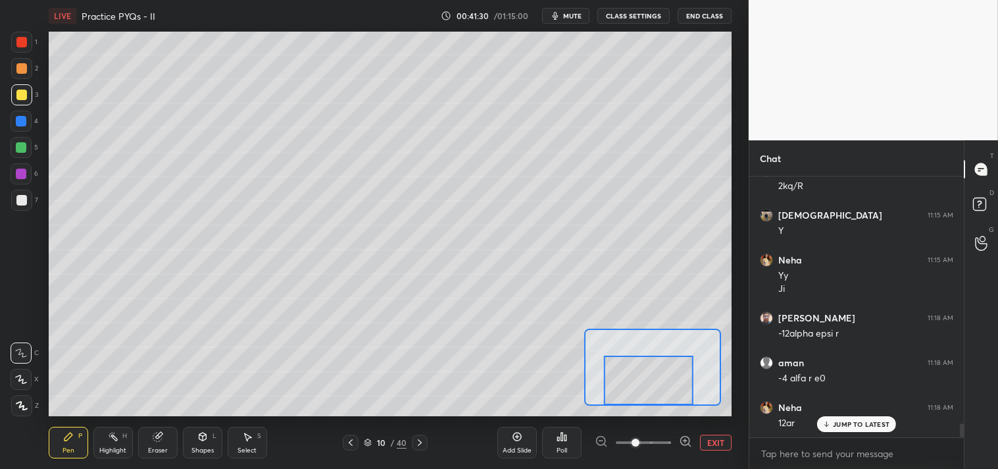
click at [719, 442] on button "EXIT" at bounding box center [716, 442] width 32 height 16
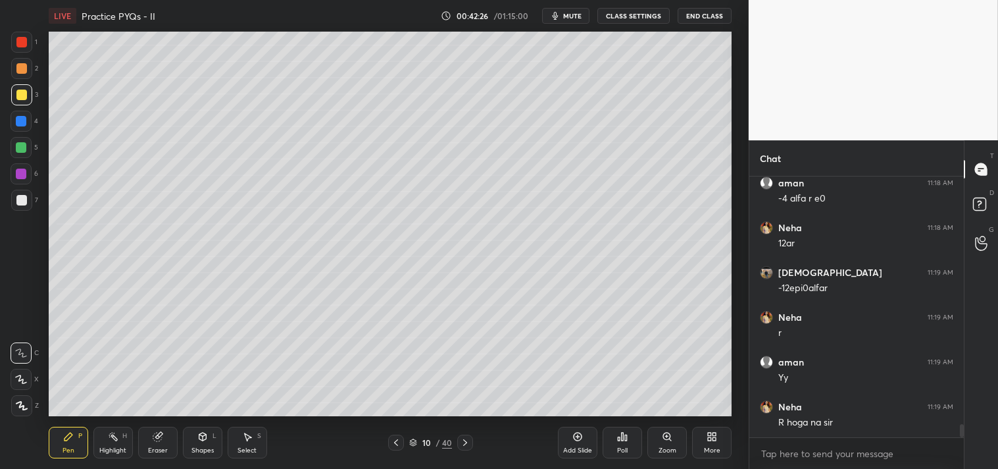
scroll to position [4933, 0]
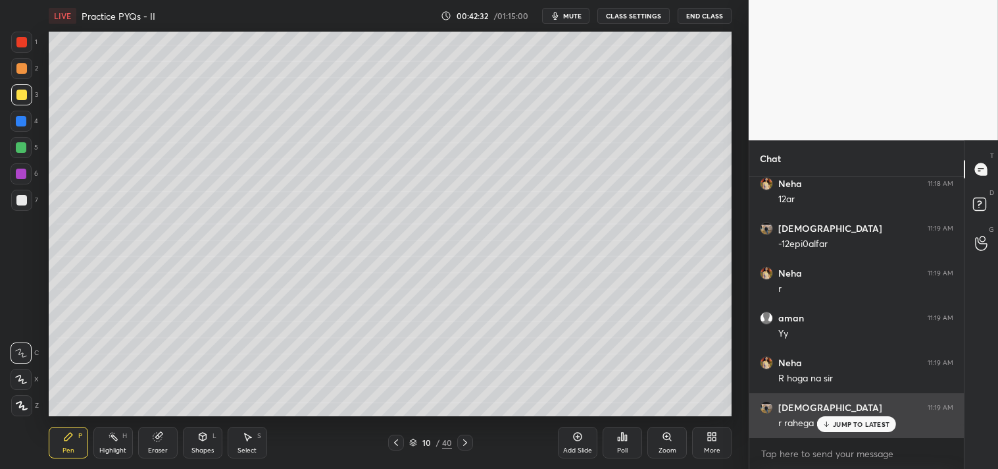
click at [850, 422] on p "JUMP TO LATEST" at bounding box center [861, 424] width 57 height 8
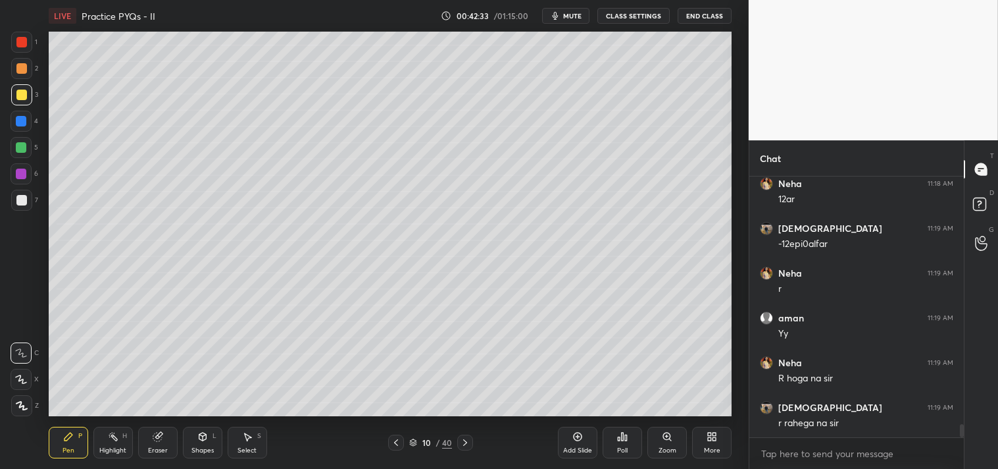
click at [117, 445] on div "Highlight H" at bounding box center [112, 442] width 39 height 32
click at [118, 449] on div "Highlight" at bounding box center [112, 450] width 27 height 7
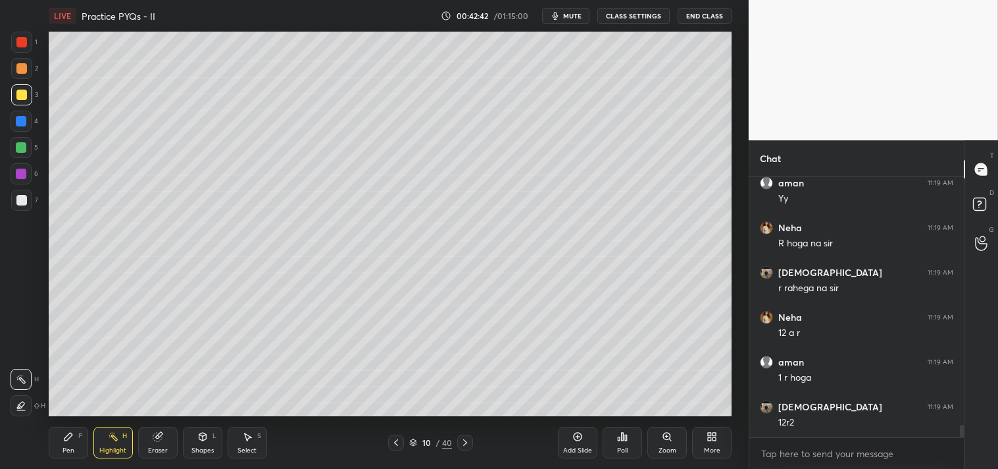
scroll to position [5113, 0]
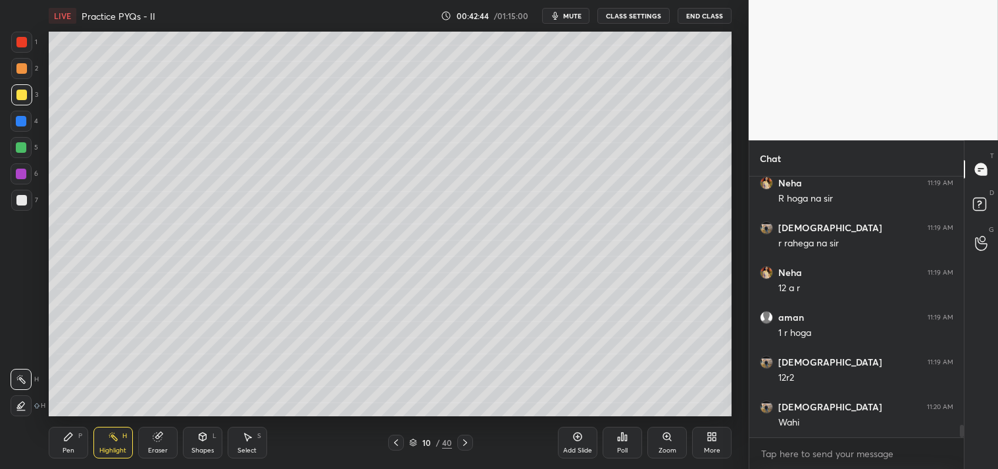
click at [204, 447] on div "Shapes" at bounding box center [202, 450] width 22 height 7
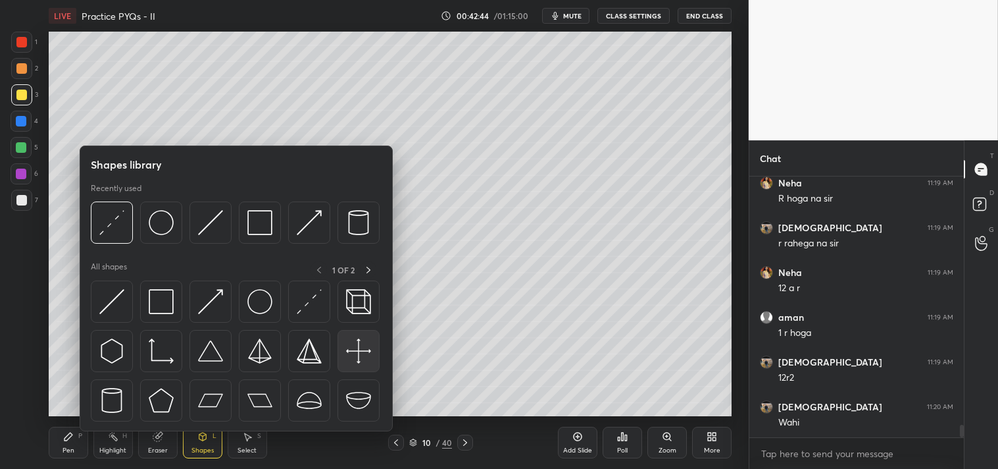
scroll to position [5157, 0]
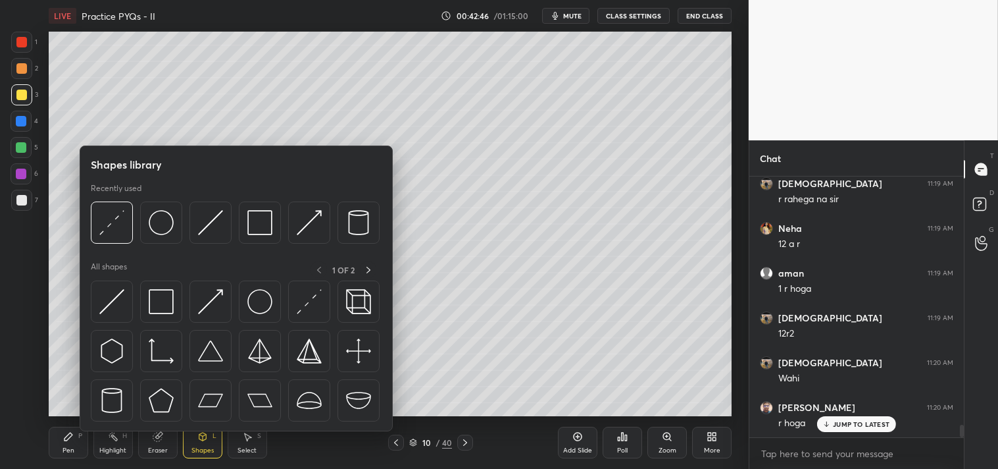
click at [124, 438] on div "H" at bounding box center [124, 435] width 5 height 7
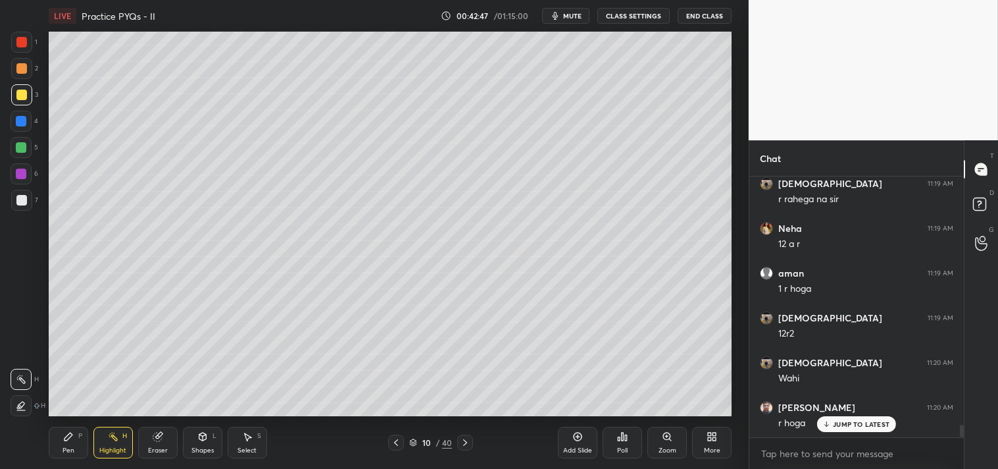
click at [163, 442] on div "Eraser" at bounding box center [157, 442] width 39 height 32
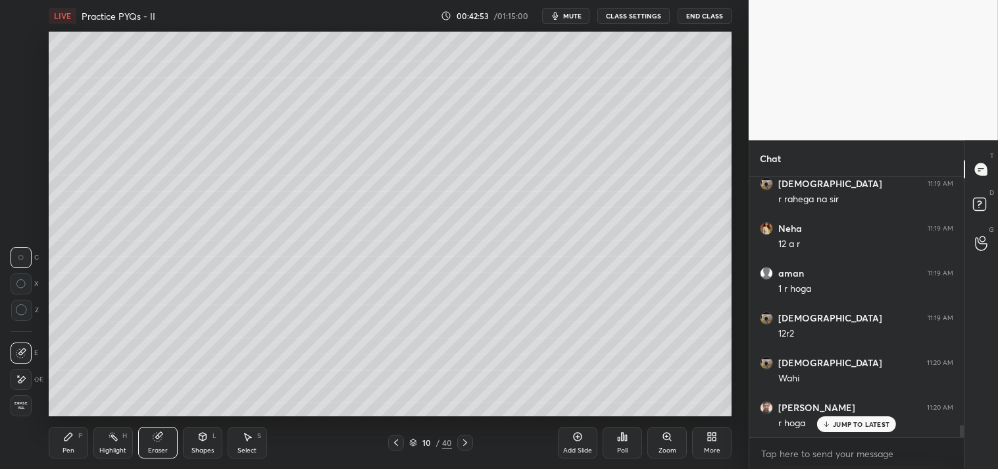
click at [63, 444] on div "Pen P" at bounding box center [68, 442] width 39 height 32
click at [22, 199] on div at bounding box center [21, 200] width 11 height 11
click at [580, 441] on icon at bounding box center [578, 436] width 11 height 11
click at [843, 421] on p "JUMP TO LATEST" at bounding box center [861, 424] width 57 height 8
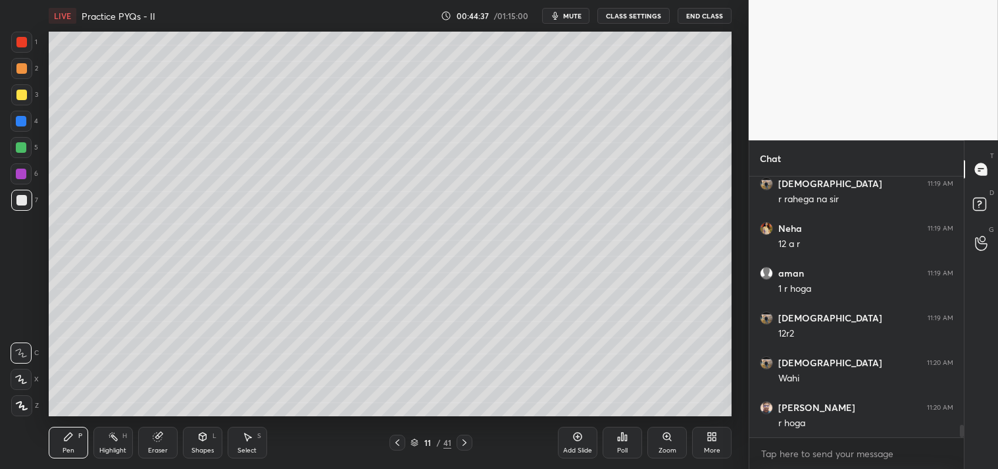
click at [576, 14] on span "mute" at bounding box center [572, 15] width 18 height 9
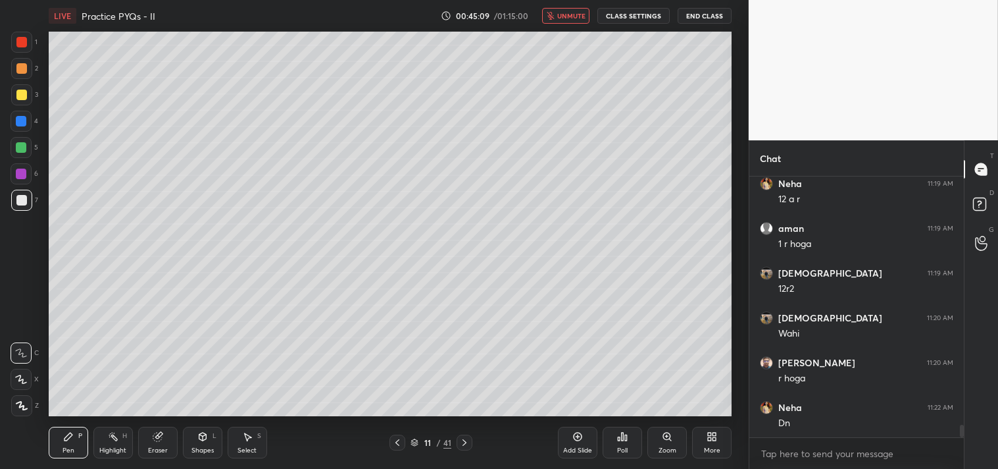
scroll to position [5247, 0]
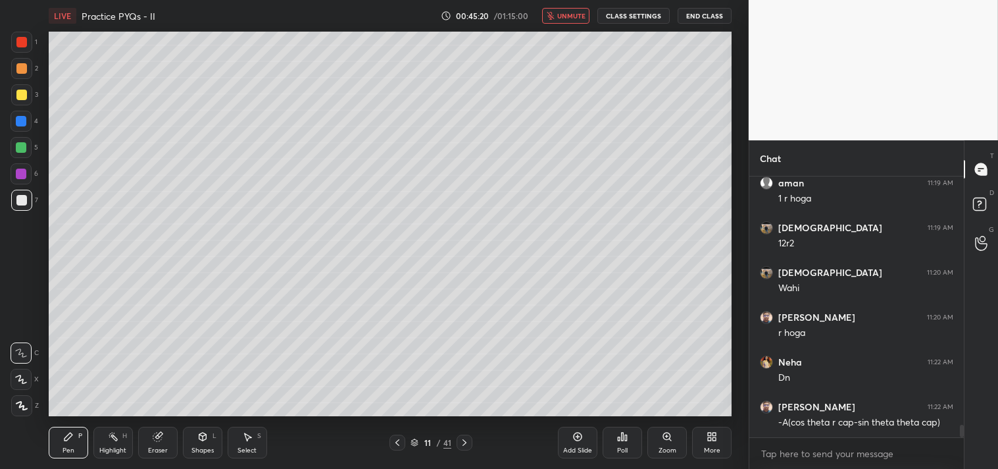
click at [565, 15] on span "unmute" at bounding box center [571, 15] width 28 height 9
click at [24, 91] on div at bounding box center [21, 94] width 11 height 11
click at [22, 94] on div at bounding box center [21, 94] width 11 height 11
click at [24, 69] on div at bounding box center [21, 68] width 11 height 11
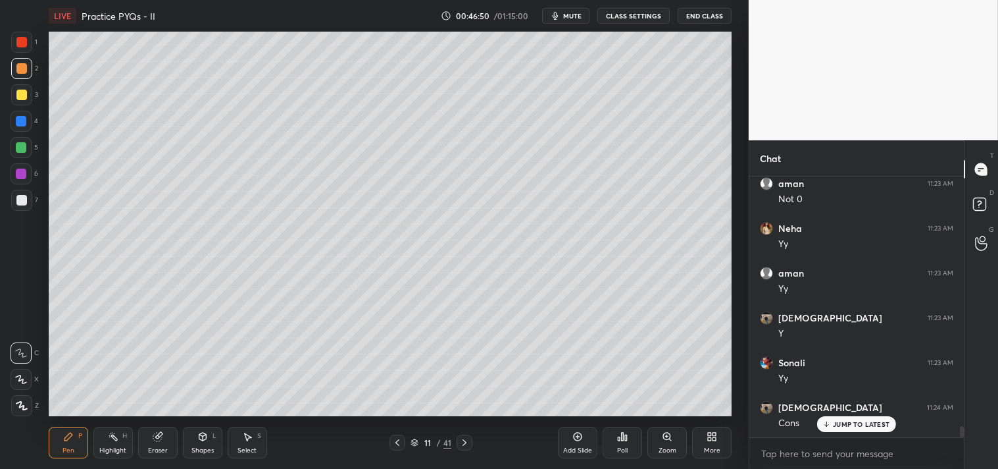
scroll to position [5649, 0]
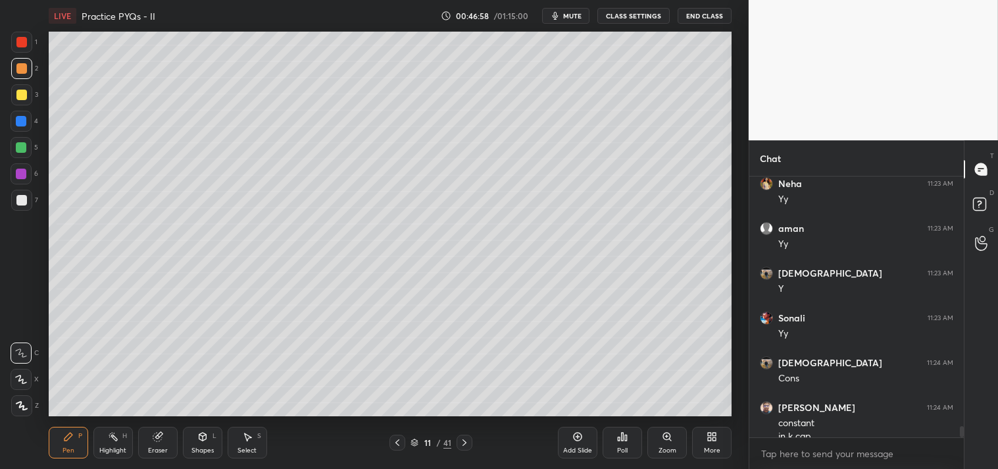
click at [853, 462] on p "JUMP TO LATEST" at bounding box center [861, 466] width 57 height 8
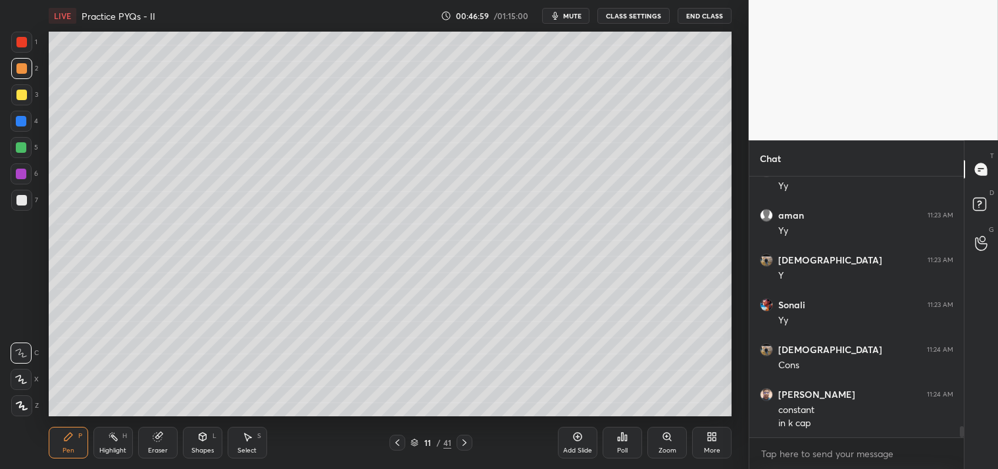
click at [246, 445] on div "Select S" at bounding box center [247, 442] width 39 height 32
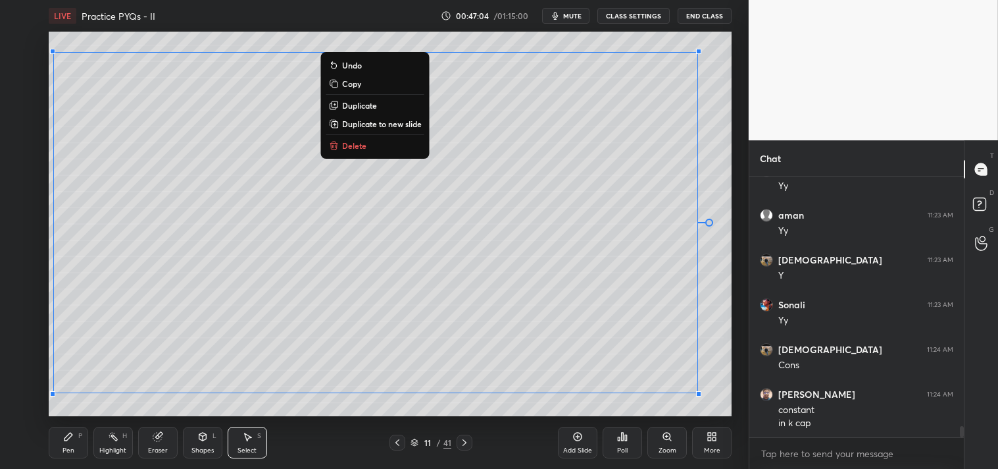
click at [57, 432] on div "Pen P" at bounding box center [68, 442] width 39 height 32
click at [57, 436] on div "Pen P" at bounding box center [68, 442] width 39 height 32
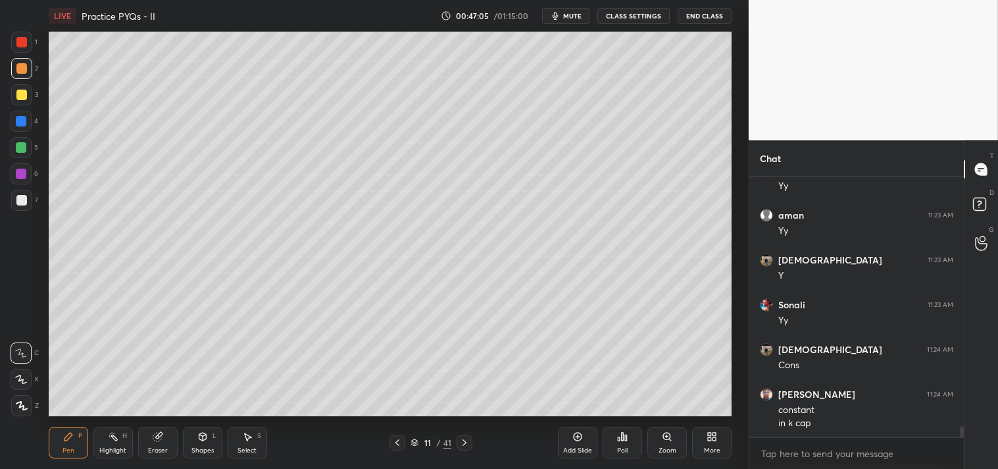
click at [567, 447] on div "Add Slide" at bounding box center [577, 450] width 29 height 7
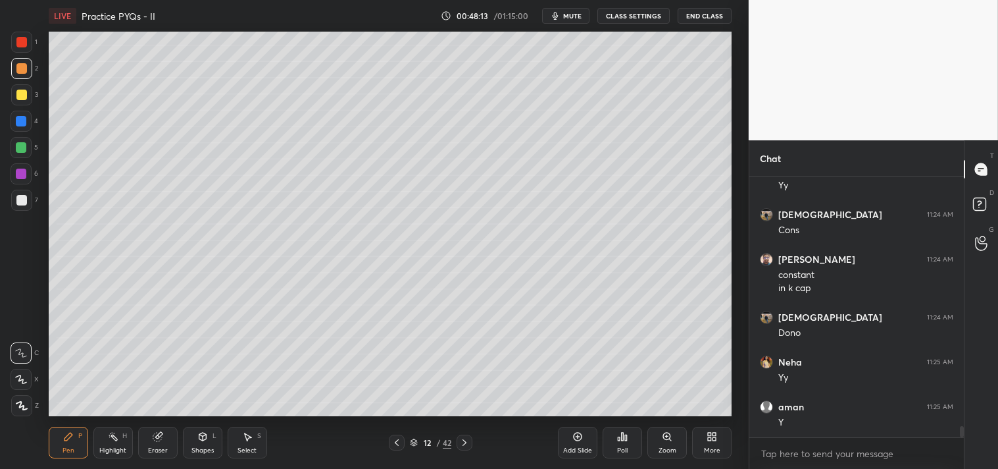
scroll to position [5842, 0]
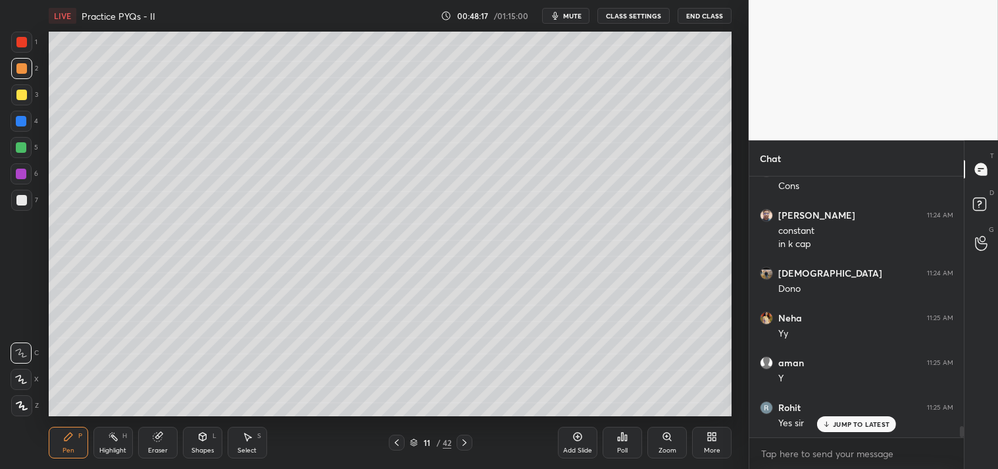
click at [106, 452] on div "Highlight" at bounding box center [112, 450] width 27 height 7
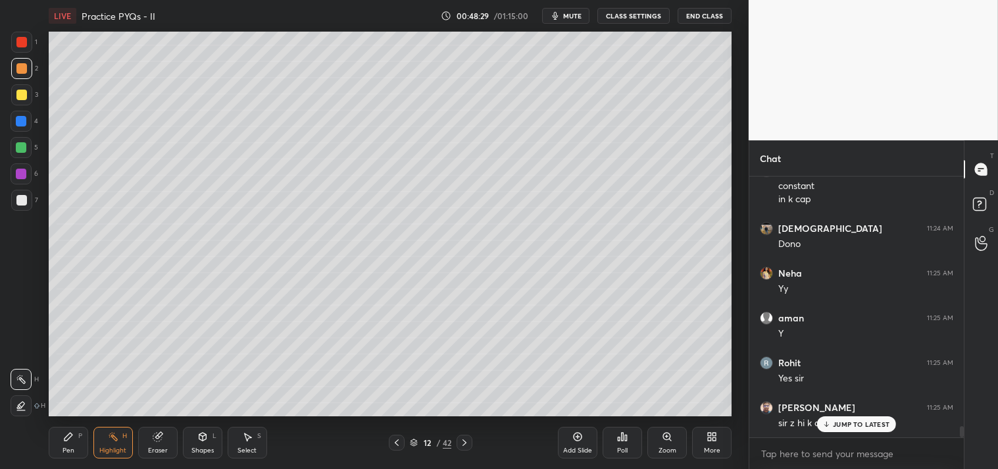
click at [581, 437] on icon at bounding box center [578, 436] width 11 height 11
click at [69, 440] on icon at bounding box center [68, 436] width 11 height 11
click at [68, 444] on div "Pen P" at bounding box center [68, 442] width 39 height 32
click at [157, 437] on icon at bounding box center [157, 436] width 9 height 9
click at [147, 432] on div "Eraser" at bounding box center [157, 442] width 39 height 32
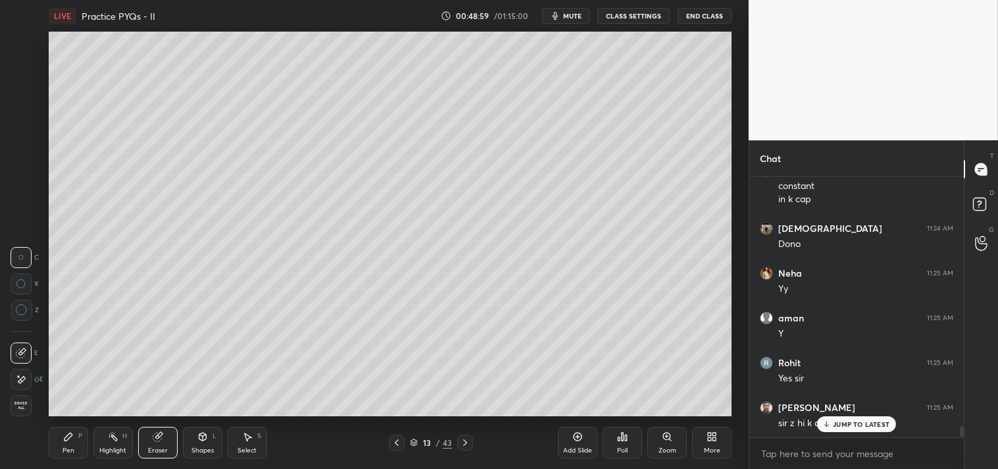
click at [12, 314] on div at bounding box center [21, 309] width 21 height 21
click at [22, 311] on icon at bounding box center [22, 310] width 12 height 12
click at [57, 445] on div "Pen P" at bounding box center [68, 442] width 39 height 32
click at [61, 440] on div "Pen P" at bounding box center [68, 442] width 39 height 32
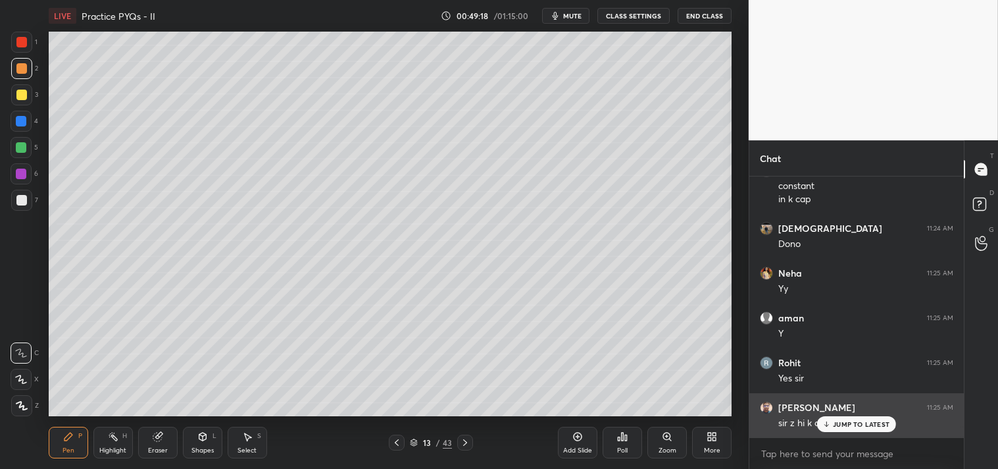
click at [842, 425] on p "JUMP TO LATEST" at bounding box center [861, 424] width 57 height 8
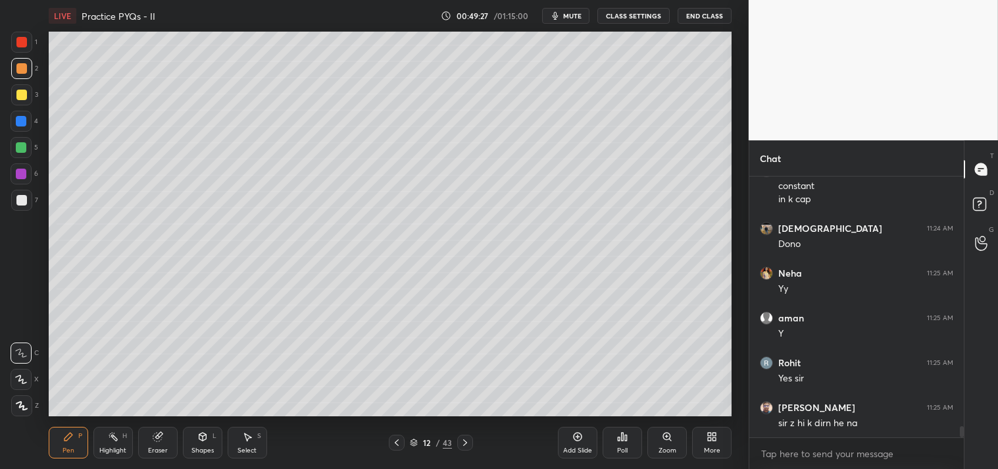
click at [119, 447] on div "Highlight" at bounding box center [112, 450] width 27 height 7
click at [107, 437] on div "Highlight H" at bounding box center [112, 442] width 39 height 32
click at [62, 441] on div "Pen P" at bounding box center [68, 442] width 39 height 32
click at [61, 441] on div "Pen P" at bounding box center [68, 442] width 39 height 32
click at [20, 205] on div at bounding box center [21, 200] width 21 height 21
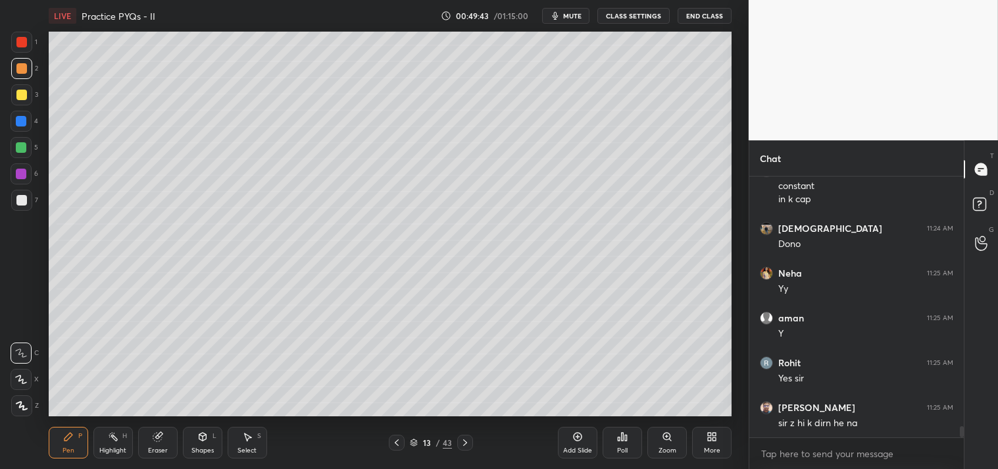
click at [18, 207] on div at bounding box center [21, 200] width 21 height 21
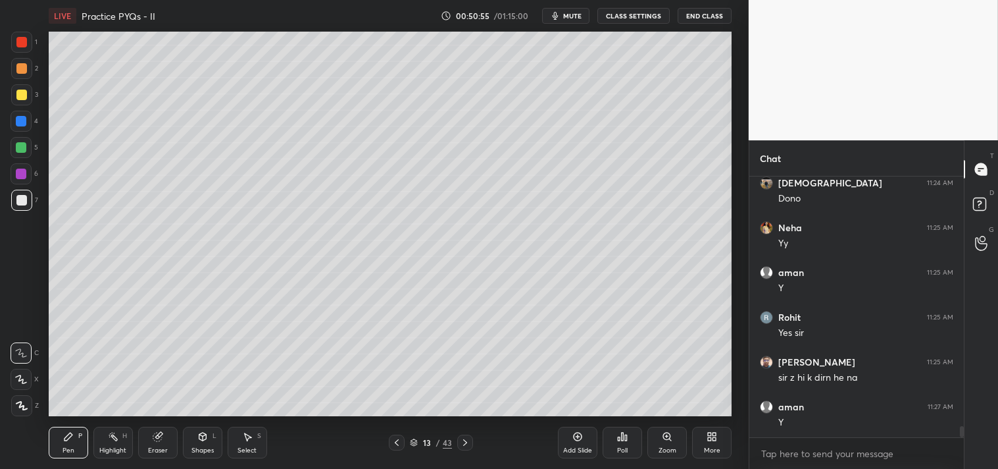
scroll to position [5976, 0]
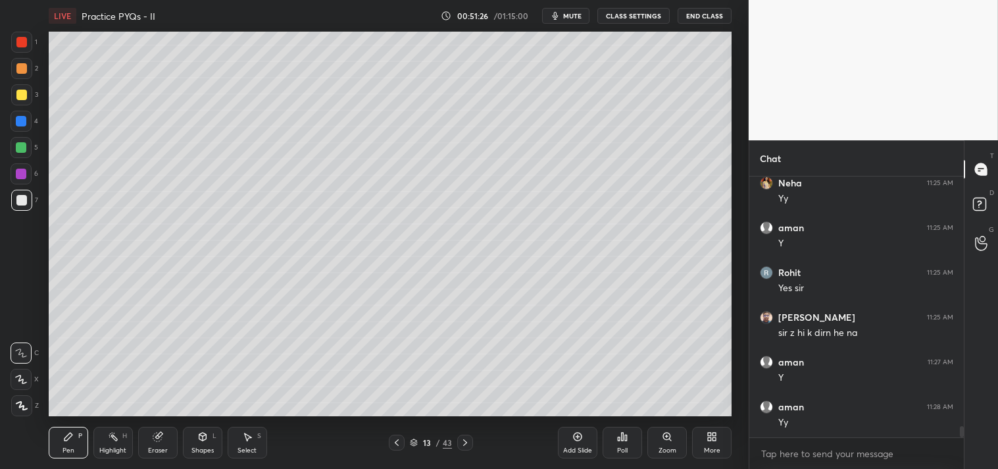
click at [151, 442] on div "Eraser" at bounding box center [157, 442] width 39 height 32
click at [155, 447] on div "Eraser" at bounding box center [158, 450] width 20 height 7
click at [64, 444] on div "Pen P" at bounding box center [68, 442] width 39 height 32
click at [71, 444] on div "Pen P" at bounding box center [68, 442] width 39 height 32
click at [735, 341] on div "Setting up your live class Poll for secs No correct answer Start poll" at bounding box center [390, 224] width 696 height 384
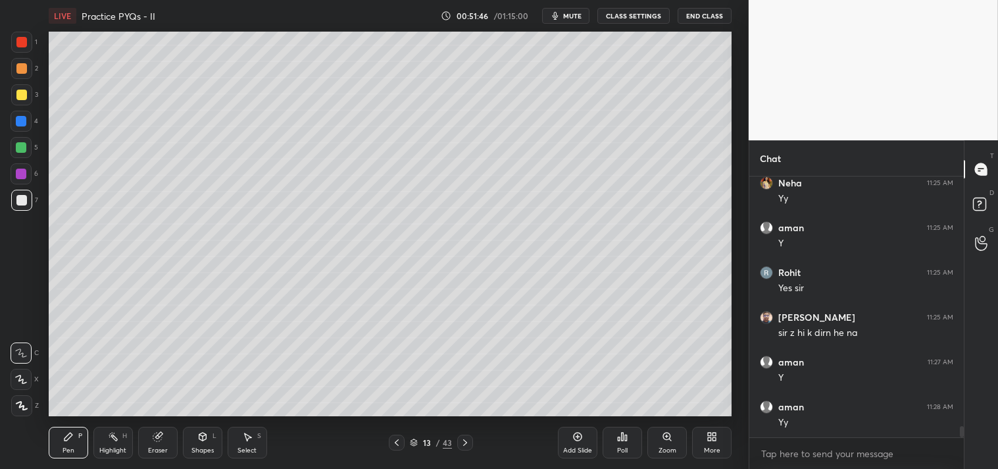
click at [735, 353] on div "Setting up your live class Poll for secs No correct answer Start poll" at bounding box center [390, 224] width 696 height 384
click at [734, 352] on div "Setting up your live class Poll for secs No correct answer Start poll" at bounding box center [390, 224] width 696 height 384
click at [659, 445] on div "Zoom" at bounding box center [667, 442] width 39 height 32
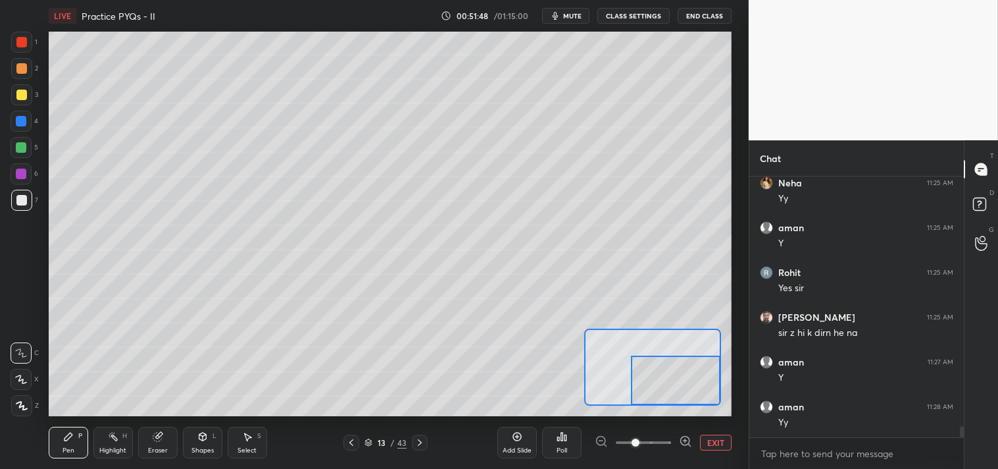
click at [640, 440] on span at bounding box center [636, 442] width 8 height 8
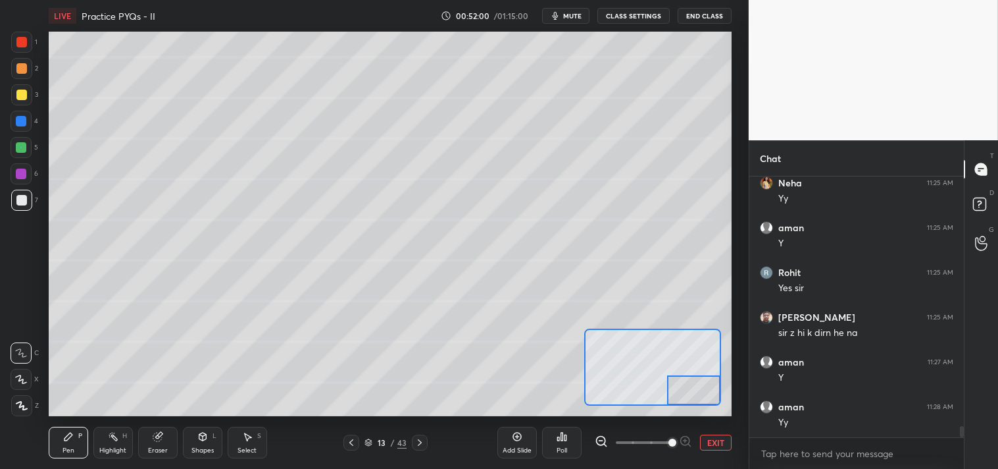
click at [721, 437] on button "EXIT" at bounding box center [716, 442] width 32 height 16
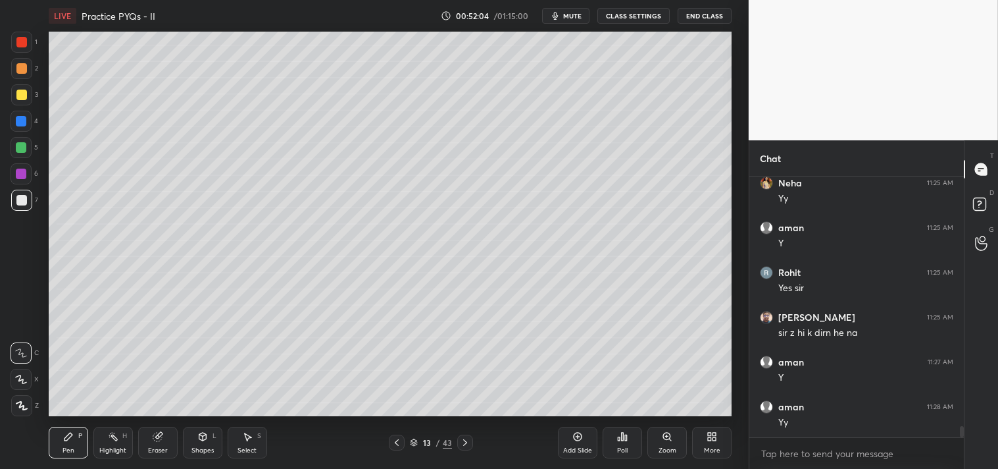
click at [672, 443] on div "Zoom" at bounding box center [667, 442] width 39 height 32
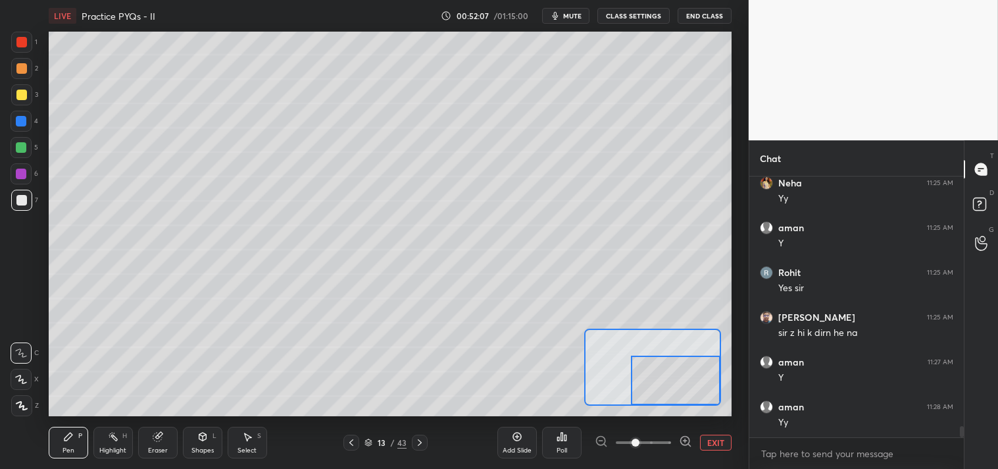
click at [579, 18] on span "mute" at bounding box center [572, 15] width 18 height 9
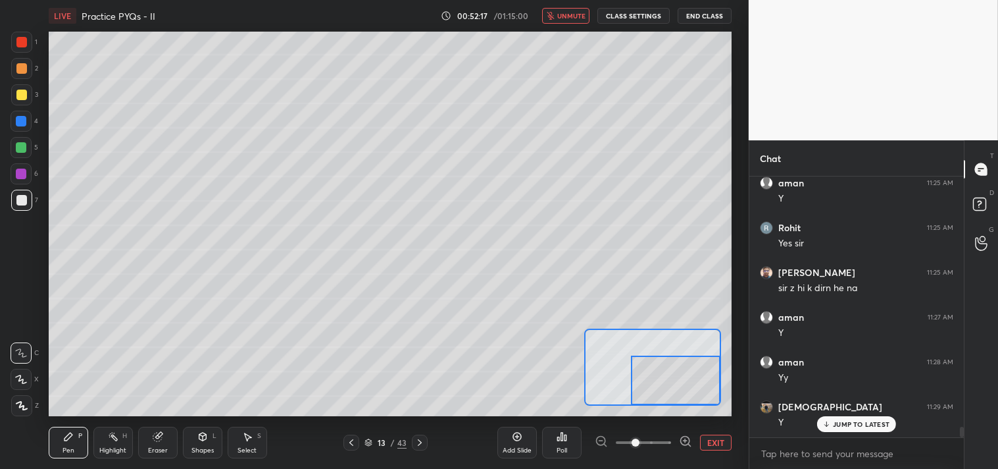
scroll to position [6065, 0]
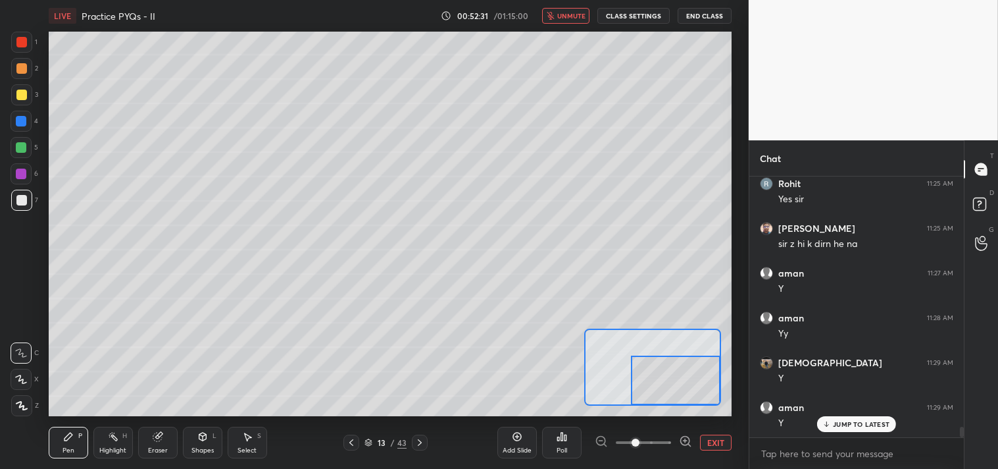
click at [569, 20] on span "unmute" at bounding box center [571, 15] width 28 height 9
click at [715, 440] on button "EXIT" at bounding box center [716, 442] width 32 height 16
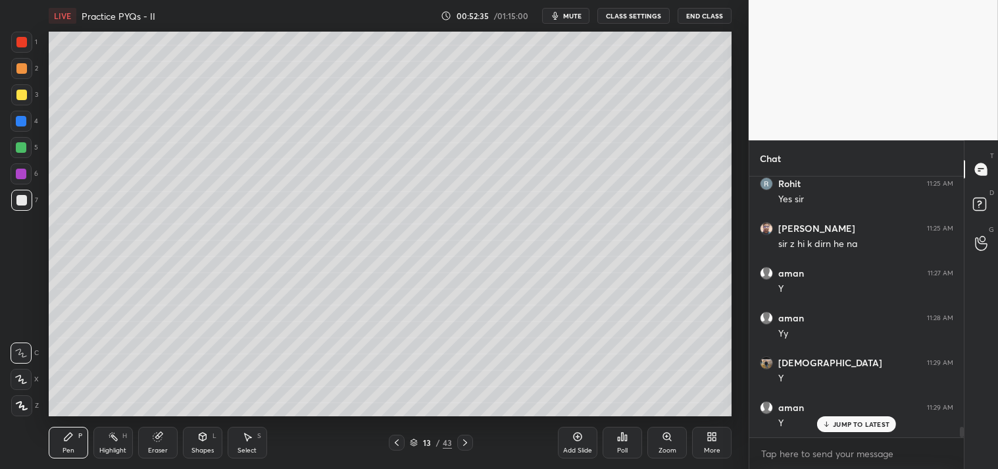
click at [101, 442] on div "Highlight H" at bounding box center [112, 442] width 39 height 32
click at [99, 444] on div "Highlight H" at bounding box center [112, 442] width 39 height 32
click at [565, 14] on span "mute" at bounding box center [572, 15] width 18 height 9
click at [577, 15] on span "unmute" at bounding box center [571, 15] width 28 height 9
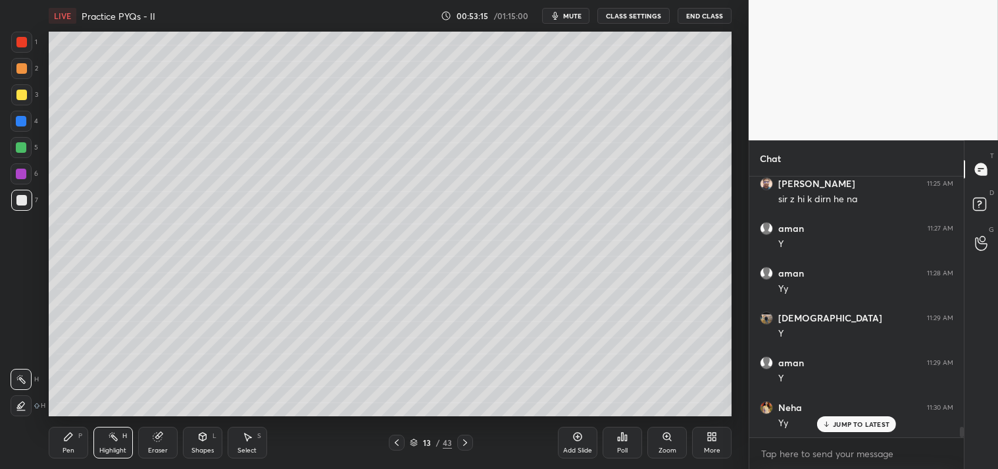
click at [53, 441] on div "Pen P" at bounding box center [68, 442] width 39 height 32
click at [571, 442] on div "Add Slide" at bounding box center [577, 442] width 39 height 32
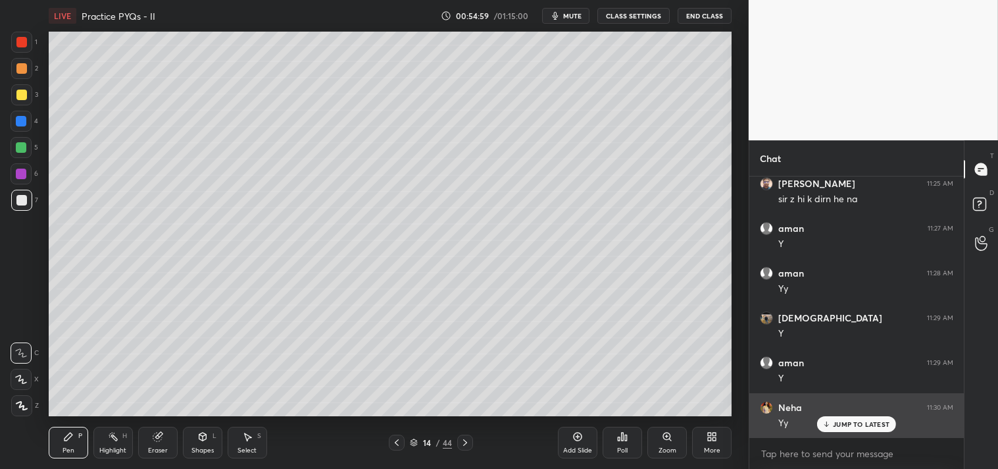
click at [849, 423] on p "JUMP TO LATEST" at bounding box center [861, 424] width 57 height 8
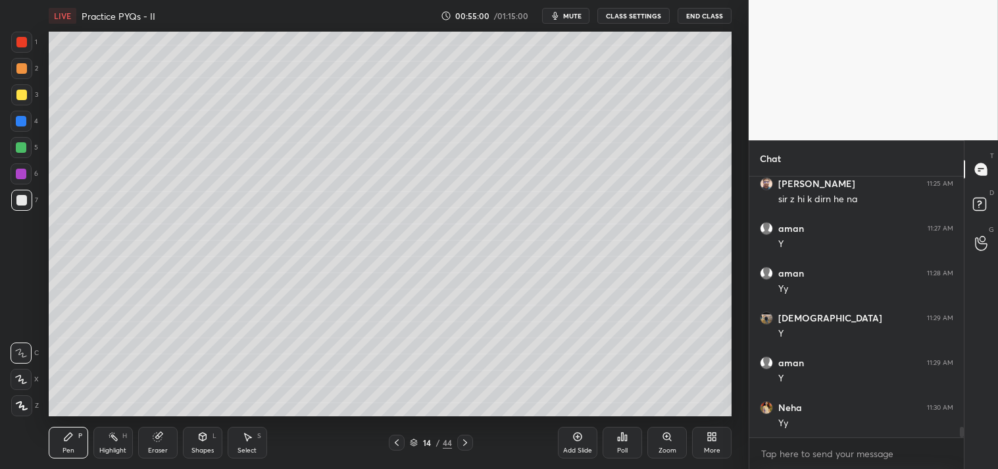
click at [571, 22] on button "mute" at bounding box center [565, 16] width 47 height 16
click at [560, 26] on div "LIVE Practice PYQs - II 00:56:53 / 01:15:00 unmute CLASS SETTINGS End Class" at bounding box center [391, 16] width 684 height 32
click at [574, 16] on span "unmute" at bounding box center [571, 15] width 28 height 9
click at [18, 93] on div at bounding box center [21, 94] width 11 height 11
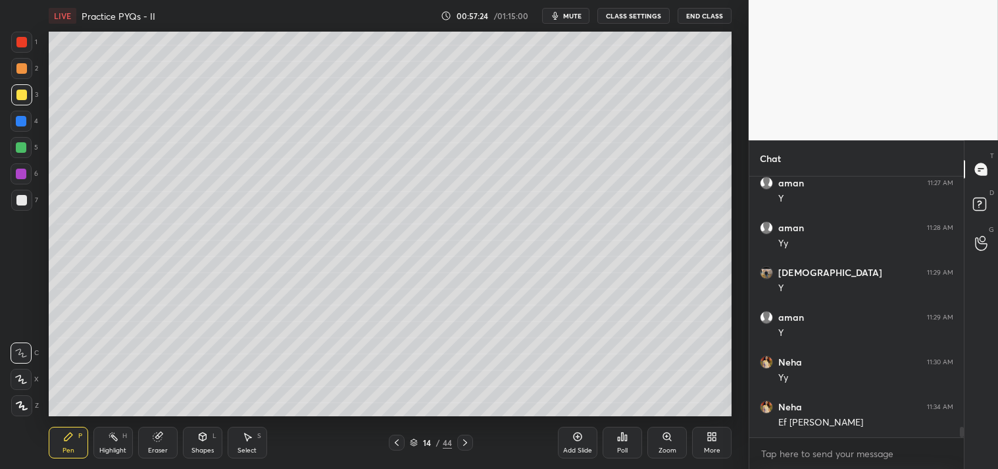
click at [147, 436] on div "Eraser" at bounding box center [157, 442] width 39 height 32
click at [50, 439] on div "Pen P" at bounding box center [68, 442] width 39 height 32
click at [49, 434] on div "Pen P" at bounding box center [68, 442] width 39 height 32
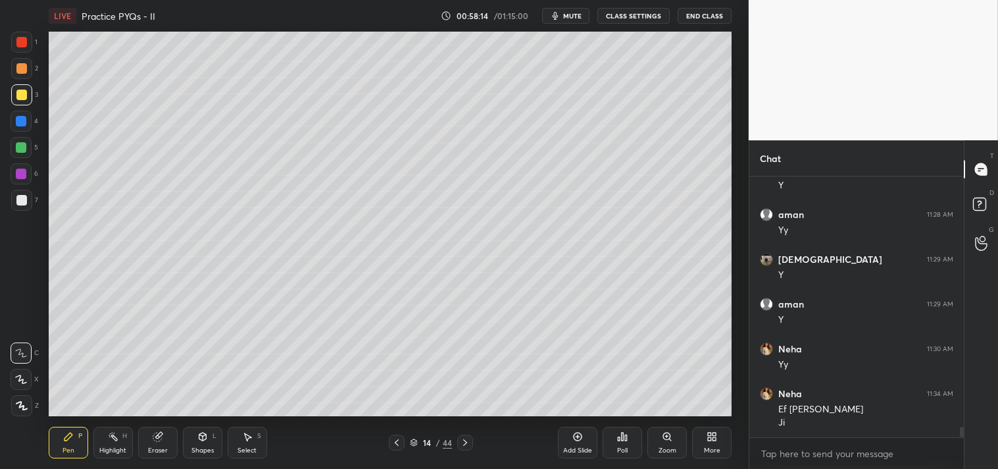
click at [346, 417] on div "Pen P Highlight H Eraser Shapes L Select S 14 / 44 Add Slide Poll Zoom More" at bounding box center [391, 442] width 684 height 53
click at [192, 440] on div "Shapes L" at bounding box center [202, 442] width 39 height 32
click at [103, 448] on div "Highlight" at bounding box center [112, 450] width 27 height 7
click at [109, 449] on div "Highlight" at bounding box center [112, 450] width 27 height 7
click at [63, 445] on div "Pen P" at bounding box center [68, 442] width 39 height 32
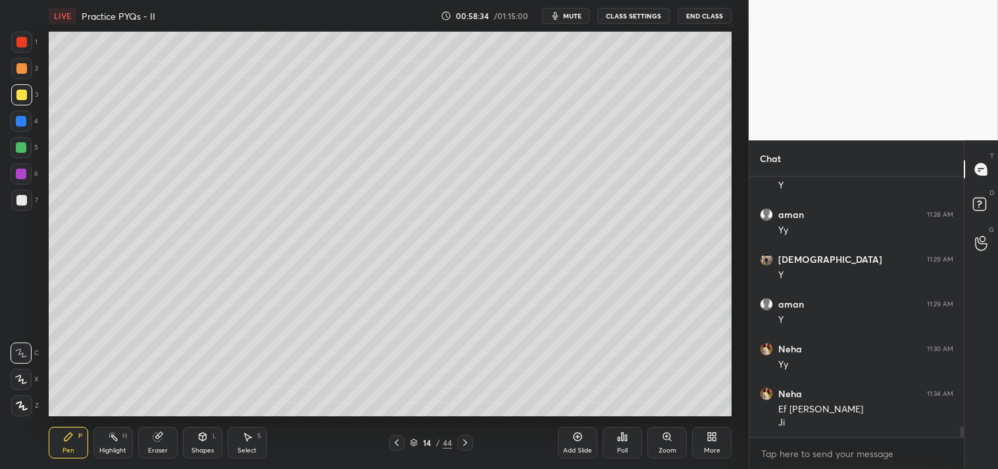
click at [22, 196] on div at bounding box center [21, 200] width 11 height 11
click at [20, 199] on div at bounding box center [21, 200] width 11 height 11
click at [155, 441] on icon at bounding box center [157, 436] width 9 height 9
click at [61, 442] on div "Pen P" at bounding box center [68, 442] width 39 height 32
click at [66, 442] on div "Pen P" at bounding box center [68, 442] width 39 height 32
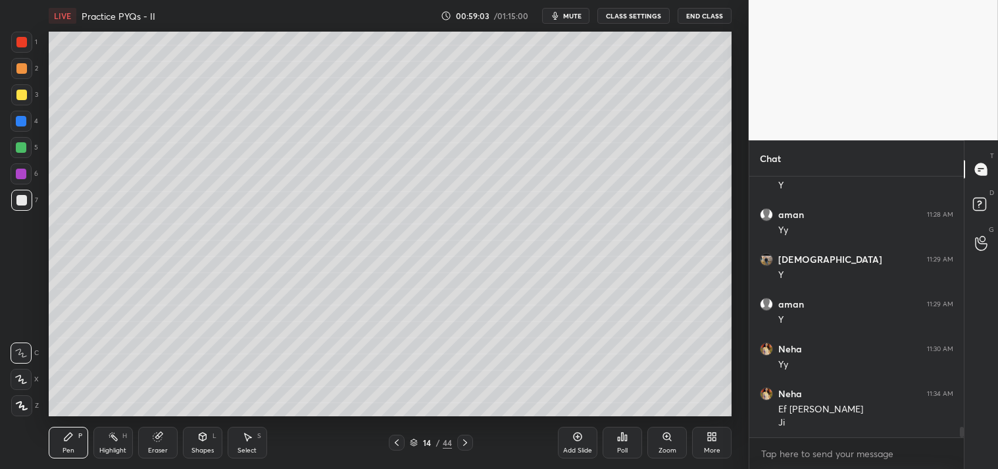
click at [662, 439] on icon at bounding box center [667, 436] width 11 height 11
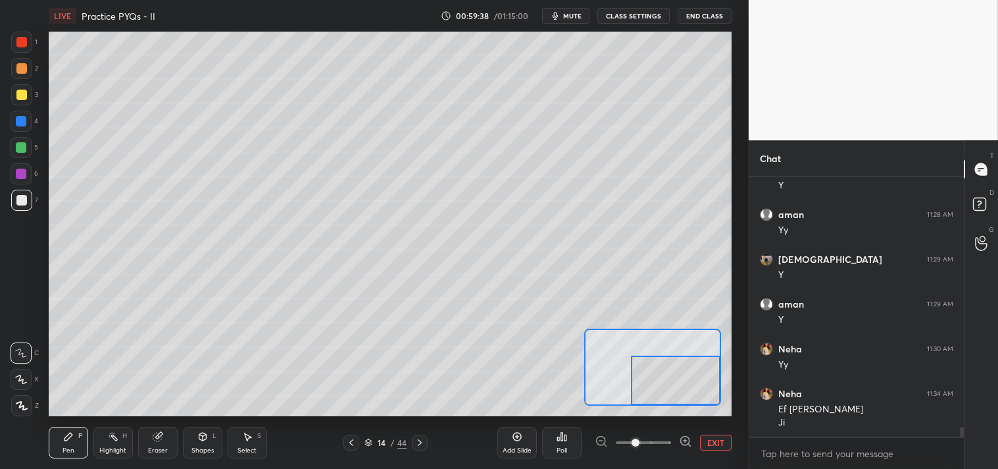
click at [571, 17] on span "mute" at bounding box center [572, 15] width 18 height 9
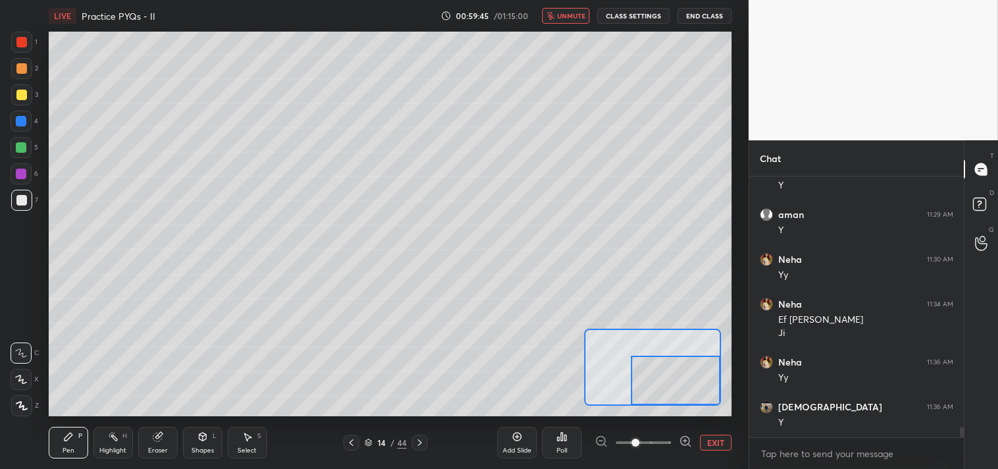
scroll to position [6302, 0]
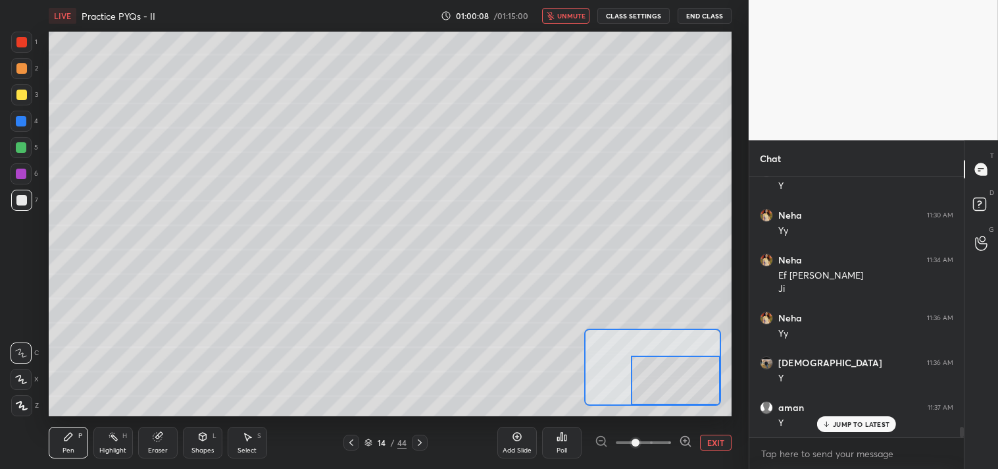
click at [555, 25] on div "LIVE Practice PYQs - II 01:00:08 / 01:15:00 unmute CLASS SETTINGS End Class" at bounding box center [391, 16] width 684 height 32
click at [562, 15] on span "unmute" at bounding box center [571, 15] width 28 height 9
click at [716, 439] on button "EXIT" at bounding box center [716, 442] width 32 height 16
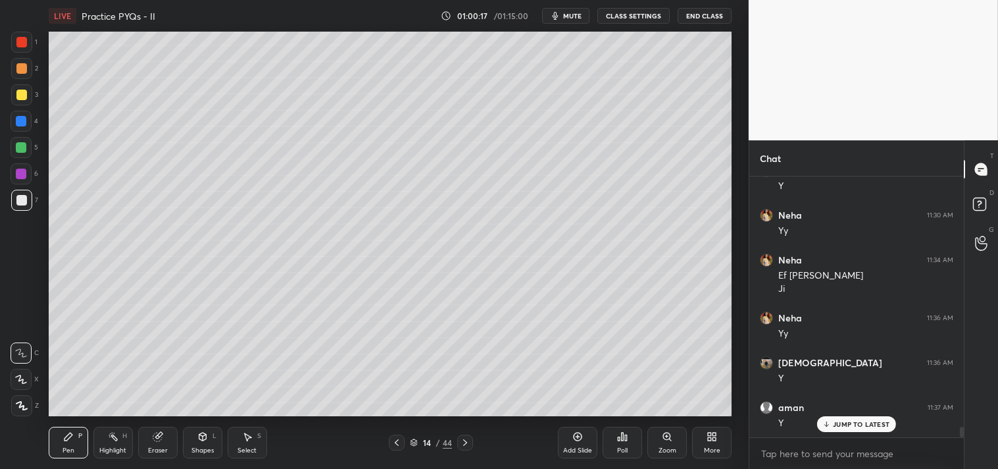
scroll to position [6347, 0]
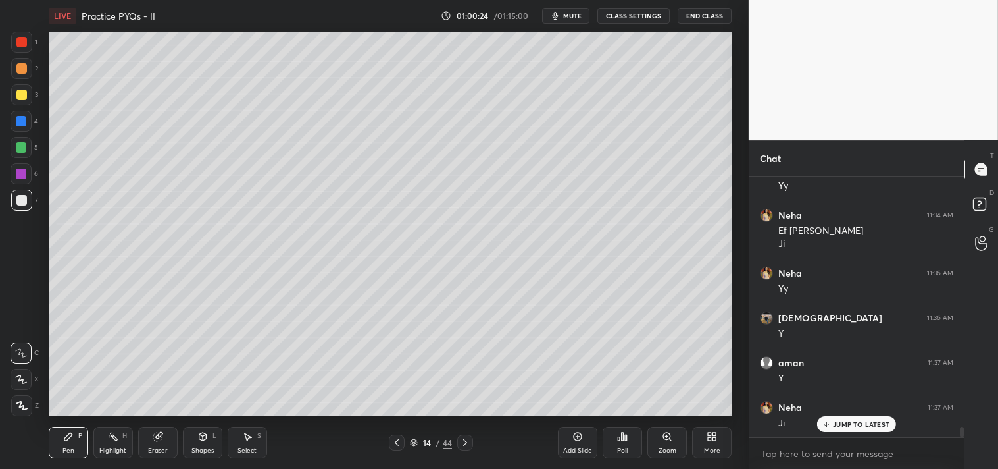
click at [665, 445] on div "Zoom" at bounding box center [667, 442] width 39 height 32
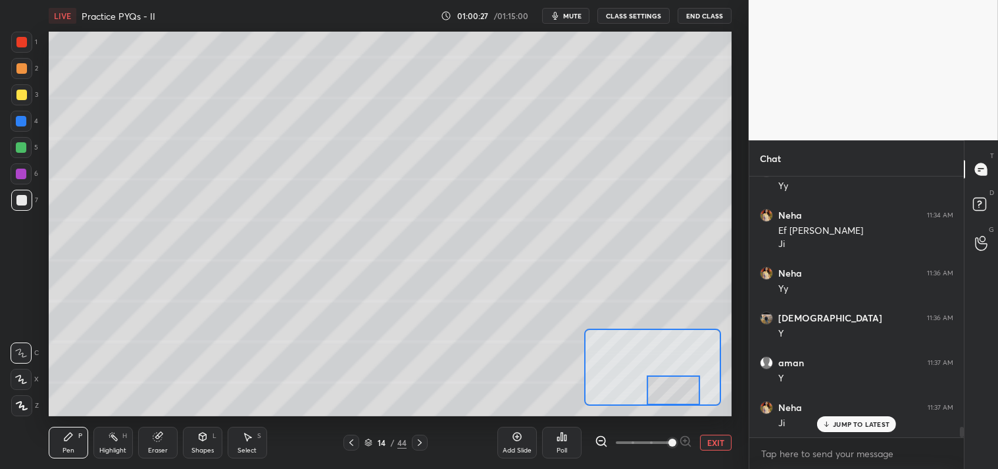
click at [23, 101] on div at bounding box center [21, 94] width 21 height 21
click at [23, 105] on div "3" at bounding box center [24, 97] width 27 height 26
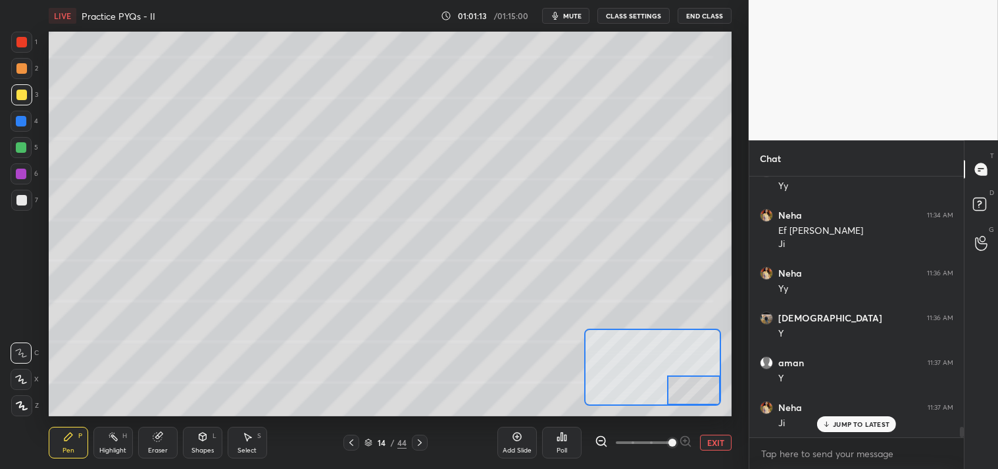
click at [584, 343] on div at bounding box center [652, 366] width 137 height 77
click at [153, 445] on div "Eraser" at bounding box center [157, 442] width 39 height 32
click at [79, 433] on div "P" at bounding box center [80, 435] width 4 height 7
click at [725, 438] on button "EXIT" at bounding box center [716, 442] width 32 height 16
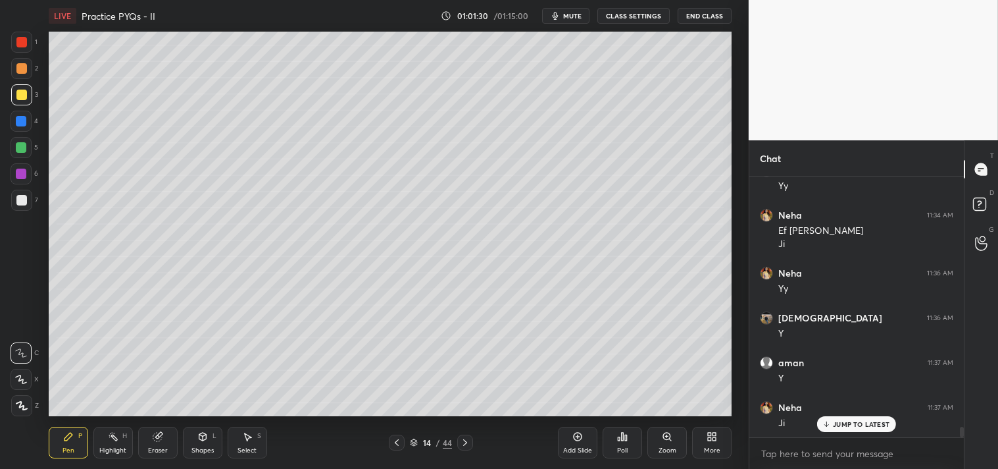
click at [148, 439] on div "Eraser" at bounding box center [157, 442] width 39 height 32
click at [155, 433] on icon at bounding box center [157, 436] width 9 height 9
click at [55, 444] on div "Pen P" at bounding box center [68, 442] width 39 height 32
click at [69, 436] on icon at bounding box center [68, 436] width 8 height 8
click at [668, 443] on div "Zoom" at bounding box center [667, 442] width 39 height 32
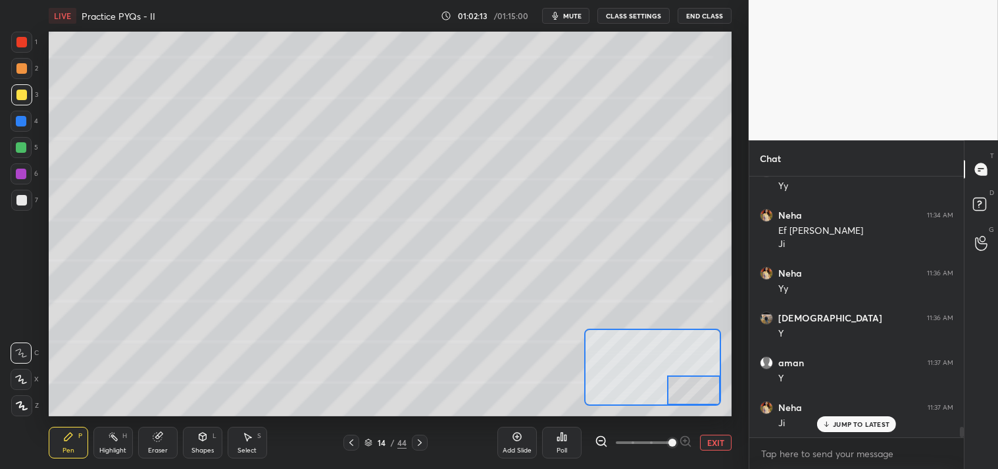
click at [156, 438] on icon at bounding box center [157, 436] width 9 height 9
click at [66, 436] on icon at bounding box center [68, 436] width 8 height 8
click at [84, 436] on div "Pen P" at bounding box center [68, 442] width 39 height 32
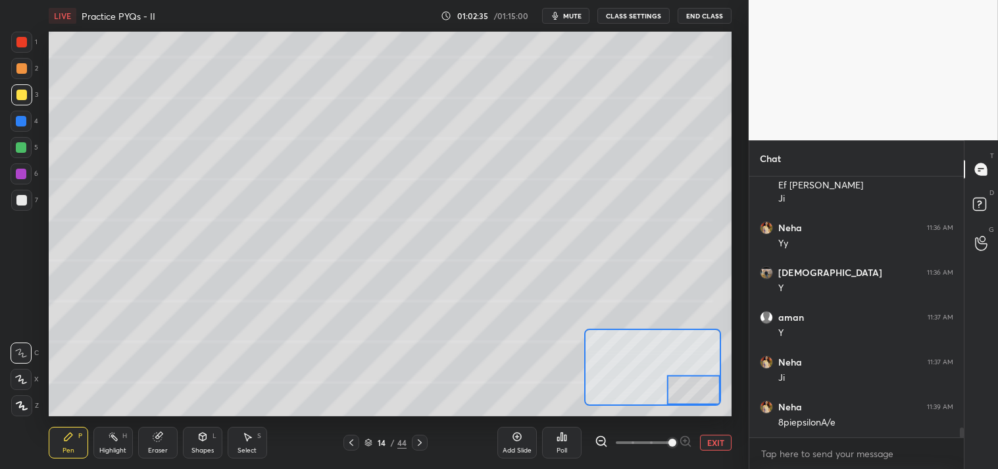
click at [714, 442] on button "EXIT" at bounding box center [716, 442] width 32 height 16
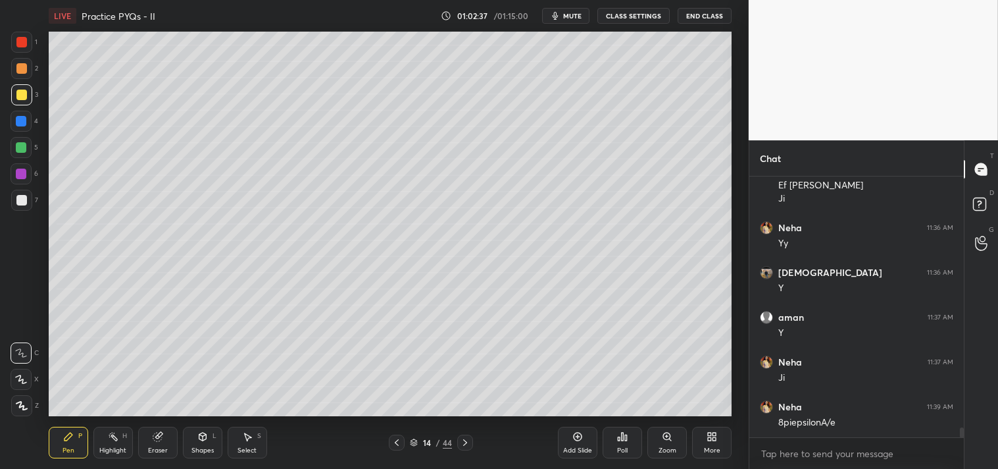
click at [669, 436] on icon at bounding box center [666, 435] width 7 height 7
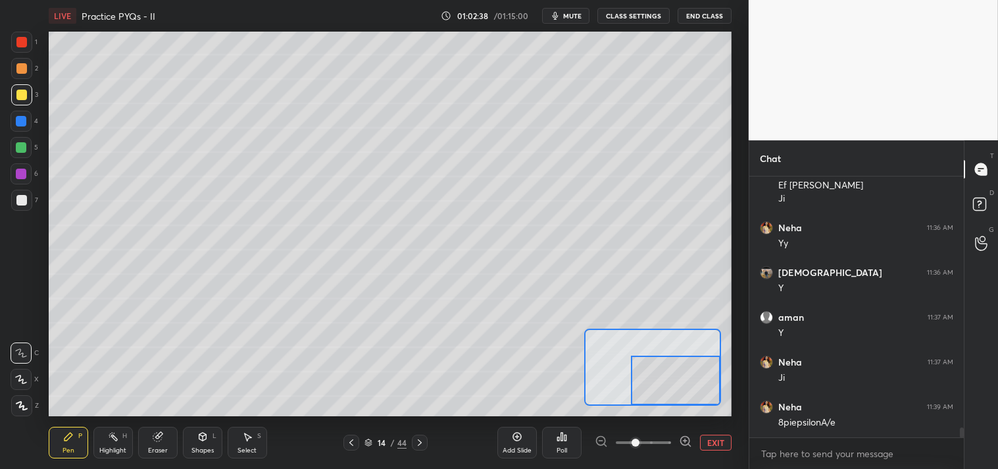
click at [682, 386] on div at bounding box center [675, 379] width 89 height 49
click at [715, 434] on button "EXIT" at bounding box center [716, 442] width 32 height 16
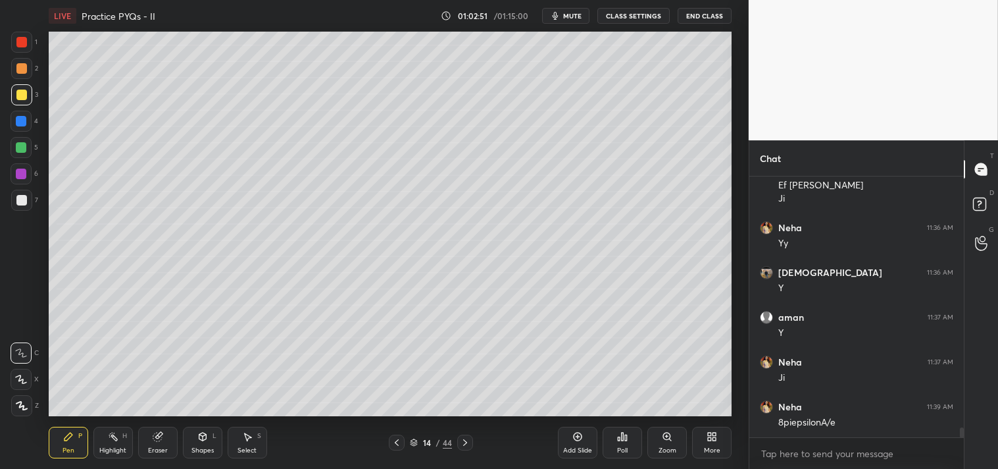
click at [589, 447] on div "Add Slide" at bounding box center [577, 450] width 29 height 7
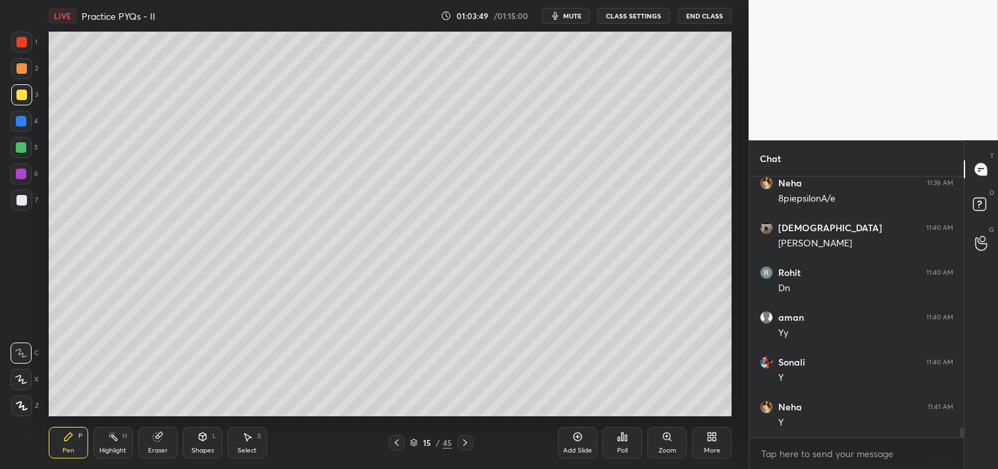
click at [588, 435] on div "Add Slide" at bounding box center [577, 442] width 39 height 32
click at [203, 438] on icon at bounding box center [202, 436] width 7 height 8
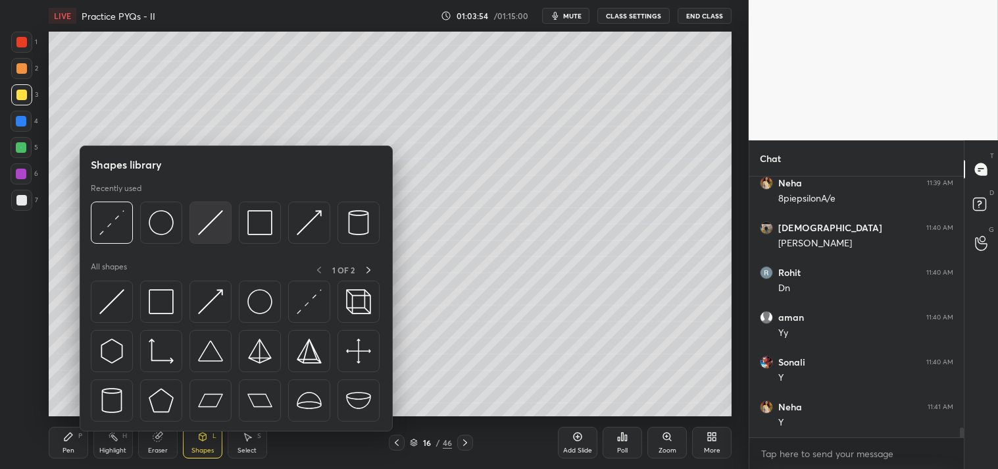
click at [202, 220] on img at bounding box center [210, 222] width 25 height 25
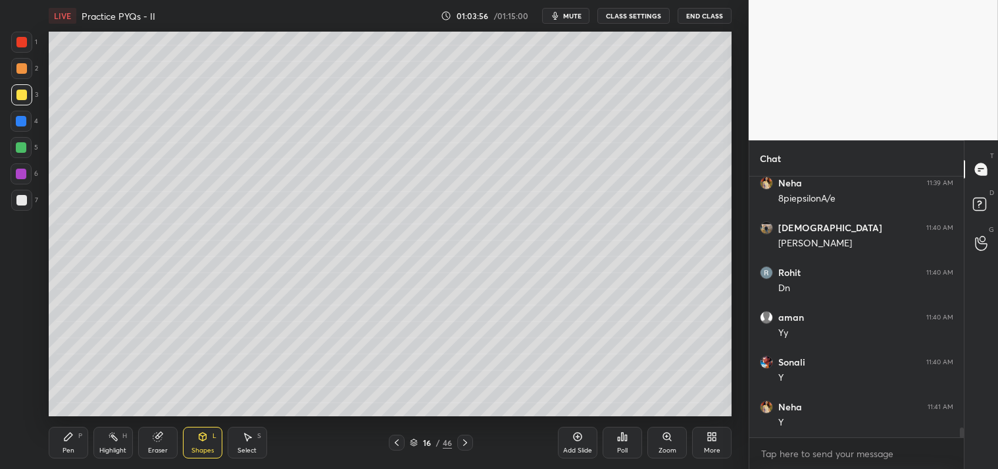
click at [651, 441] on div "Zoom" at bounding box center [667, 442] width 39 height 32
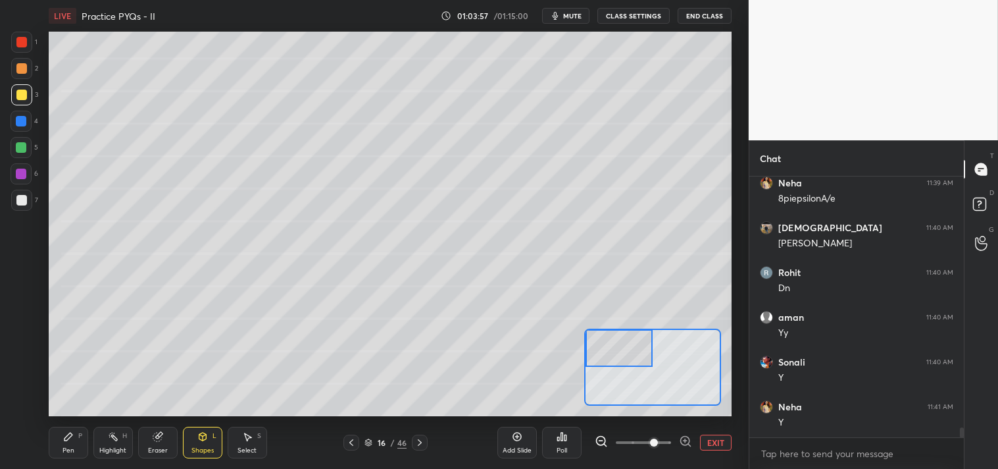
click at [69, 441] on icon at bounding box center [68, 436] width 11 height 11
click at [201, 447] on div "Shapes" at bounding box center [202, 450] width 22 height 7
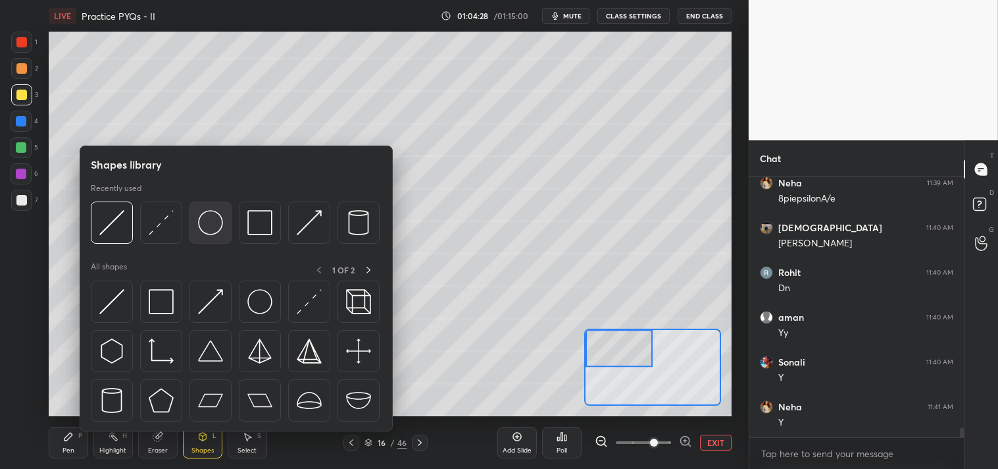
click at [209, 225] on img at bounding box center [210, 222] width 25 height 25
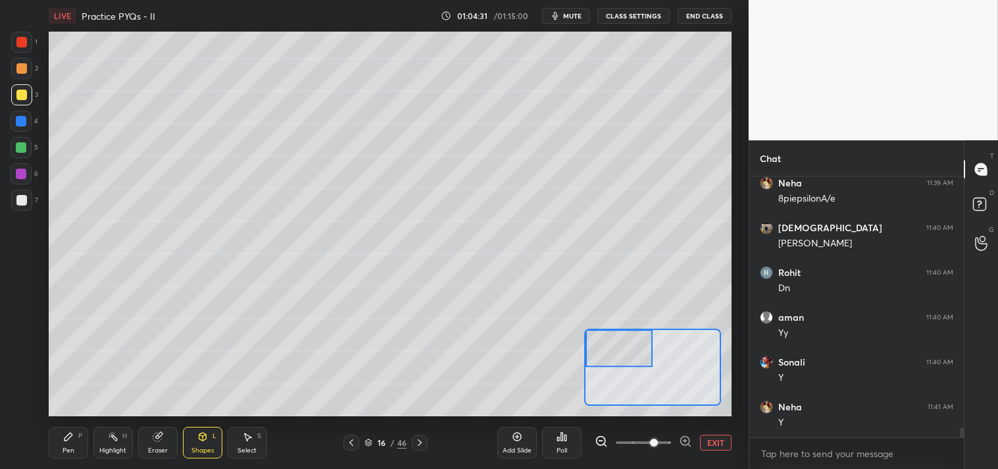
click at [69, 436] on icon at bounding box center [68, 436] width 8 height 8
click at [68, 436] on icon at bounding box center [68, 436] width 8 height 8
click at [22, 201] on div at bounding box center [21, 200] width 11 height 11
click at [23, 203] on div at bounding box center [21, 200] width 11 height 11
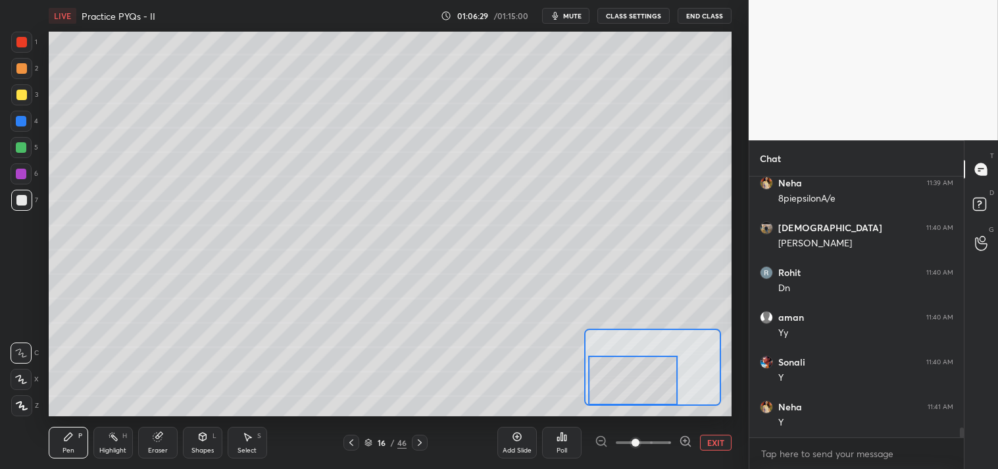
click at [153, 439] on icon at bounding box center [158, 436] width 11 height 11
click at [72, 434] on icon at bounding box center [68, 436] width 8 height 8
click at [67, 435] on icon at bounding box center [68, 436] width 8 height 8
click at [709, 444] on button "EXIT" at bounding box center [716, 442] width 32 height 16
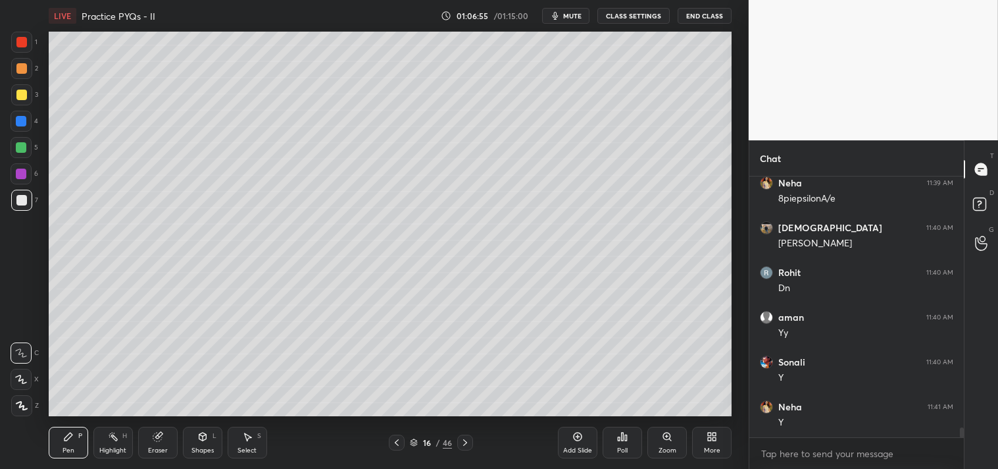
click at [133, 440] on div "Pen P Highlight H Eraser Shapes L Select S" at bounding box center [176, 442] width 255 height 32
click at [123, 444] on div "Highlight H" at bounding box center [112, 442] width 39 height 32
click at [56, 432] on div "Pen P" at bounding box center [68, 442] width 39 height 32
click at [60, 436] on div "Pen P" at bounding box center [68, 442] width 39 height 32
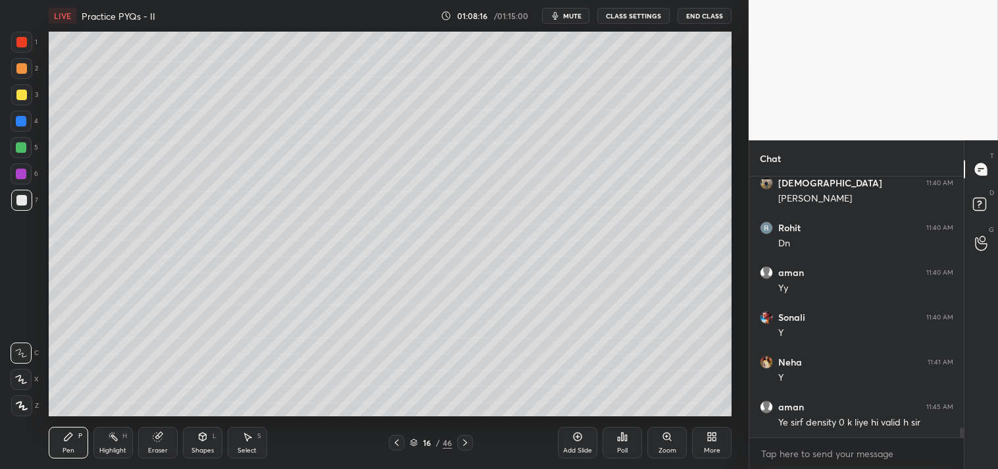
click at [115, 440] on rect at bounding box center [114, 437] width 7 height 7
click at [113, 419] on div "Pen P Highlight H Eraser Shapes L Select S 16 / 46 Add Slide Poll Zoom More" at bounding box center [391, 442] width 684 height 53
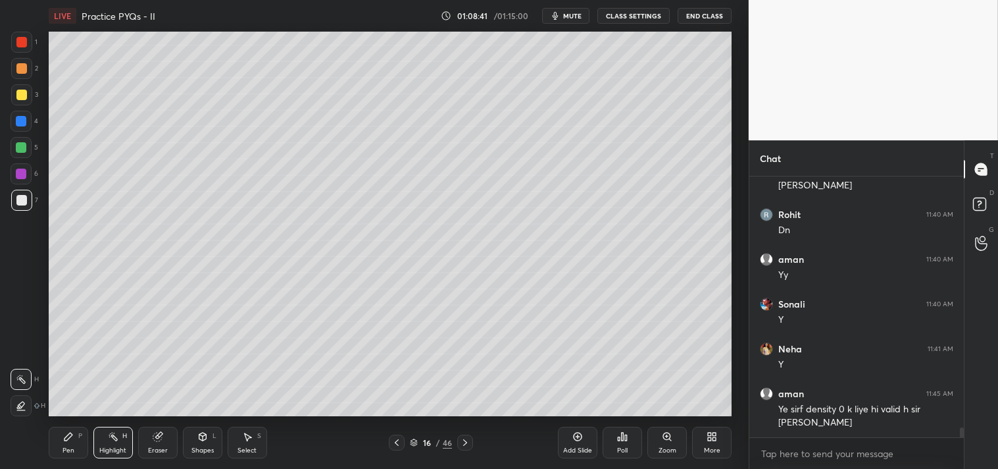
click at [55, 450] on div "Pen P" at bounding box center [68, 442] width 39 height 32
click at [57, 451] on div "Pen P" at bounding box center [68, 442] width 39 height 32
click at [9, 84] on div "1 2 3 4 5 6 7 C X Z C X Z E E Erase all H H" at bounding box center [21, 224] width 42 height 384
click at [21, 104] on div at bounding box center [21, 94] width 21 height 21
click at [16, 102] on div at bounding box center [21, 94] width 21 height 21
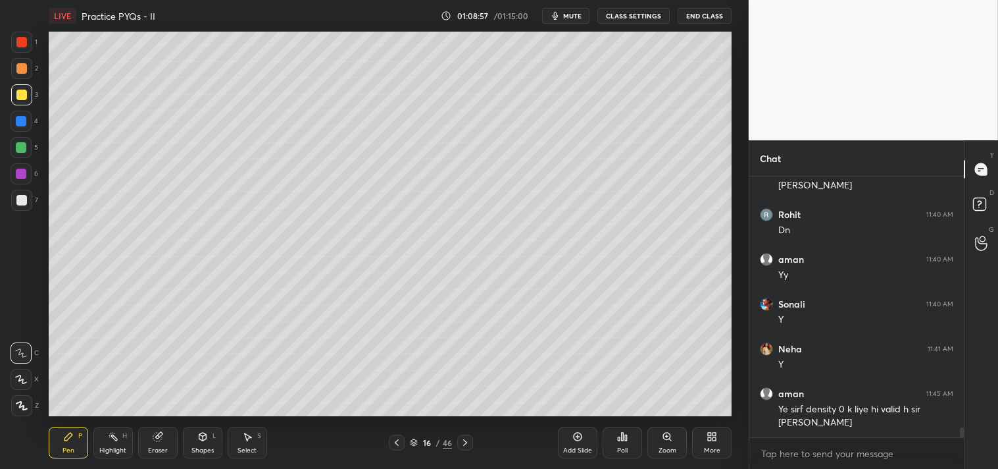
click at [673, 445] on div "Zoom" at bounding box center [667, 442] width 39 height 32
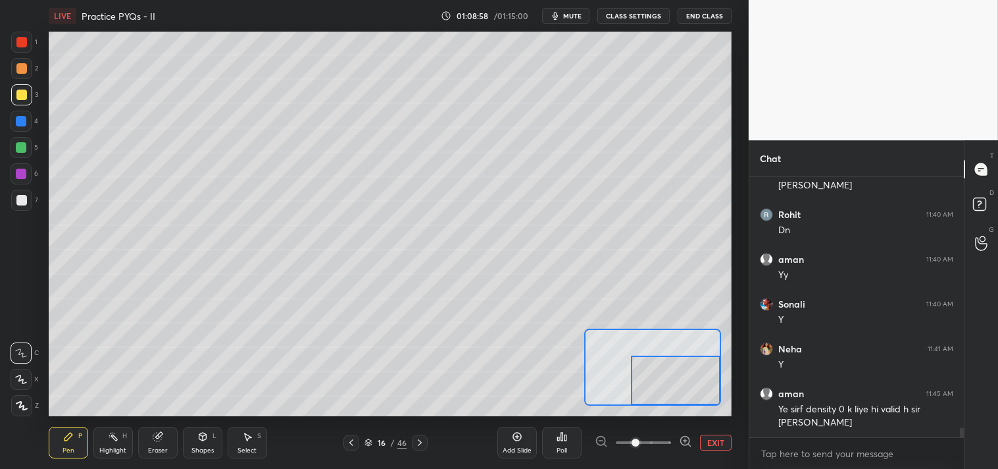
click at [640, 442] on span at bounding box center [636, 442] width 8 height 8
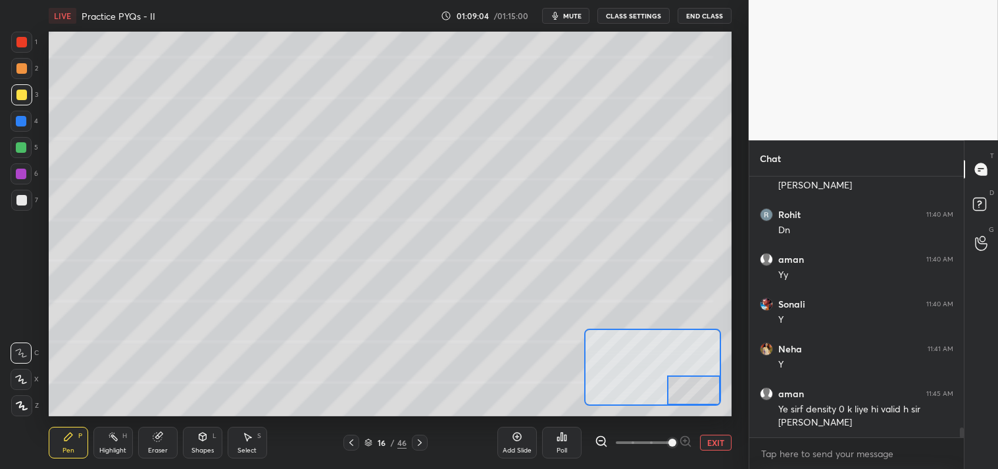
click at [163, 448] on div "Eraser" at bounding box center [158, 450] width 20 height 7
click at [66, 436] on icon at bounding box center [68, 436] width 11 height 11
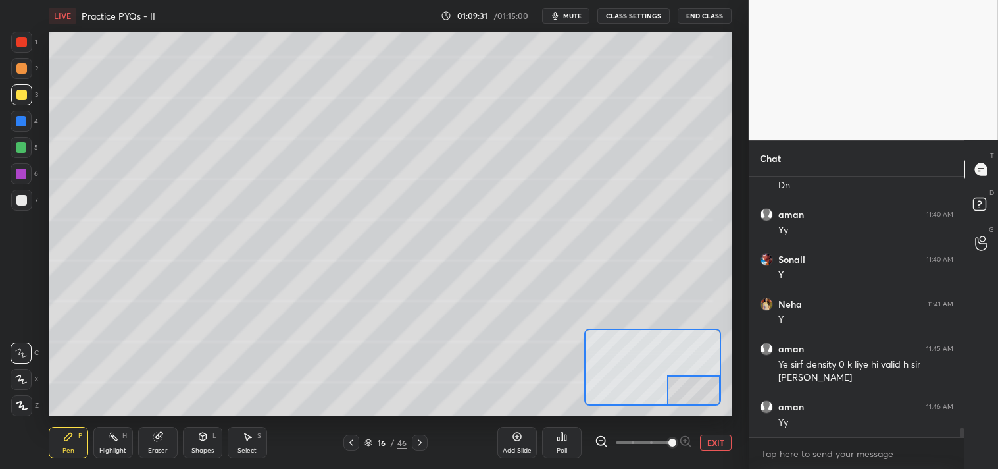
scroll to position [6763, 0]
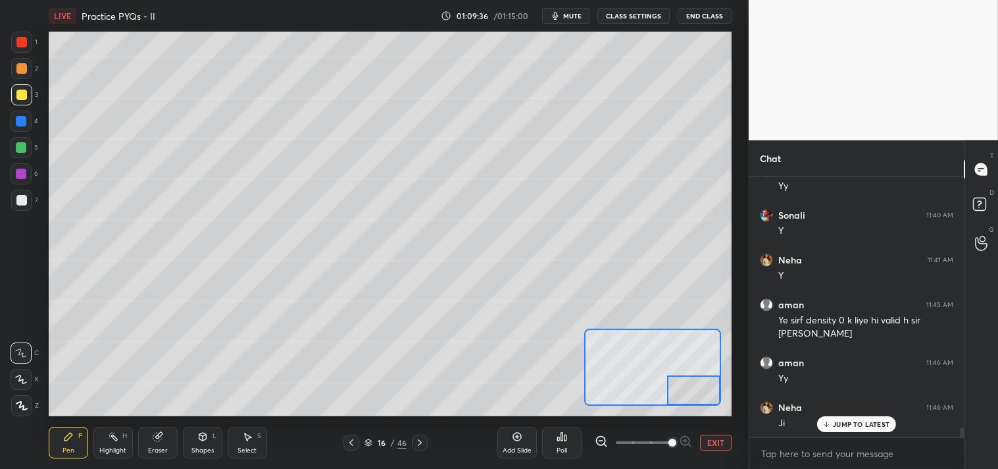
click at [709, 443] on button "EXIT" at bounding box center [716, 442] width 32 height 16
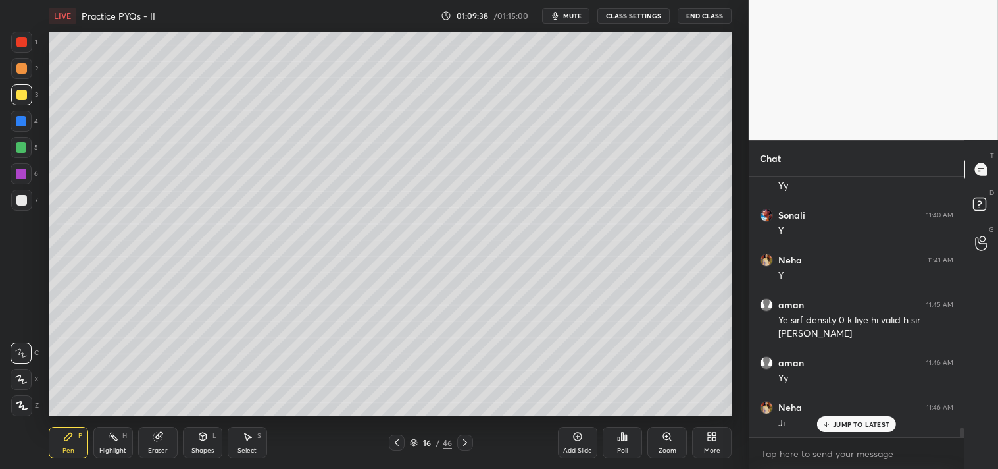
click at [662, 454] on div "Zoom" at bounding box center [667, 442] width 39 height 32
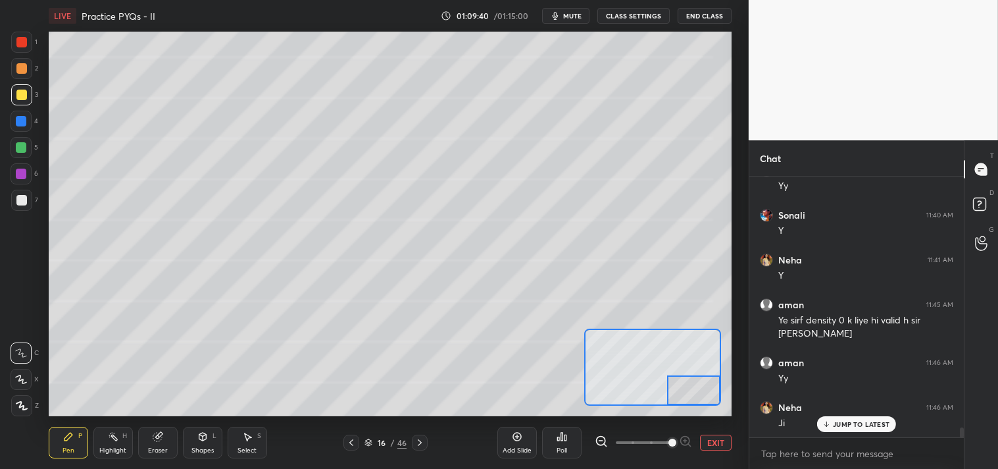
click at [201, 437] on icon at bounding box center [202, 436] width 7 height 8
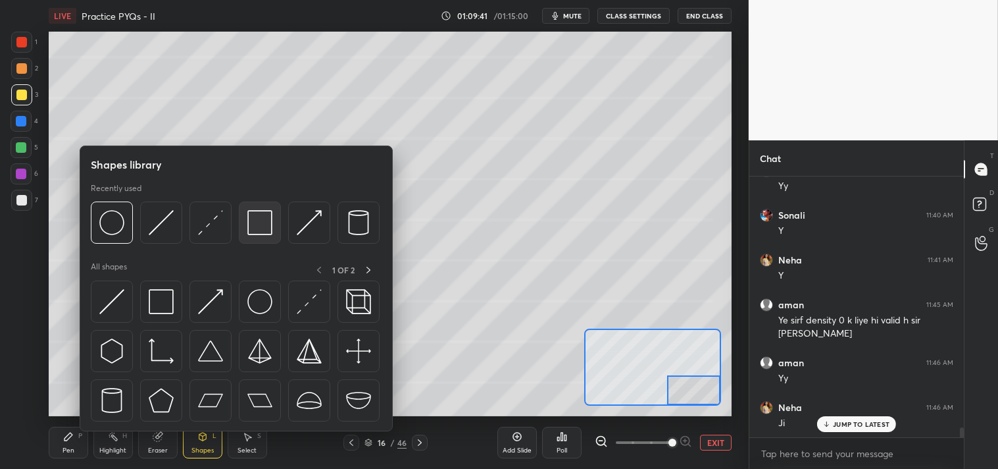
click at [261, 226] on img at bounding box center [259, 222] width 25 height 25
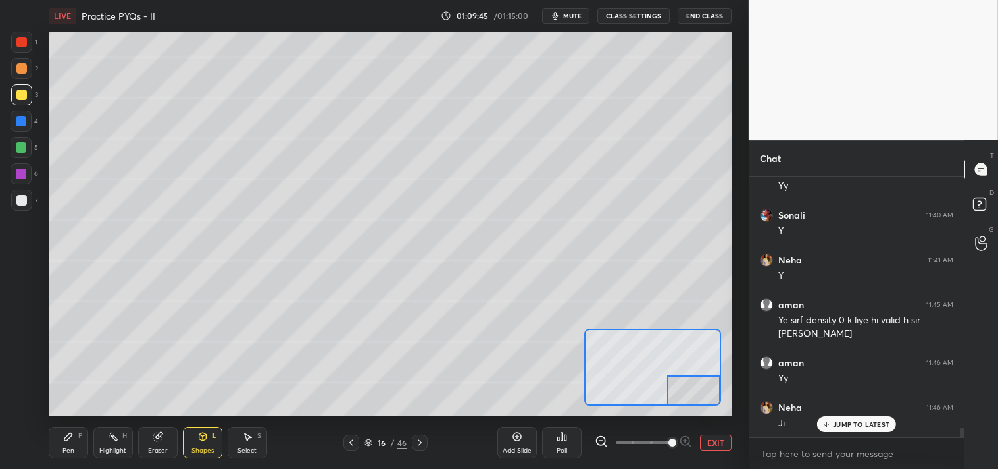
click at [720, 444] on button "EXIT" at bounding box center [716, 442] width 32 height 16
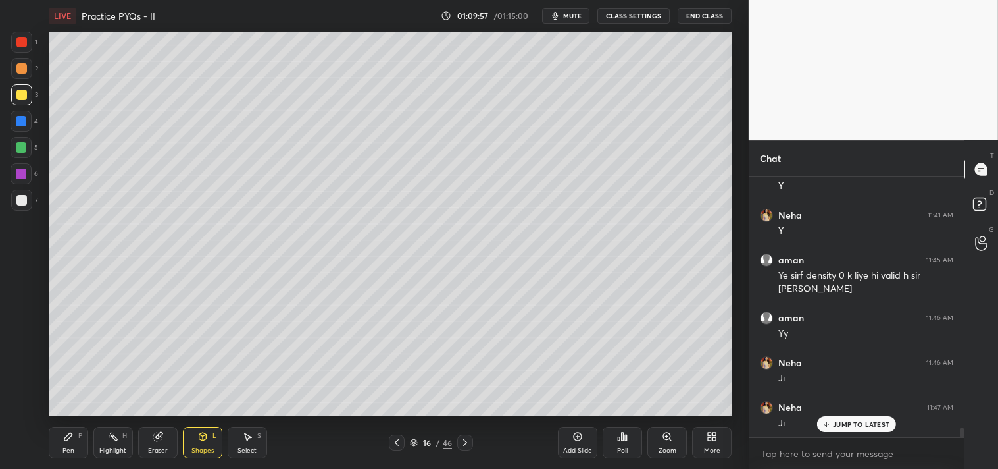
scroll to position [230, 211]
click at [844, 394] on p "JUMP TO LATEST" at bounding box center [861, 397] width 57 height 8
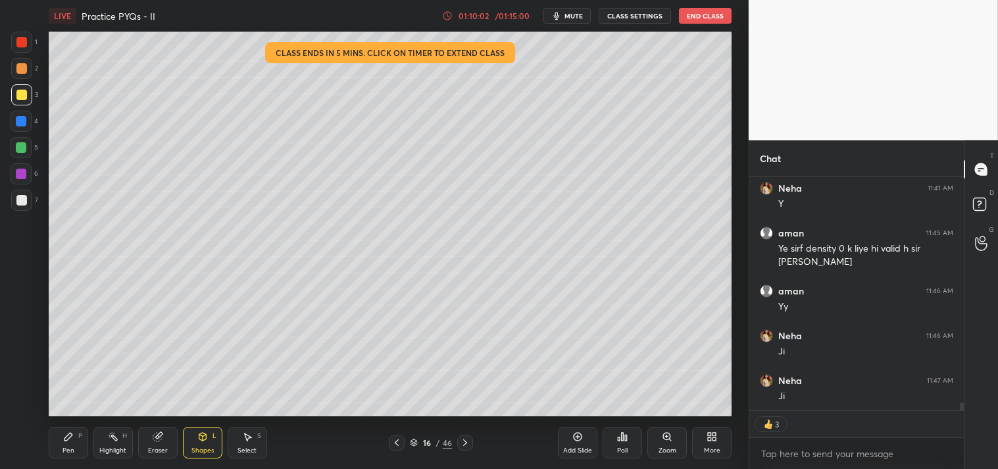
click at [64, 451] on div "Pen" at bounding box center [69, 450] width 12 height 7
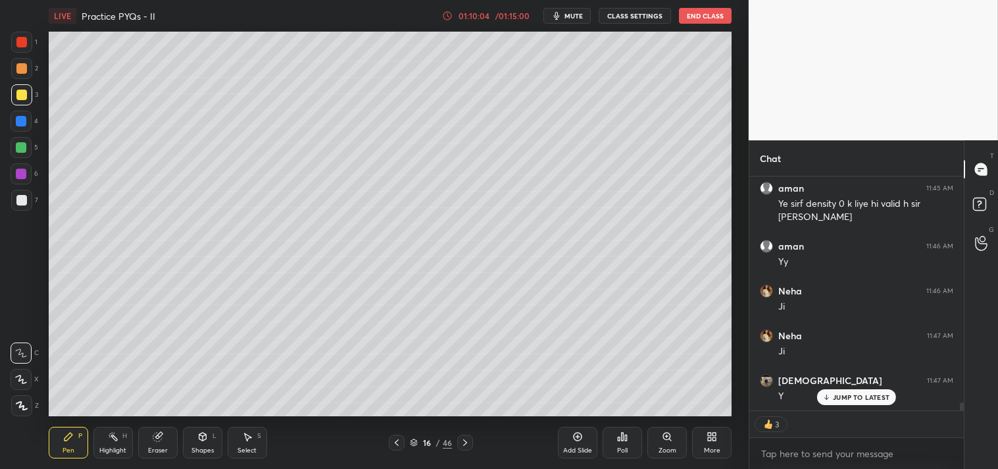
scroll to position [6924, 0]
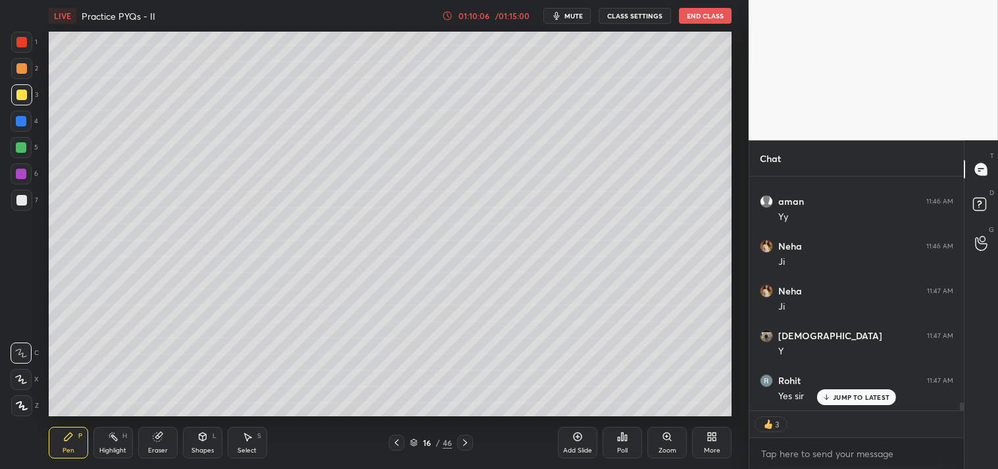
click at [573, 438] on icon at bounding box center [578, 436] width 11 height 11
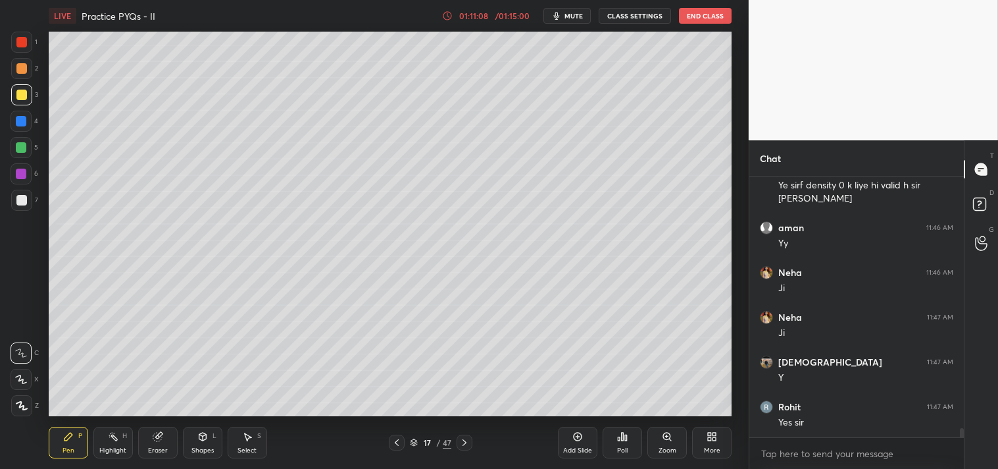
click at [107, 450] on div "Highlight" at bounding box center [112, 450] width 27 height 7
click at [122, 447] on div "Highlight" at bounding box center [112, 450] width 27 height 7
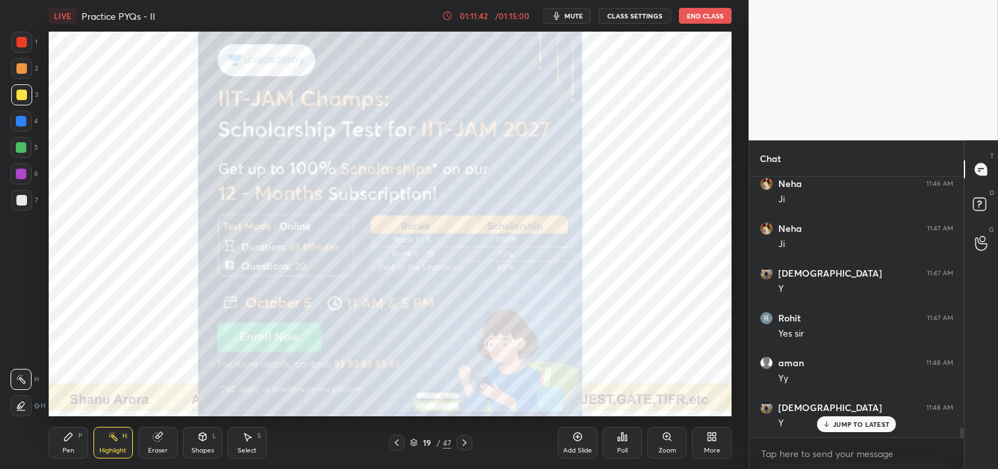
scroll to position [7031, 0]
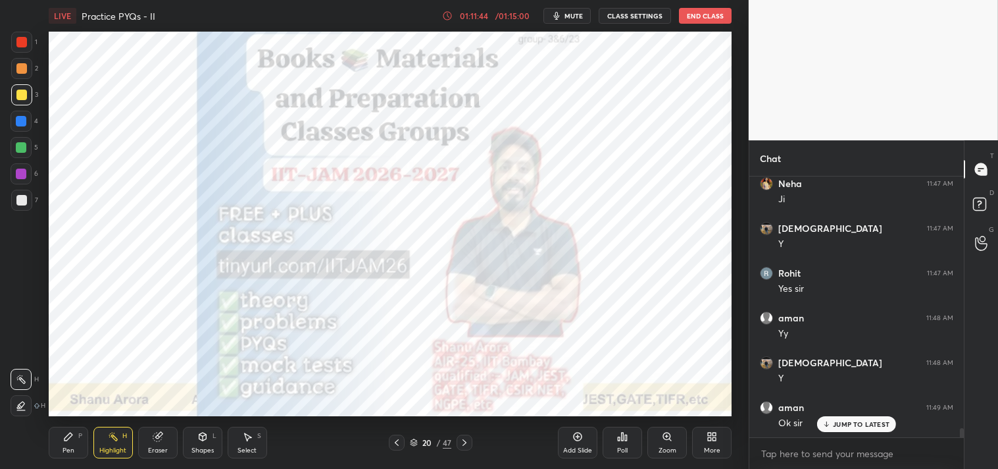
click at [23, 42] on div at bounding box center [21, 42] width 11 height 11
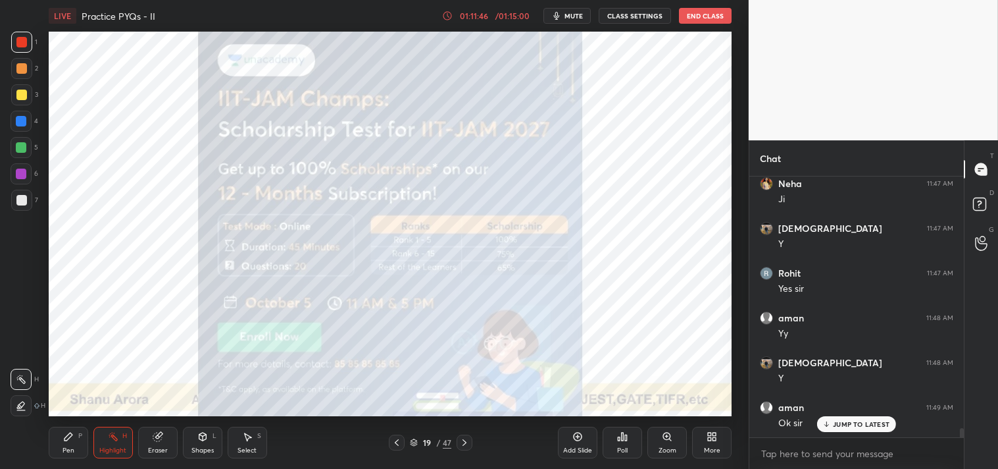
click at [53, 448] on div "Pen P" at bounding box center [68, 442] width 39 height 32
click at [61, 437] on div "Pen P" at bounding box center [68, 442] width 39 height 32
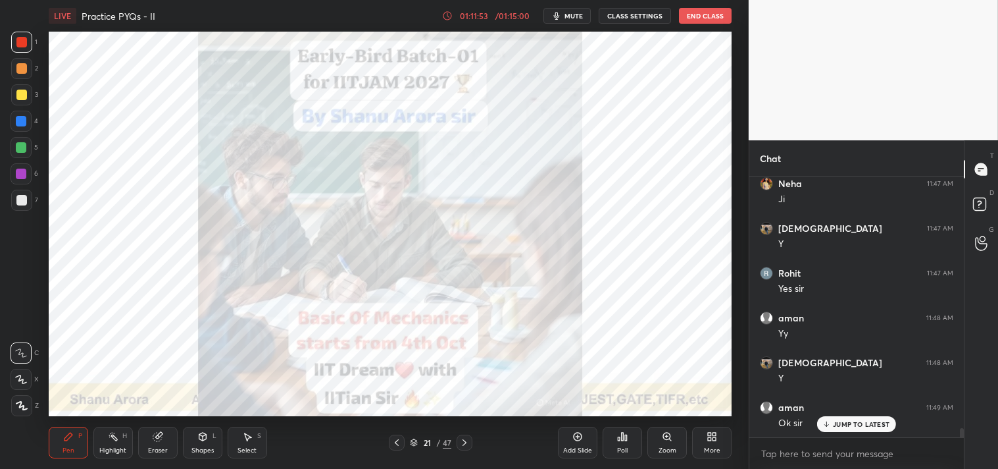
scroll to position [7077, 0]
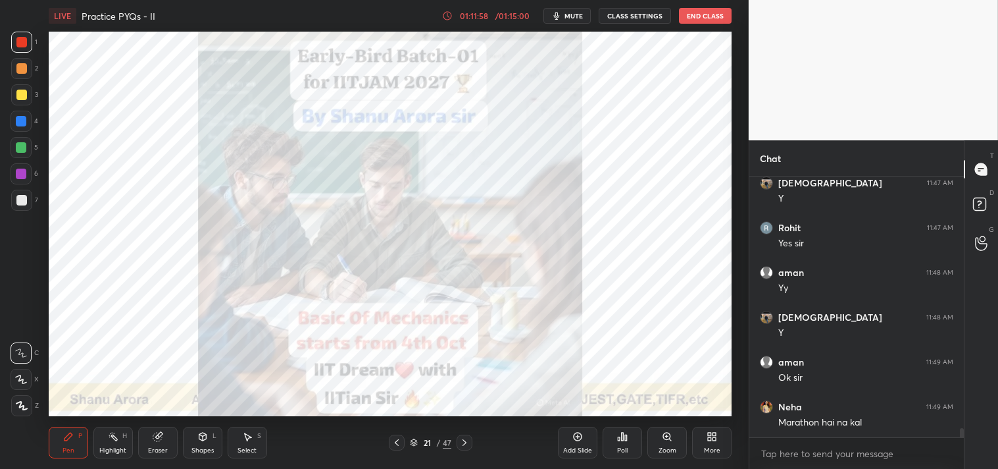
click at [575, 447] on div "Add Slide" at bounding box center [577, 450] width 29 height 7
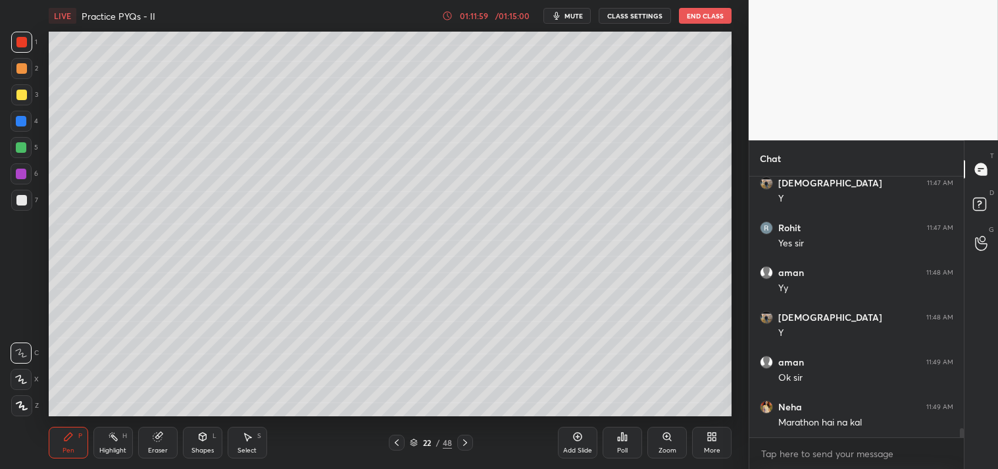
click at [9, 198] on div "1 2 3 4 5 6 7 C X Z C X Z E E Erase all H H" at bounding box center [21, 224] width 42 height 384
click at [12, 202] on div at bounding box center [21, 200] width 21 height 21
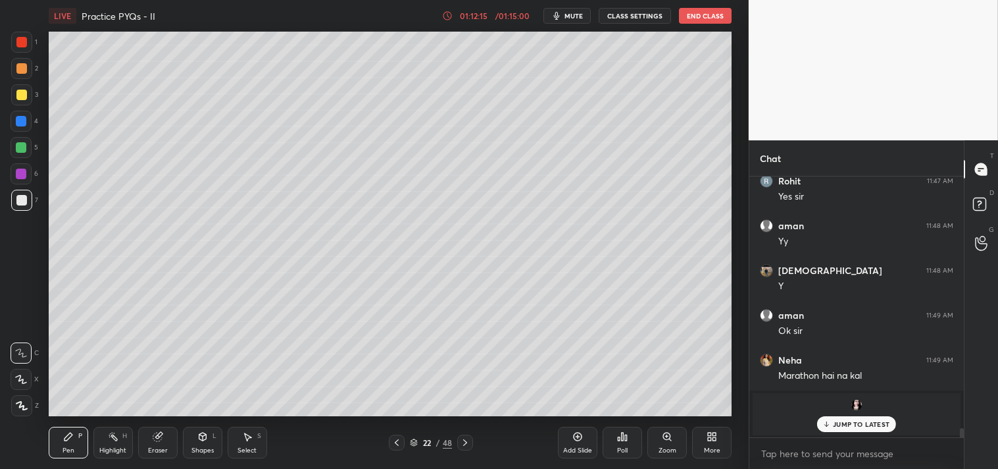
click at [849, 420] on p "JUMP TO LATEST" at bounding box center [861, 424] width 57 height 8
click at [862, 403] on img "grid" at bounding box center [856, 404] width 13 height 13
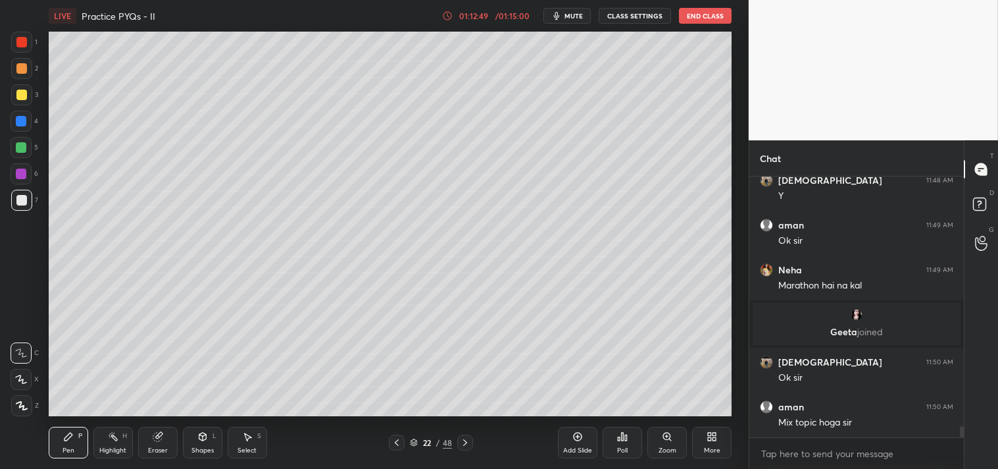
scroll to position [5870, 0]
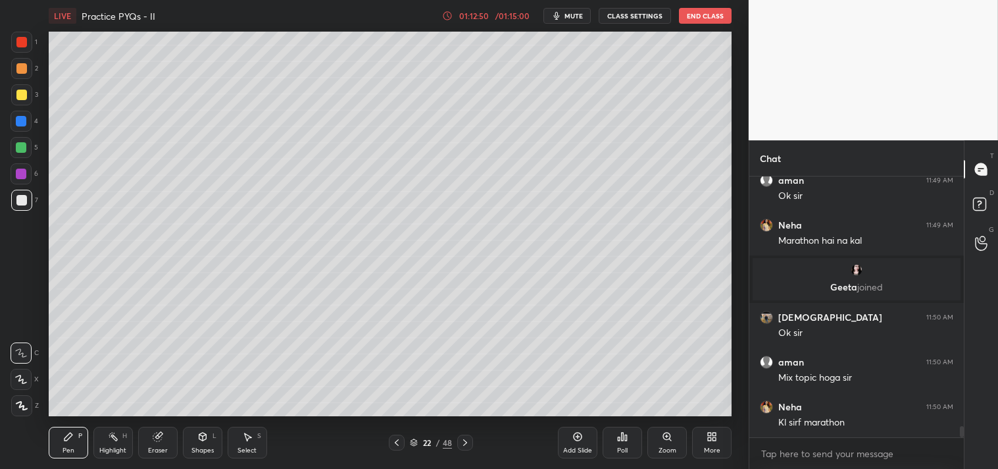
click at [21, 99] on div at bounding box center [21, 94] width 11 height 11
click at [25, 113] on div at bounding box center [21, 121] width 21 height 21
click at [22, 95] on div at bounding box center [21, 94] width 11 height 11
click at [22, 100] on div at bounding box center [21, 94] width 21 height 21
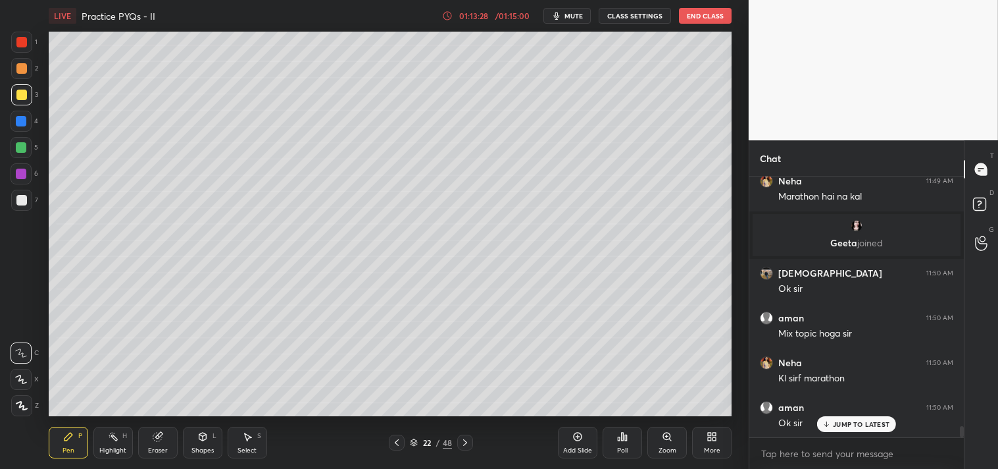
scroll to position [5959, 0]
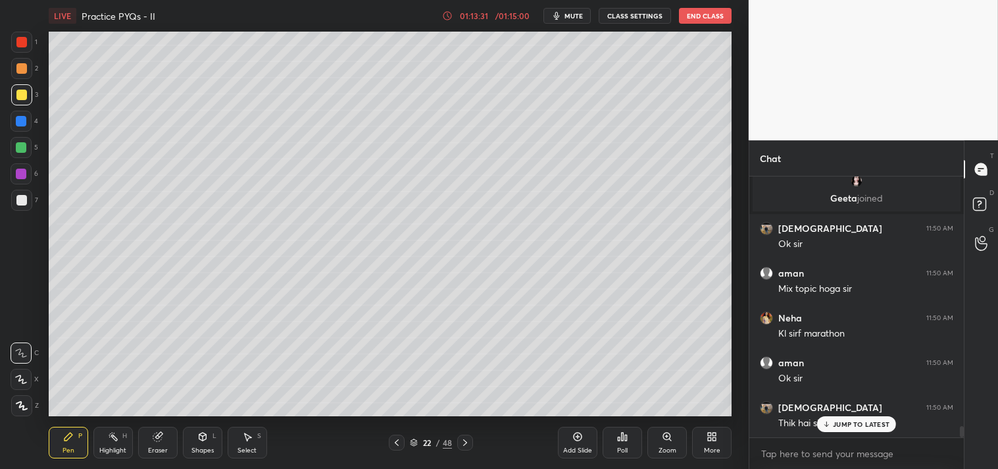
click at [859, 428] on div "JUMP TO LATEST" at bounding box center [856, 424] width 79 height 16
click at [612, 442] on div "Poll" at bounding box center [622, 442] width 39 height 32
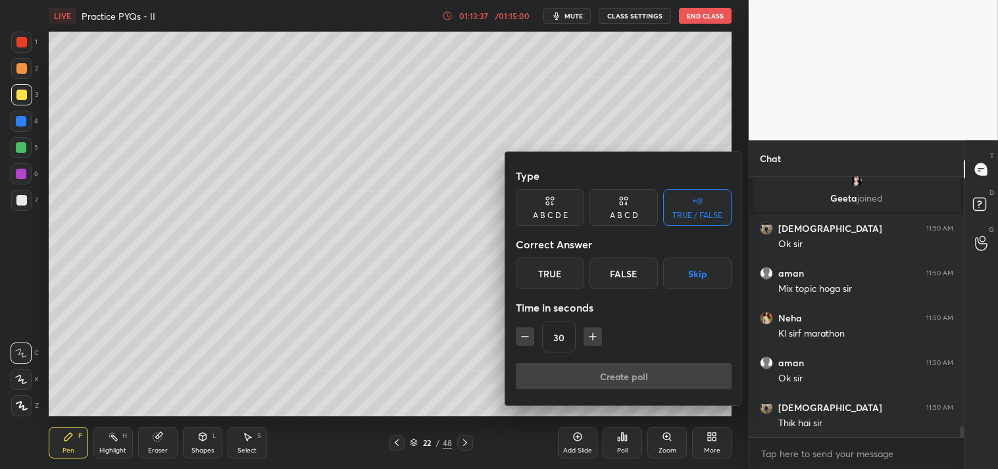
click at [541, 278] on div "True" at bounding box center [550, 273] width 68 height 32
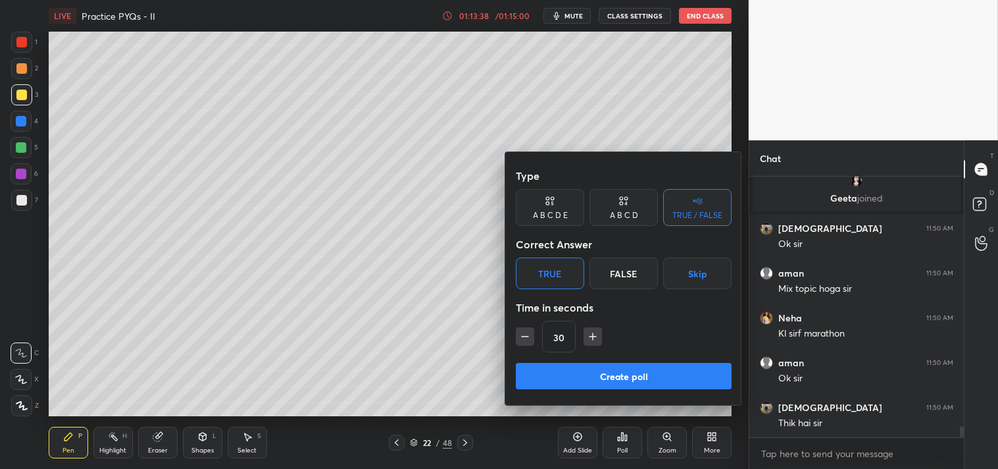
click at [610, 378] on button "Create poll" at bounding box center [624, 376] width 216 height 26
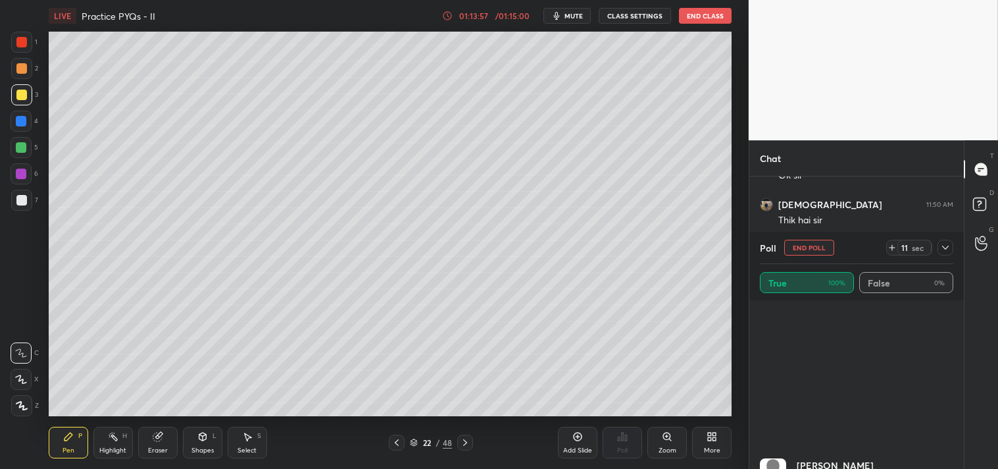
scroll to position [211, 0]
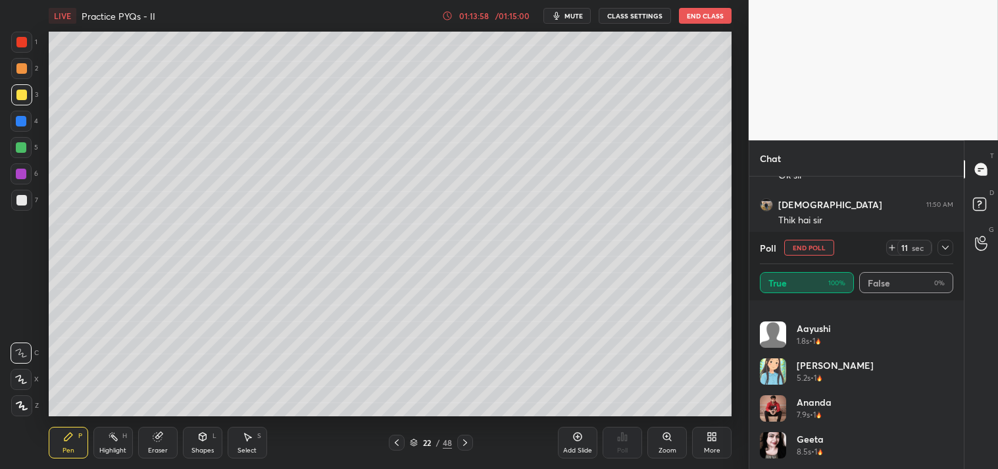
click at [805, 243] on button "End Poll" at bounding box center [809, 248] width 50 height 16
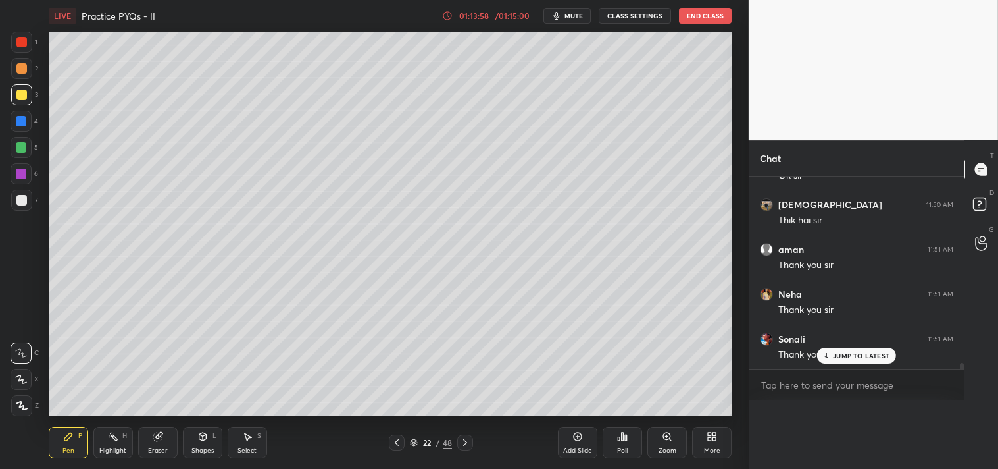
scroll to position [0, 0]
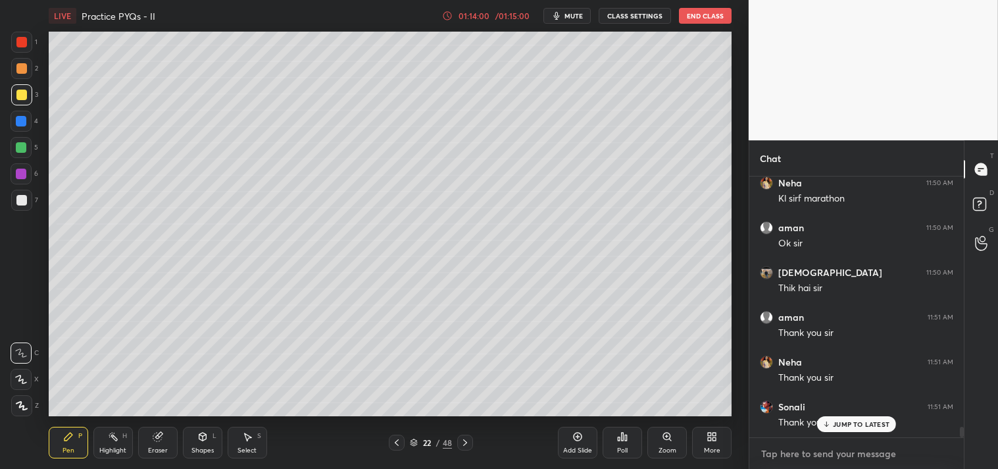
type textarea "x"
click at [794, 457] on textarea at bounding box center [856, 453] width 193 height 21
type textarea "L"
type textarea "x"
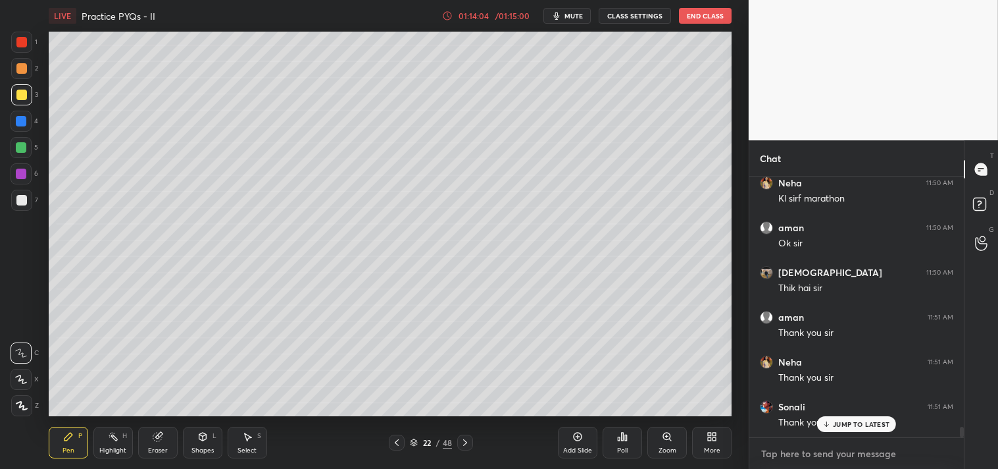
type textarea "l"
type textarea "x"
type textarea "li"
type textarea "x"
type textarea "lin"
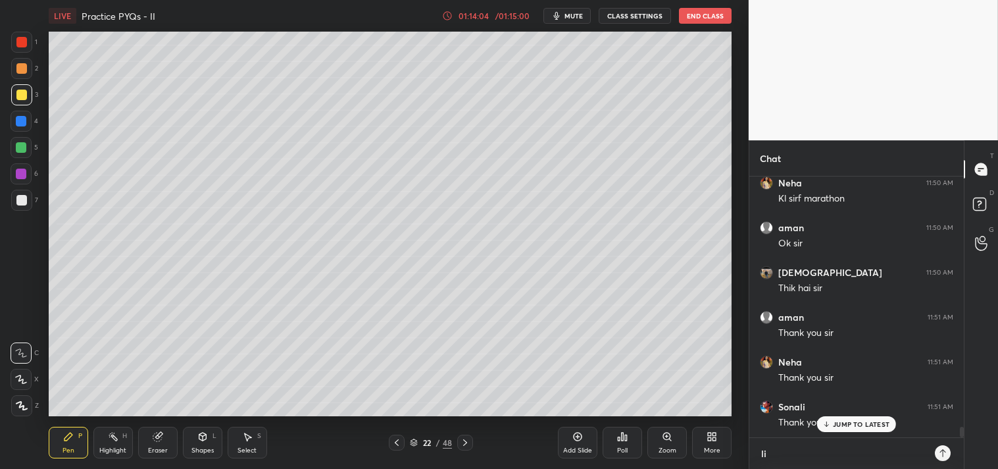
type textarea "x"
type textarea "link"
type textarea "x"
type textarea "linkt"
type textarea "x"
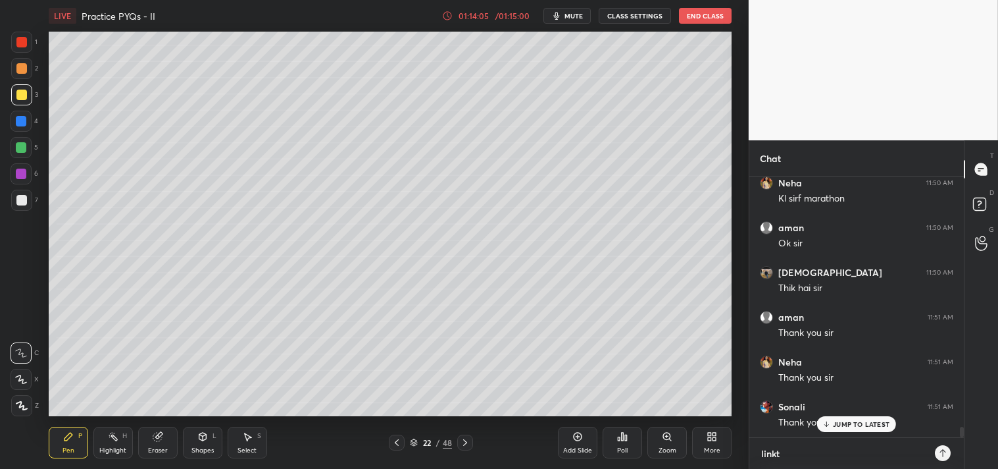
type textarea "linktr"
type textarea "x"
type textarea "linktr."
type textarea "x"
type textarea "linktr.e"
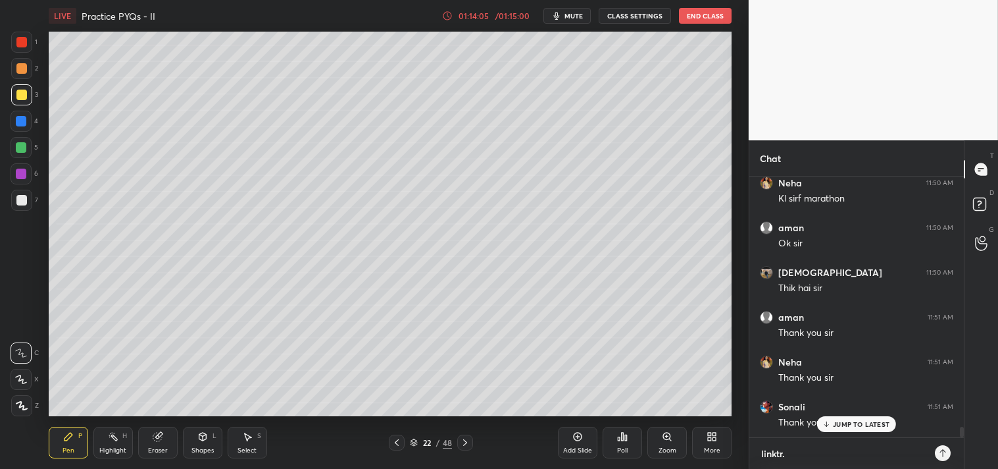
type textarea "x"
type textarea "[DOMAIN_NAME]"
type textarea "x"
type textarea "[DOMAIN_NAME][URL]"
type textarea "x"
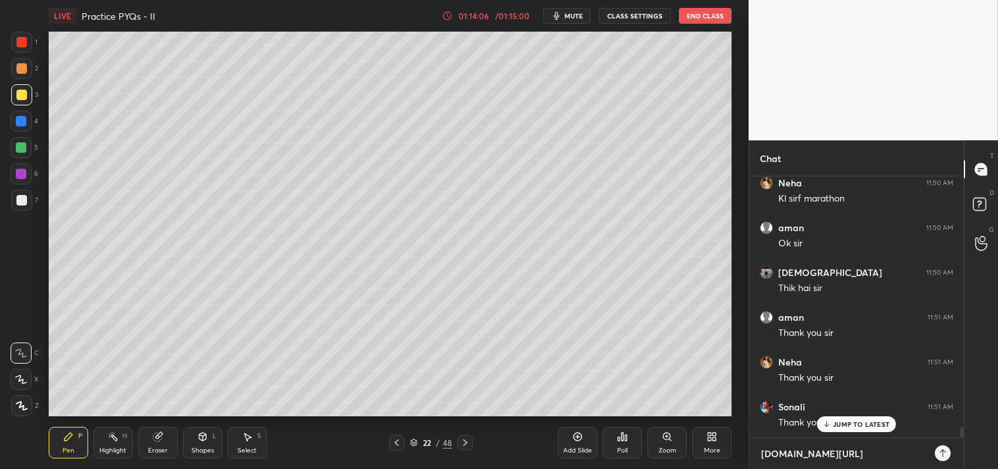
type textarea "[DOMAIN_NAME][URL]"
type textarea "x"
type textarea "[DOMAIN_NAME][URL]"
type textarea "x"
type textarea "[DOMAIN_NAME][URL]"
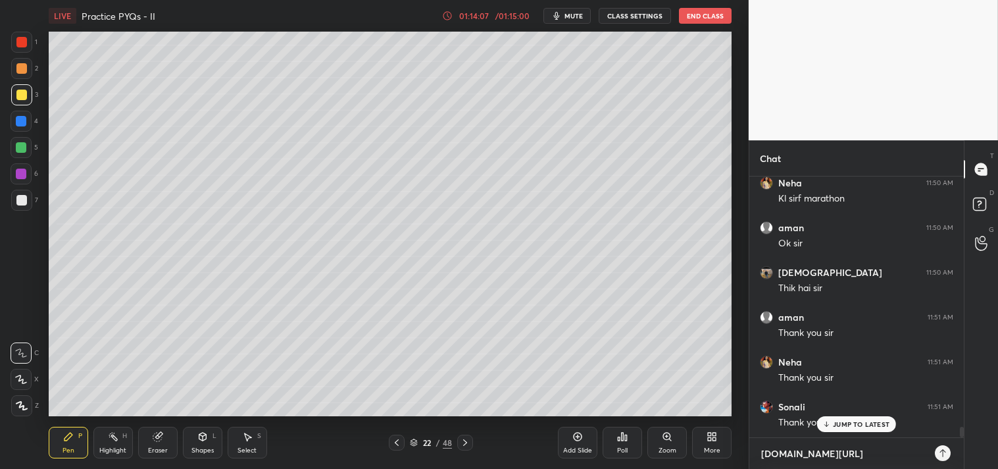
type textarea "x"
type textarea "[DOMAIN_NAME][URL]"
type textarea "x"
type textarea "[DOMAIN_NAME][URL]"
type textarea "x"
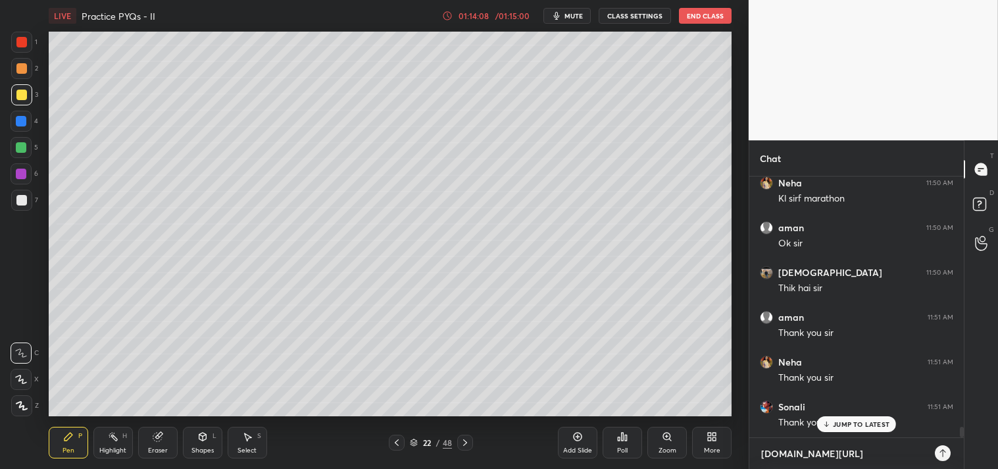
type textarea "[DOMAIN_NAME][URL]"
type textarea "x"
type textarea "[DOMAIN_NAME][URL]"
type textarea "x"
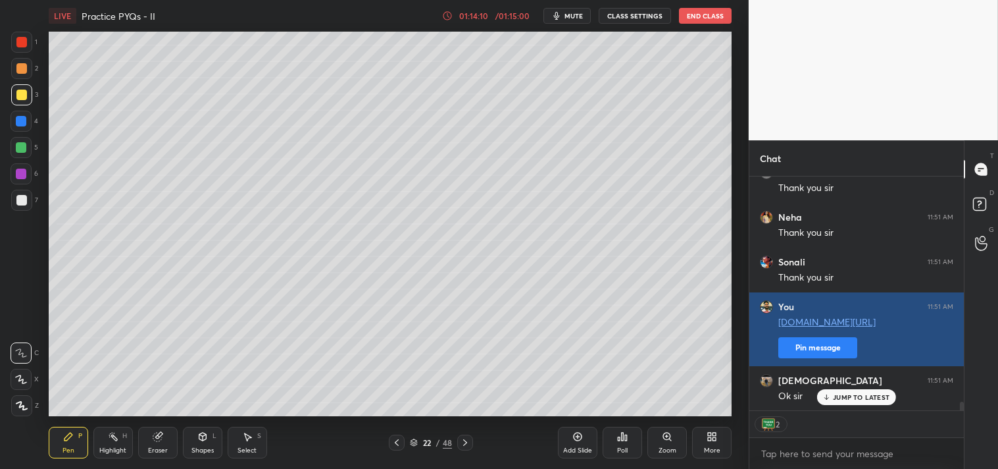
click at [820, 355] on button "Pin message" at bounding box center [817, 347] width 79 height 21
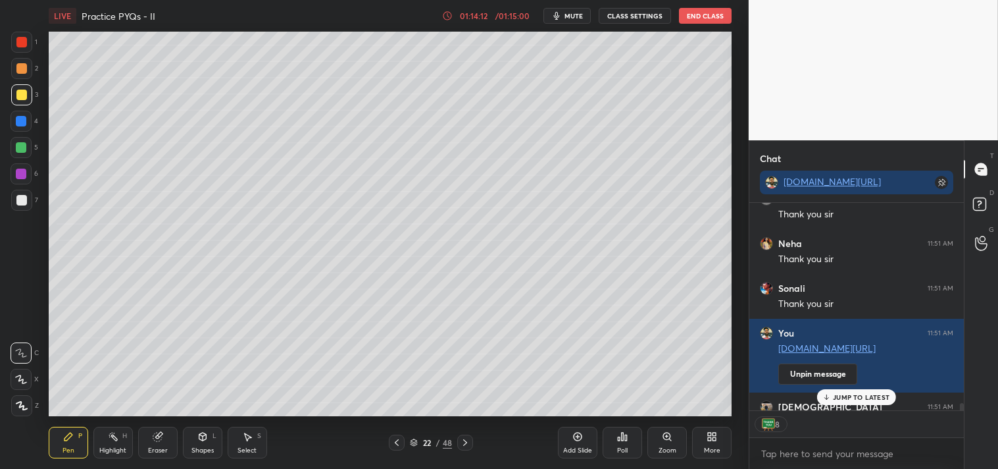
type textarea "x"
click at [565, 9] on button "mute" at bounding box center [567, 16] width 47 height 16
click at [628, 7] on div "LIVE Practice PYQs - II 01:14:14 / 01:15:00 unmute CLASS SETTINGS End Class" at bounding box center [391, 16] width 684 height 32
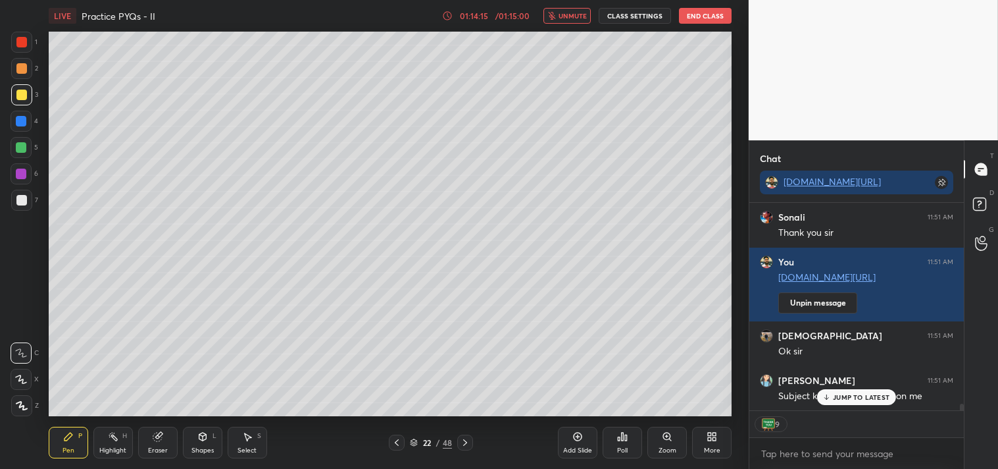
click at [628, 12] on button "CLASS SETTINGS" at bounding box center [635, 16] width 72 height 16
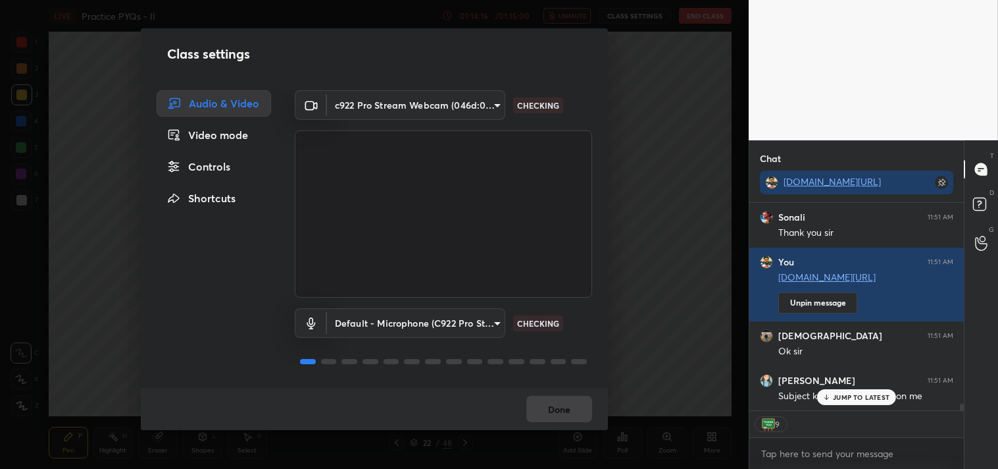
click at [436, 104] on body "1 2 3 4 5 6 7 C X Z C X Z E E Erase all H H LIVE Practice PYQs - II 01:14:16 / …" at bounding box center [499, 234] width 998 height 469
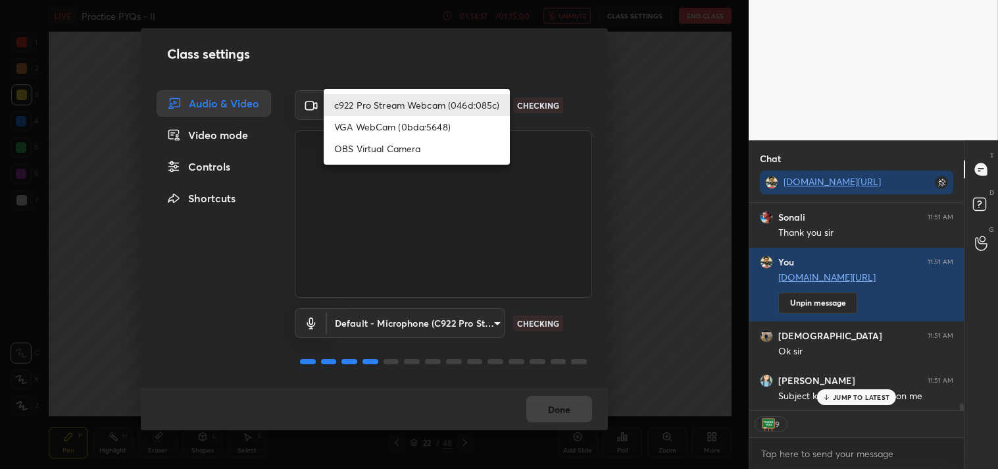
drag, startPoint x: 395, startPoint y: 147, endPoint x: 452, endPoint y: 179, distance: 65.4
click at [395, 148] on li "OBS Virtual Camera" at bounding box center [417, 149] width 186 height 22
type input "64645b19d528b3ac785889237b1a364f3b7ccd5da23f372116afb1703458f4fd"
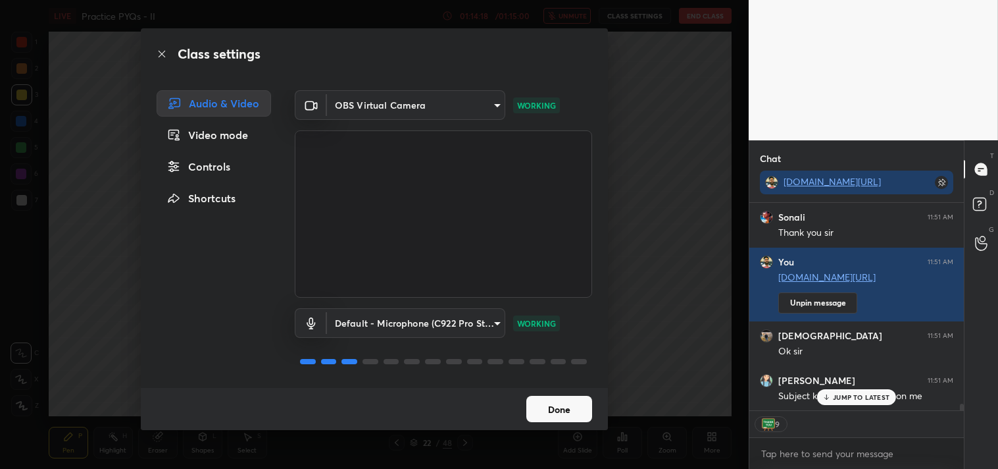
click at [548, 403] on button "Done" at bounding box center [559, 408] width 66 height 26
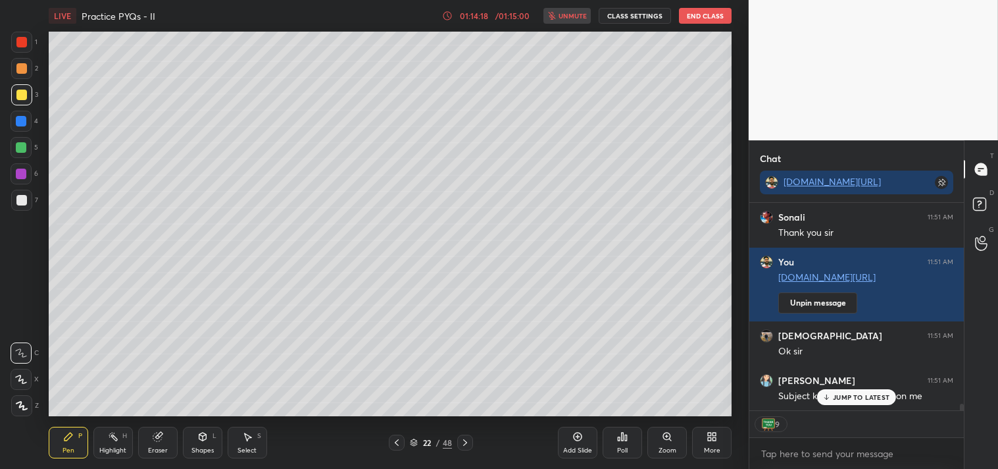
click at [840, 390] on div "JUMP TO LATEST" at bounding box center [856, 397] width 79 height 16
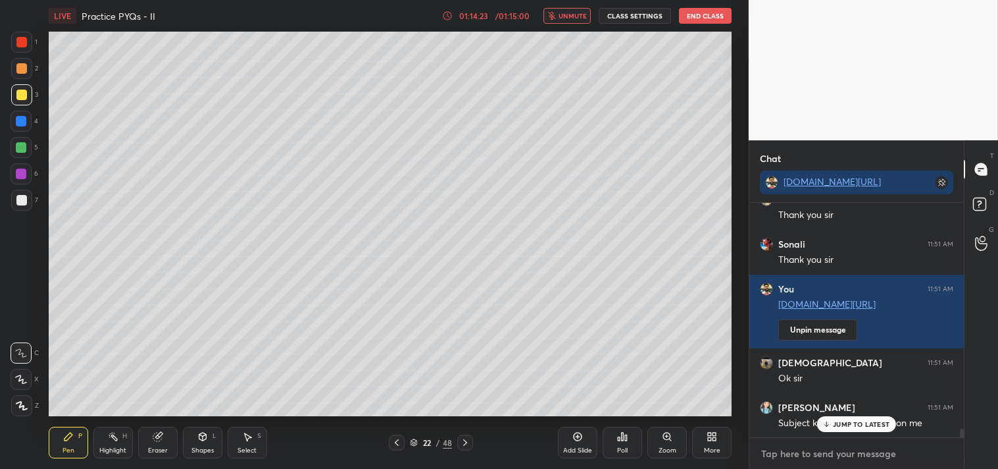
type textarea "x"
click at [804, 449] on textarea at bounding box center [856, 453] width 193 height 21
type textarea "w"
type textarea "x"
type textarea "wi"
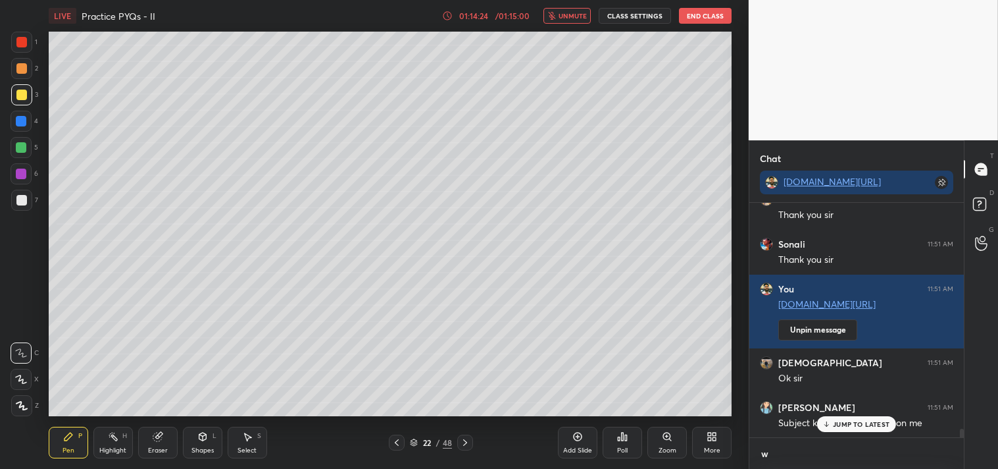
type textarea "x"
type textarea "wil"
type textarea "x"
type textarea "will"
type textarea "x"
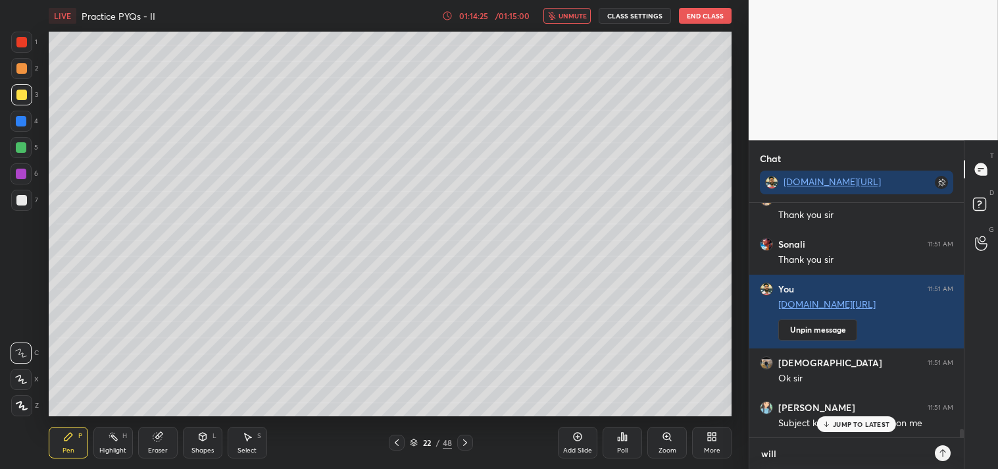
type textarea "will"
type textarea "x"
type textarea "will i"
type textarea "x"
type textarea "will in"
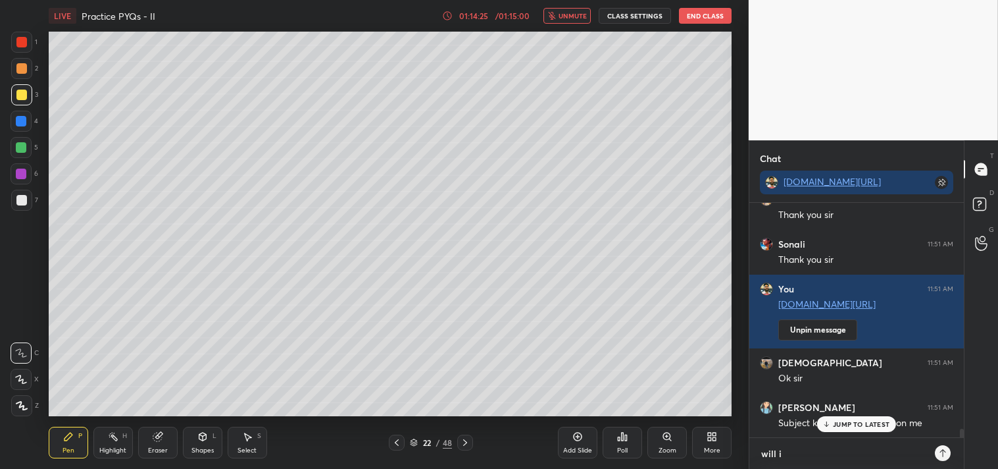
type textarea "x"
type textarea "will inf"
type textarea "x"
type textarea "will info"
type textarea "x"
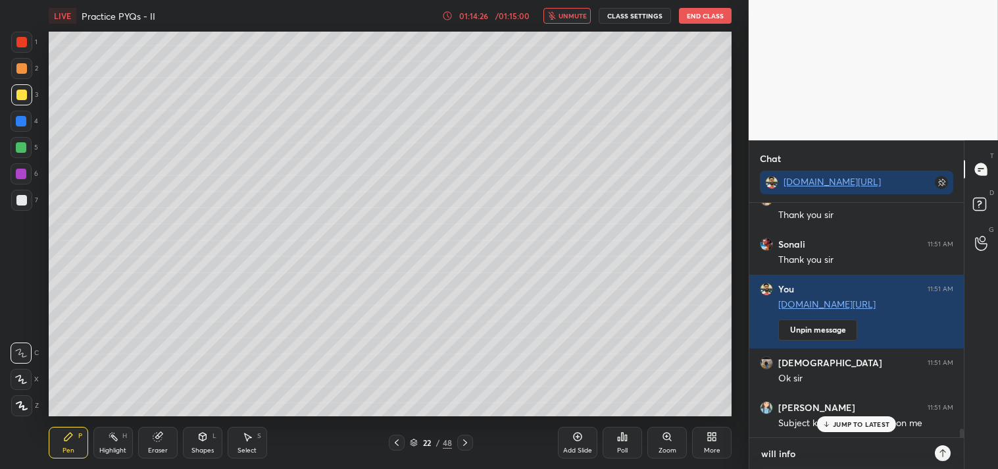
type textarea "will infor"
type textarea "x"
type textarea "will inform"
type textarea "x"
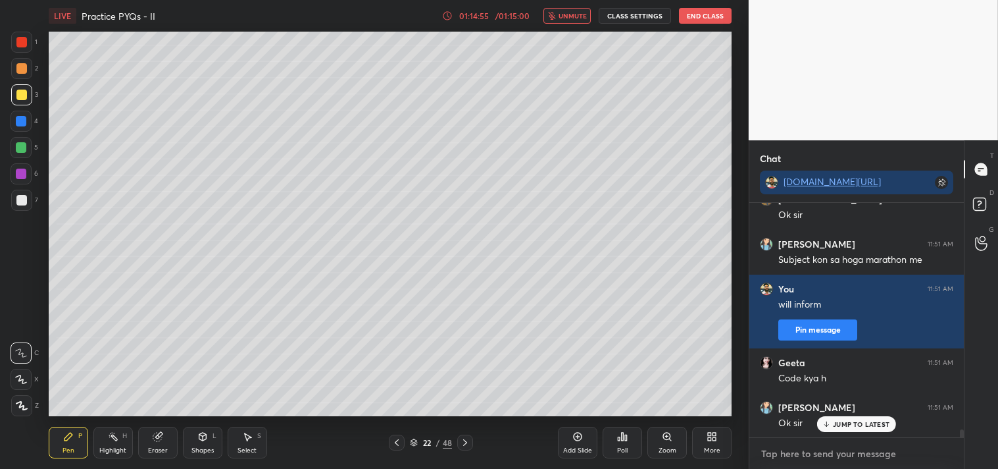
type textarea "c"
type textarea "x"
type textarea "cd"
type textarea "x"
type textarea "cdo"
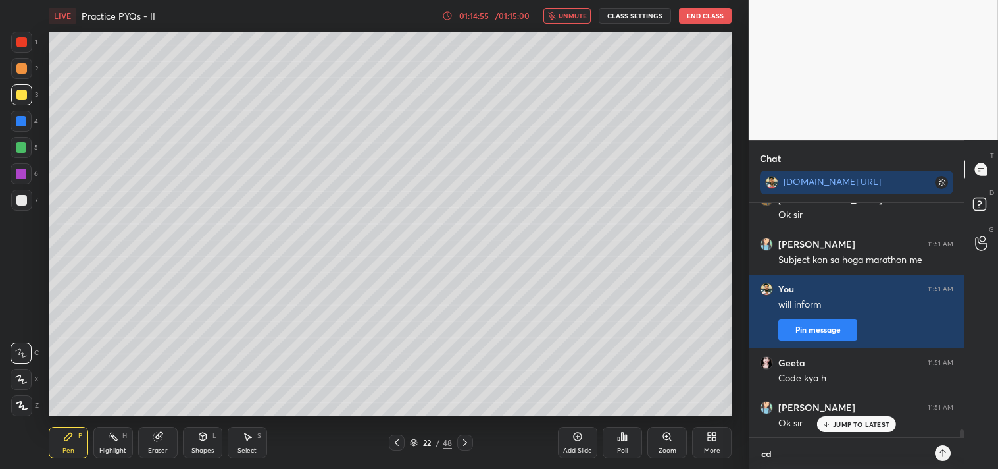
type textarea "x"
type textarea "cdod"
type textarea "x"
type textarea "cdodf"
type textarea "x"
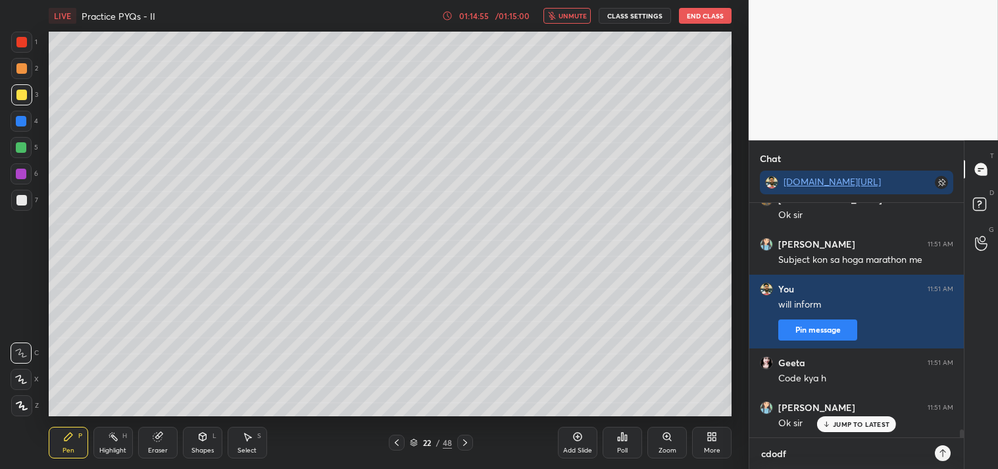
type textarea "cdodfr"
type textarea "x"
type textarea "cdodfre"
type textarea "x"
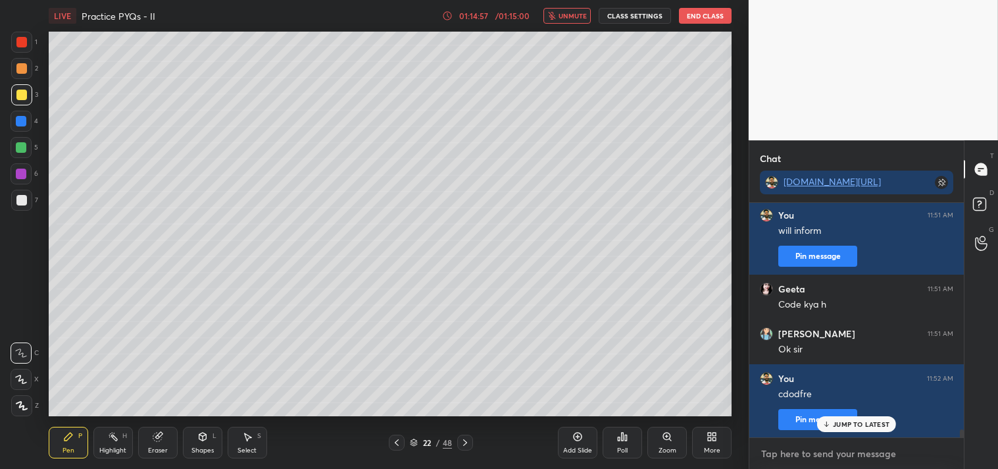
type textarea "c"
type textarea "x"
type textarea "co"
type textarea "x"
type textarea "cod"
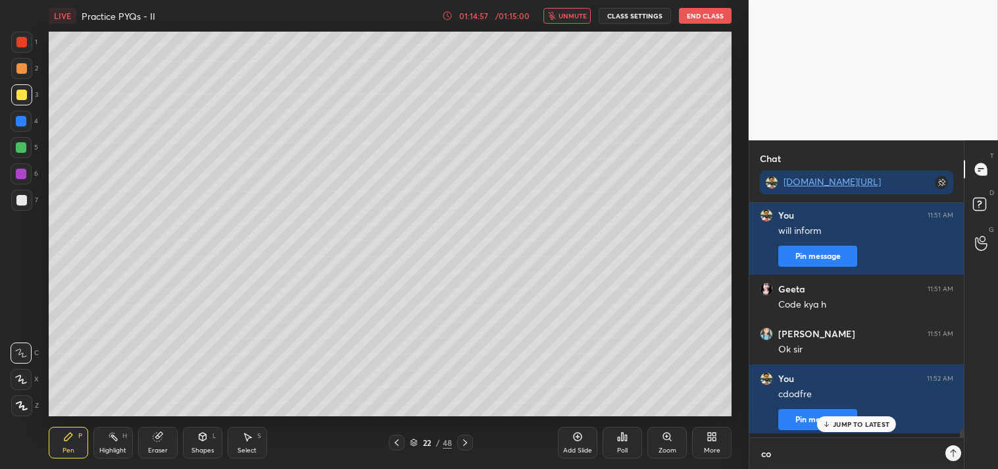
type textarea "x"
type textarea "[PERSON_NAME]"
type textarea "x"
type textarea "codde"
type textarea "x"
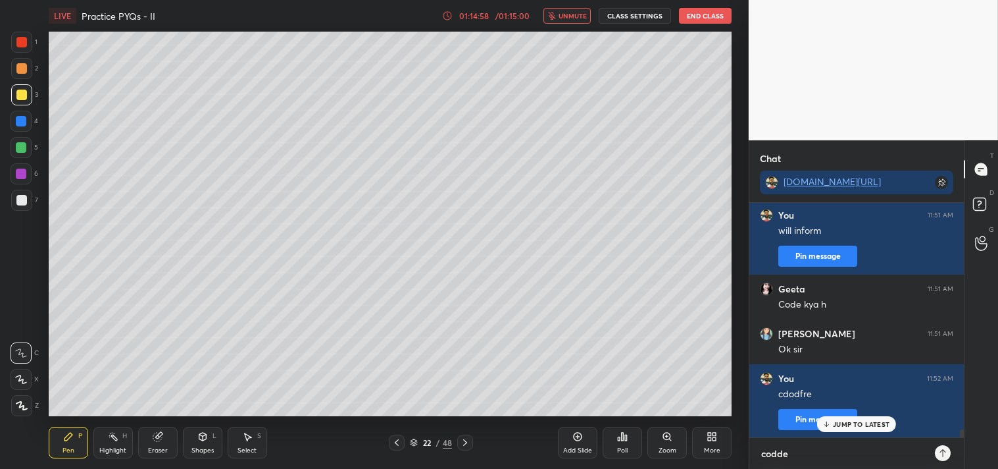
type textarea "x"
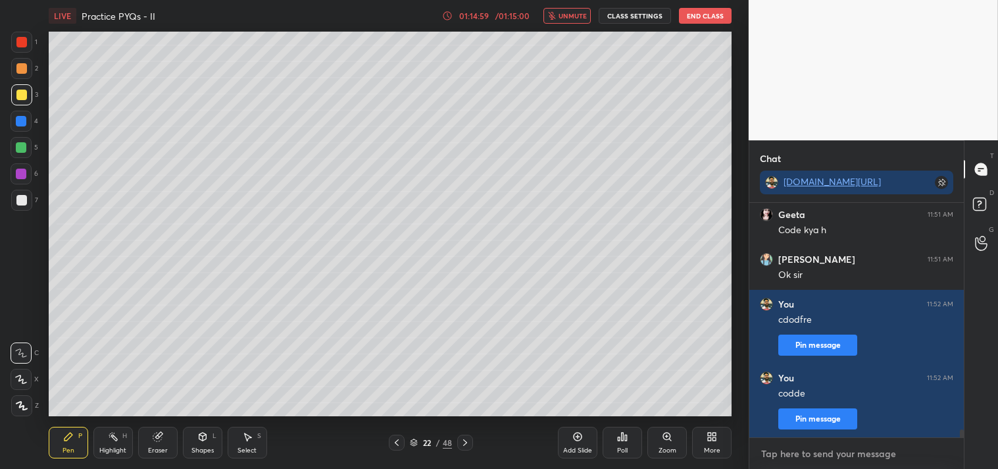
type textarea "f"
type textarea "x"
type textarea "fr"
type textarea "x"
type textarea "fro"
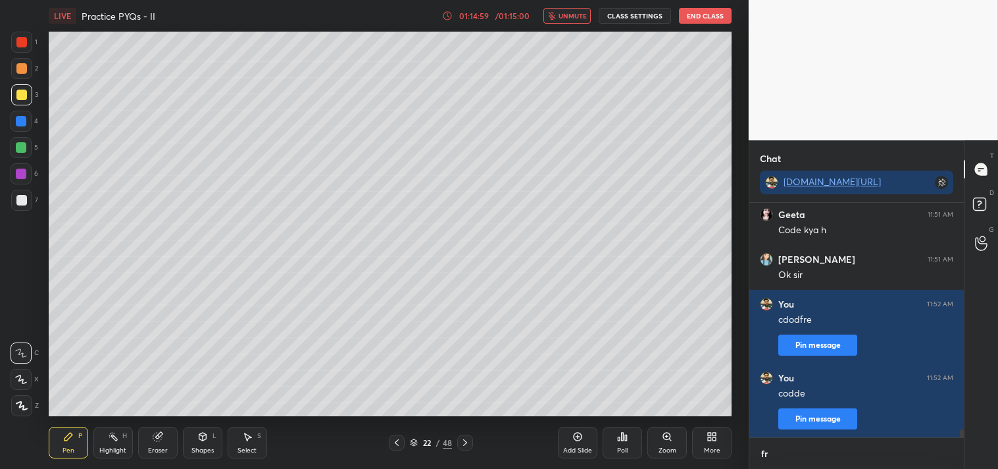
type textarea "x"
type textarea "fro"
type textarea "x"
type textarea "fro d"
type textarea "x"
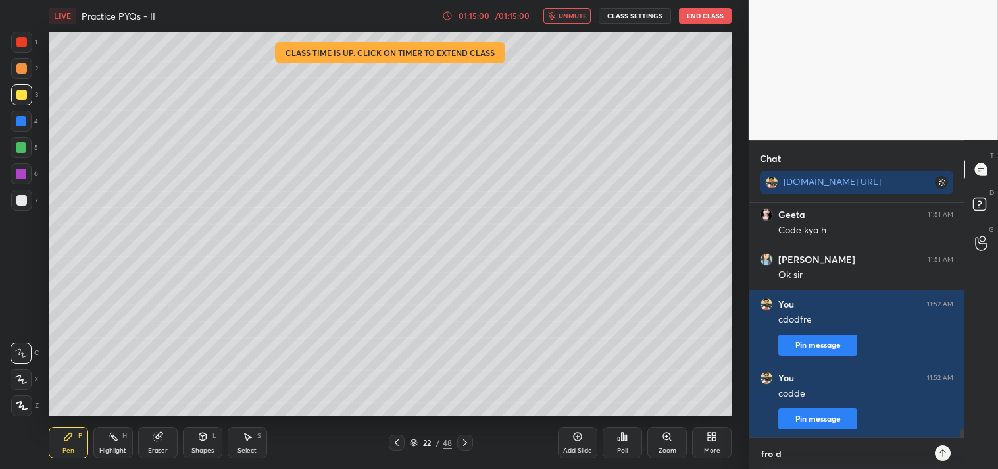
type textarea "fro de"
type textarea "x"
type textarea "fro det"
type textarea "x"
type textarea "fro deta"
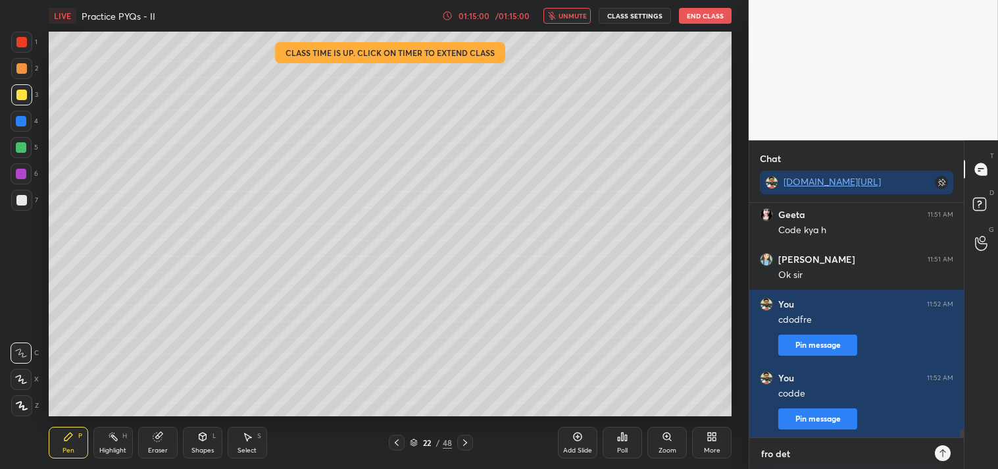
type textarea "x"
type textarea "fro detai"
type textarea "x"
type textarea "fro detail"
type textarea "x"
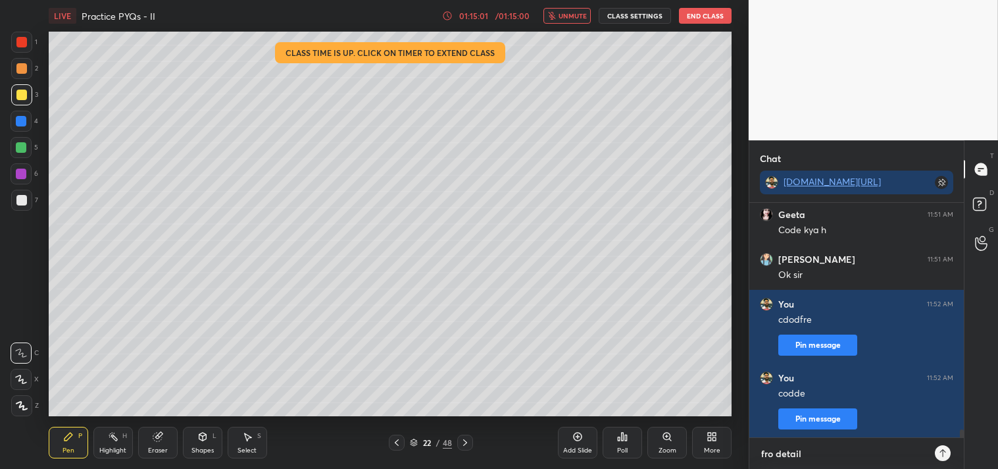
type textarea "fro detail"
type textarea "x"
type textarea "fro detail c"
type textarea "x"
type textarea "fro detail cl"
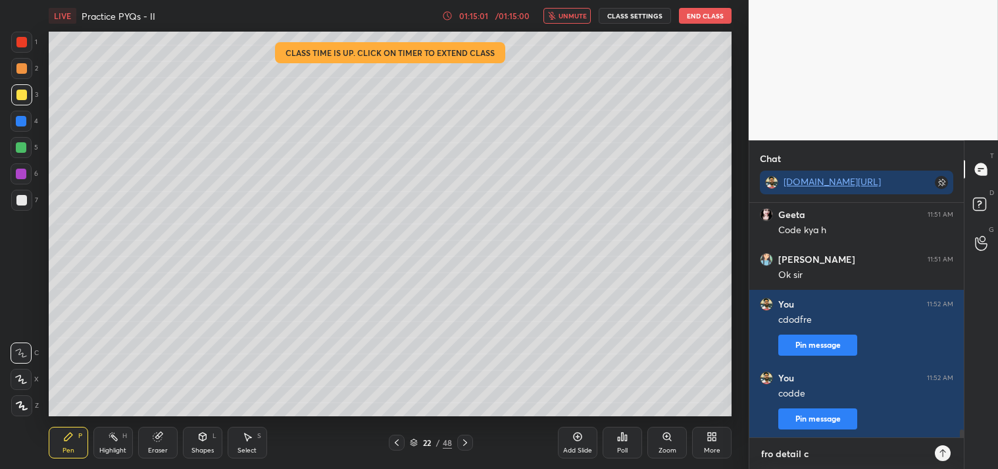
type textarea "x"
type textarea "fro detail cla"
type textarea "x"
type textarea "fro detail clas"
type textarea "x"
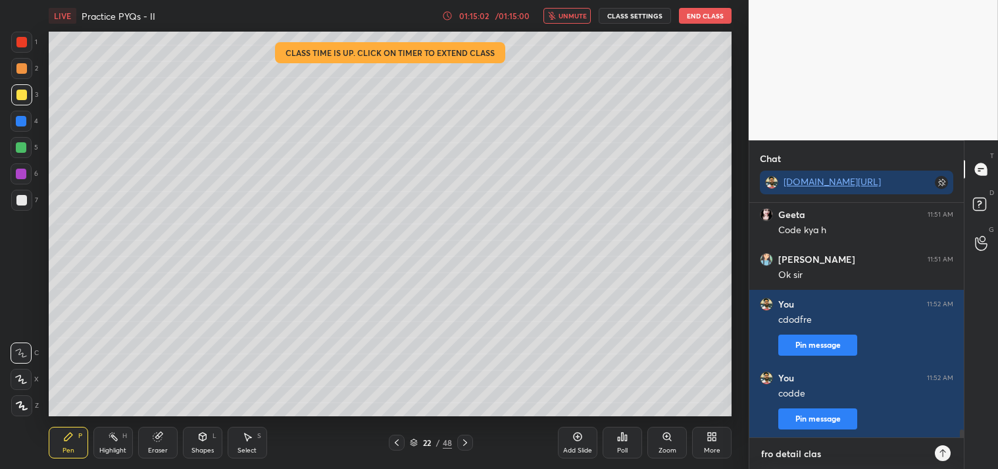
type textarea "fro detail class"
type textarea "x"
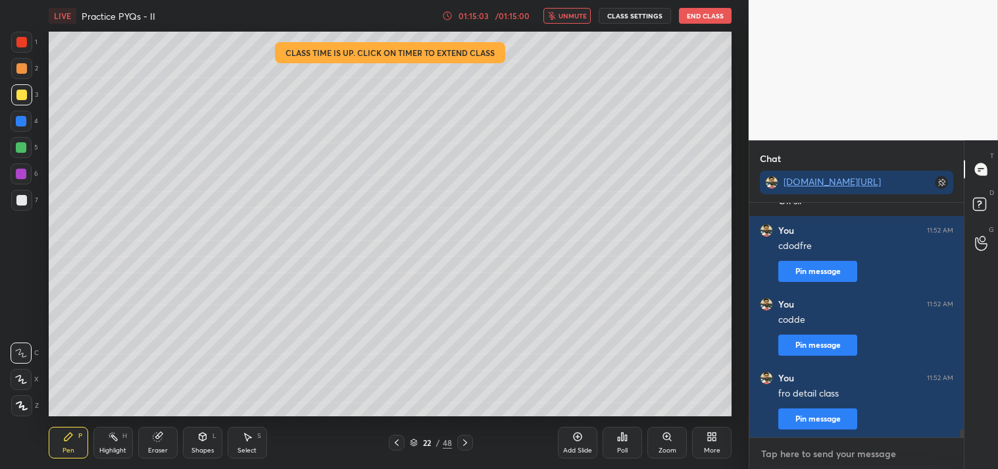
type textarea "o"
type textarea "x"
type textarea "on"
type textarea "x"
type textarea "onl"
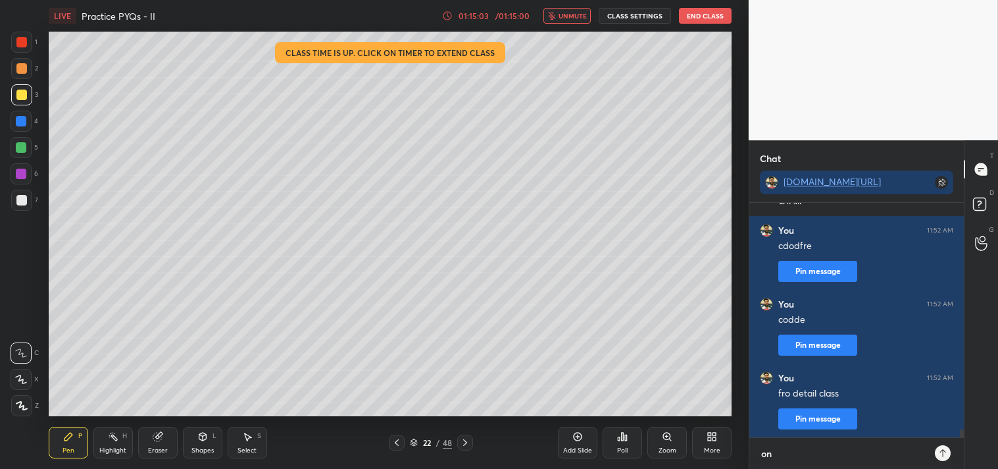
type textarea "x"
type textarea "only"
type textarea "x"
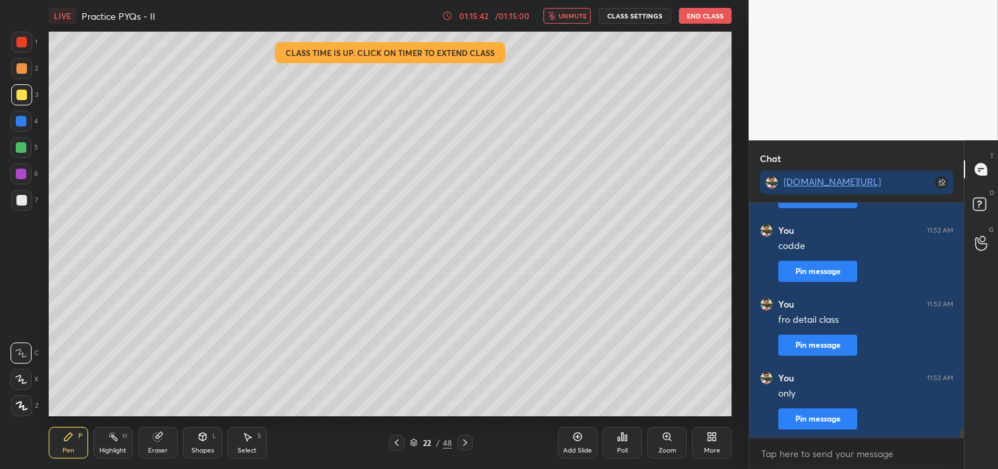
click at [692, 11] on button "End Class" at bounding box center [705, 16] width 53 height 16
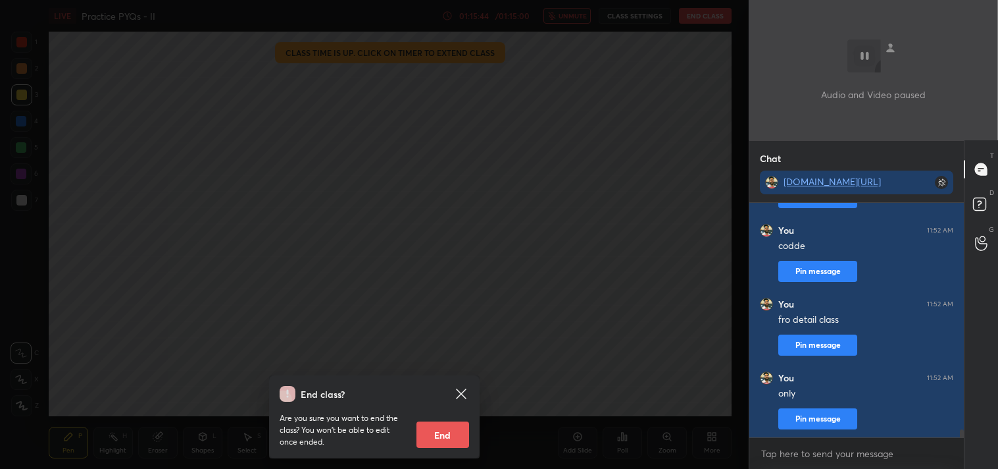
click at [441, 438] on button "End" at bounding box center [443, 434] width 53 height 26
type textarea "x"
